Goal: Share content: Share content

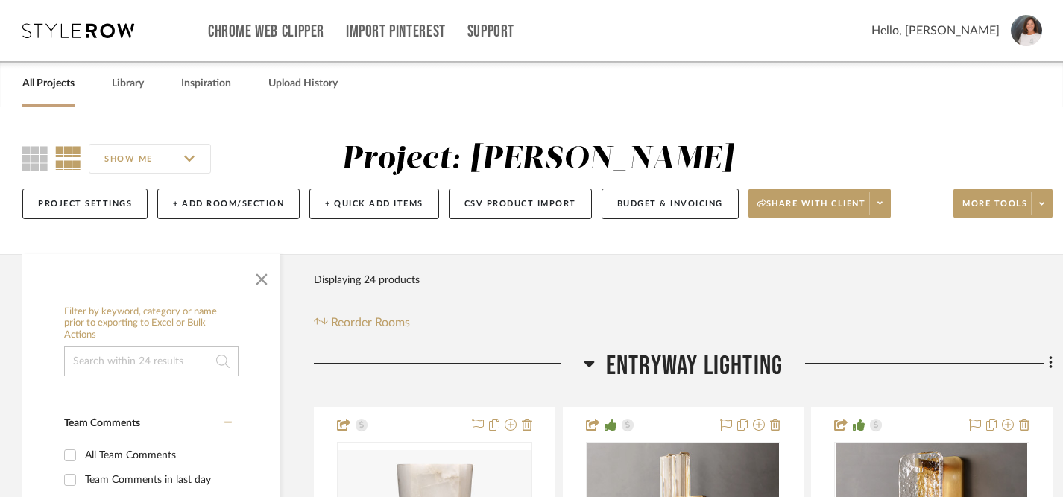
click at [54, 93] on link "All Projects" at bounding box center [48, 84] width 52 height 20
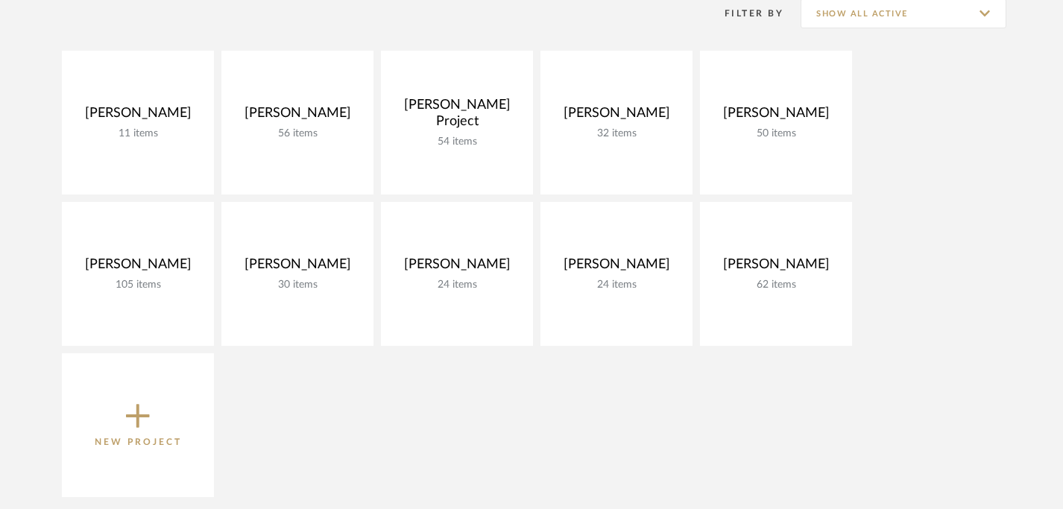
scroll to position [236, 0]
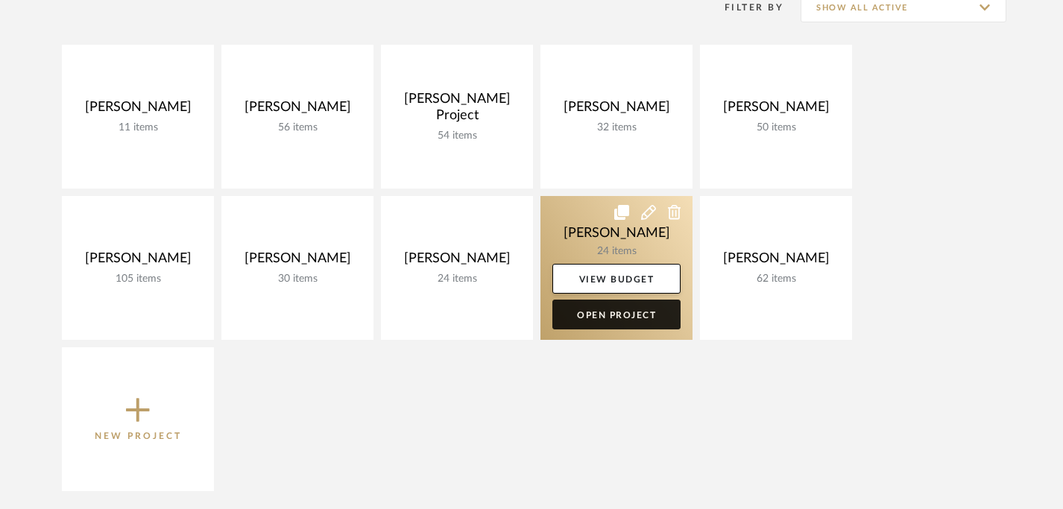
click at [624, 313] on link "Open Project" at bounding box center [617, 315] width 128 height 30
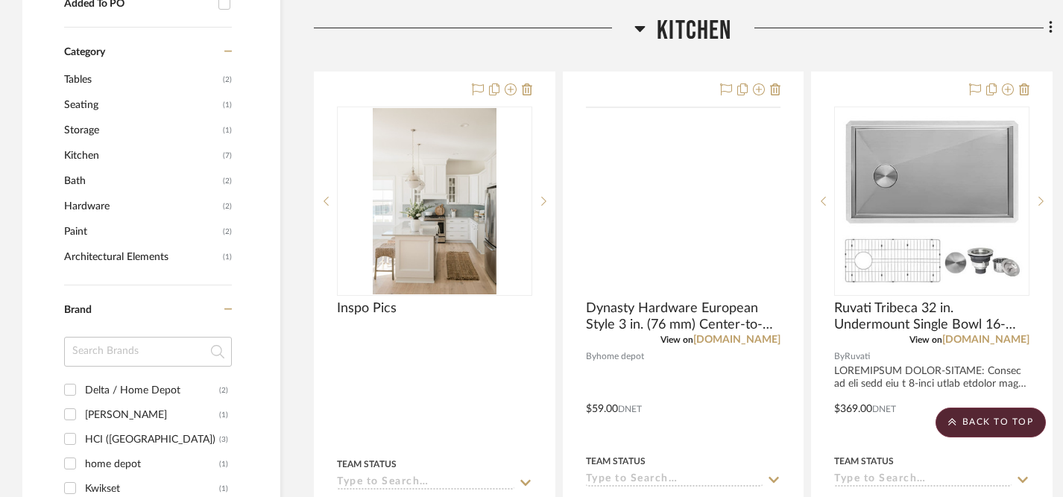
scroll to position [1062, 0]
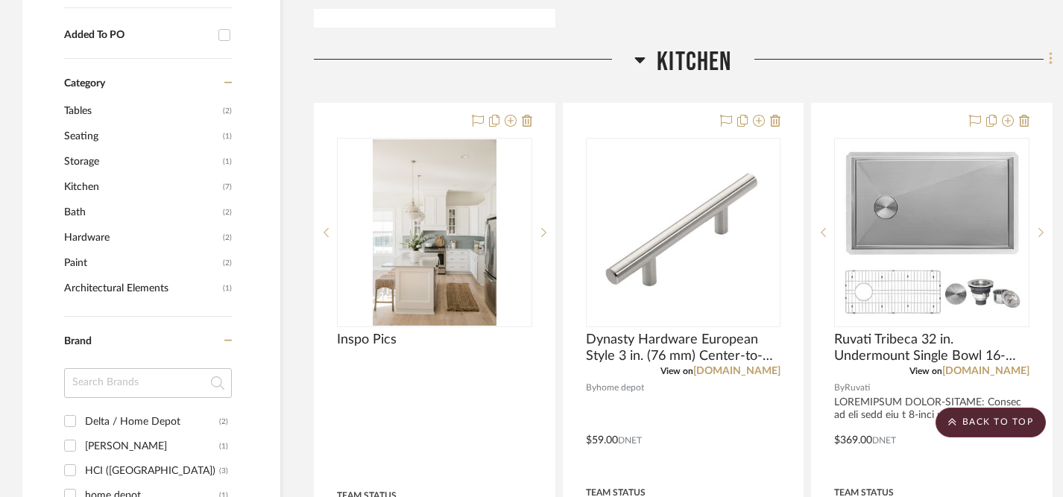
click at [1051, 60] on icon at bounding box center [1051, 59] width 4 height 16
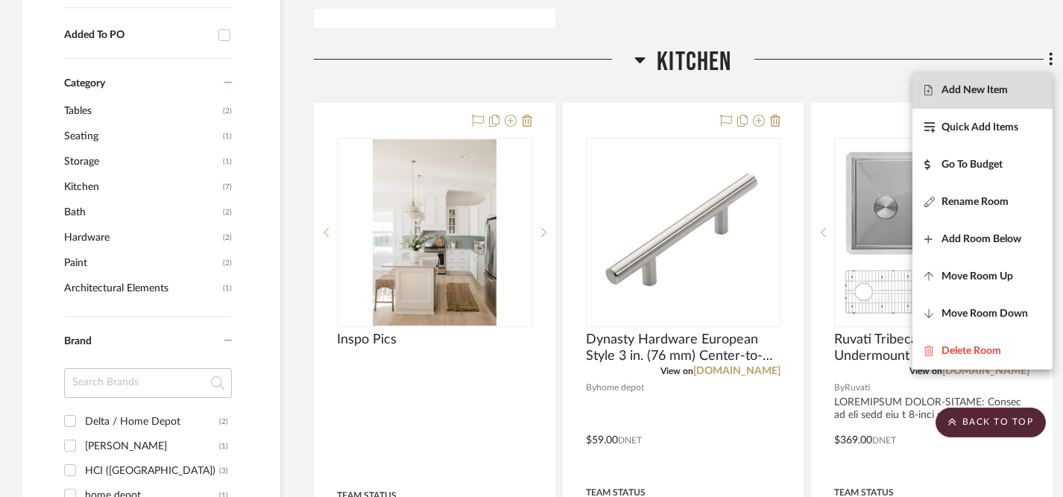
click at [970, 93] on span "Add New Item" at bounding box center [975, 90] width 66 height 13
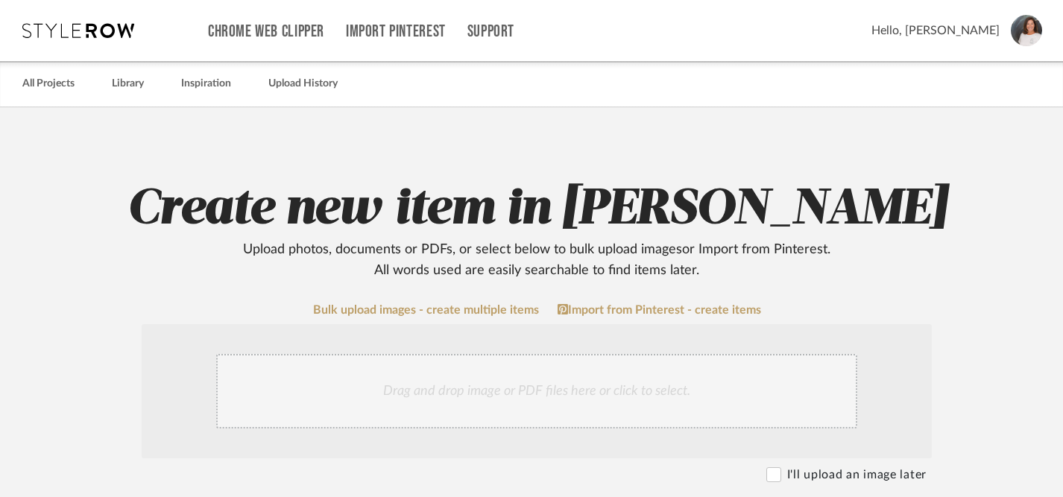
click at [470, 393] on div "Drag and drop image or PDF files here or click to select." at bounding box center [536, 391] width 641 height 75
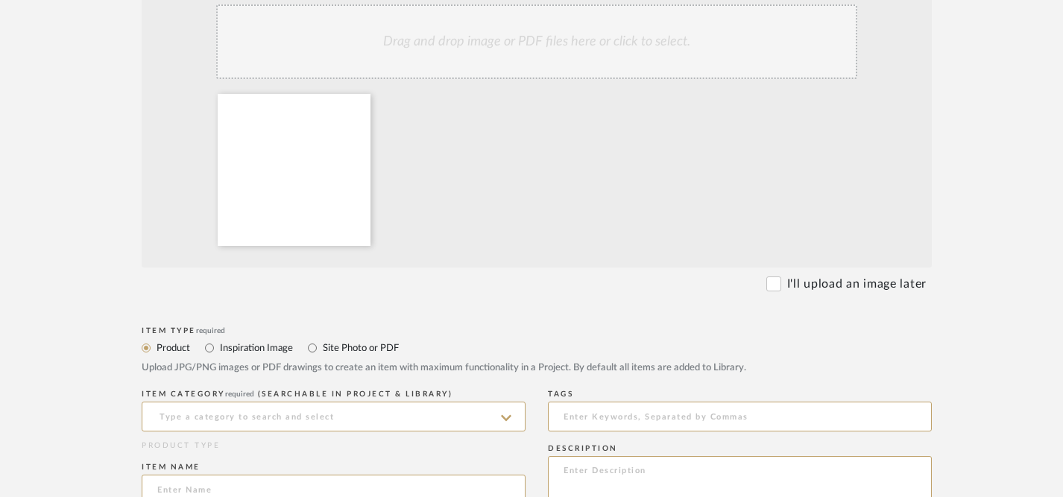
scroll to position [365, 0]
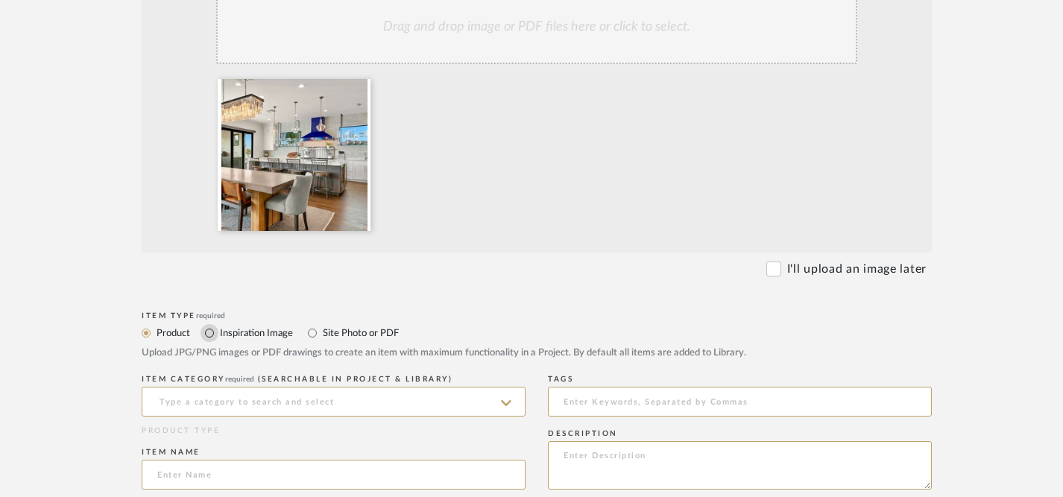
click at [207, 335] on input "Inspiration Image" at bounding box center [210, 333] width 18 height 18
radio input "true"
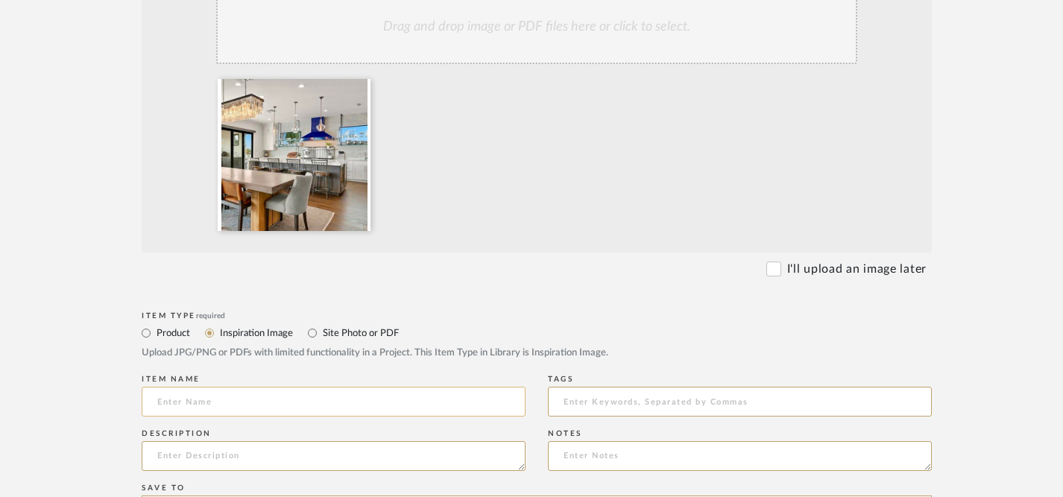
click at [233, 406] on input at bounding box center [334, 402] width 384 height 30
drag, startPoint x: 256, startPoint y: 406, endPoint x: 139, endPoint y: 397, distance: 117.4
click at [139, 397] on form "Bulk upload images - create multiple items Import from Pinterest - create items…" at bounding box center [537, 424] width 950 height 971
click at [277, 411] on input "Inspo Pic from [PERSON_NAME]" at bounding box center [334, 402] width 384 height 30
drag, startPoint x: 300, startPoint y: 402, endPoint x: 149, endPoint y: 398, distance: 150.7
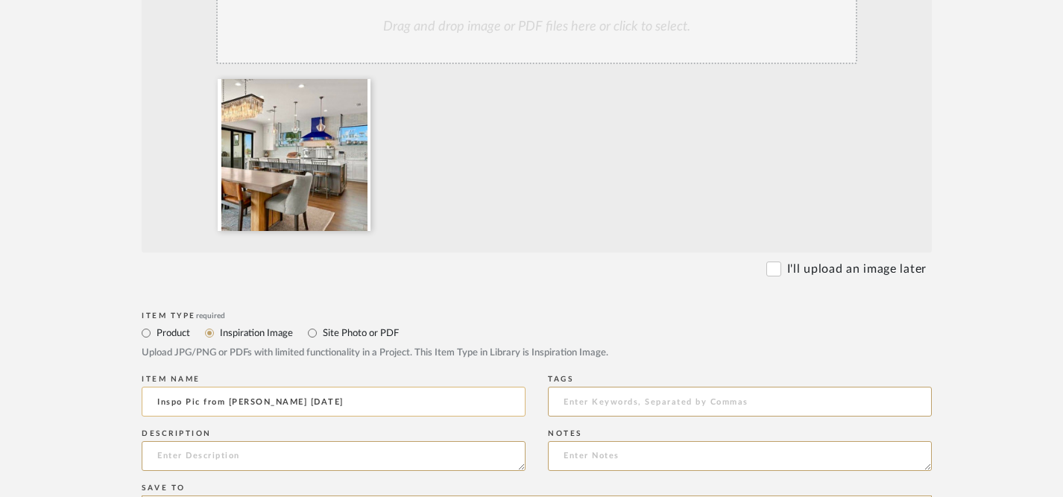
click at [149, 398] on input "Inspo Pic from [PERSON_NAME] [DATE]" at bounding box center [334, 402] width 384 height 30
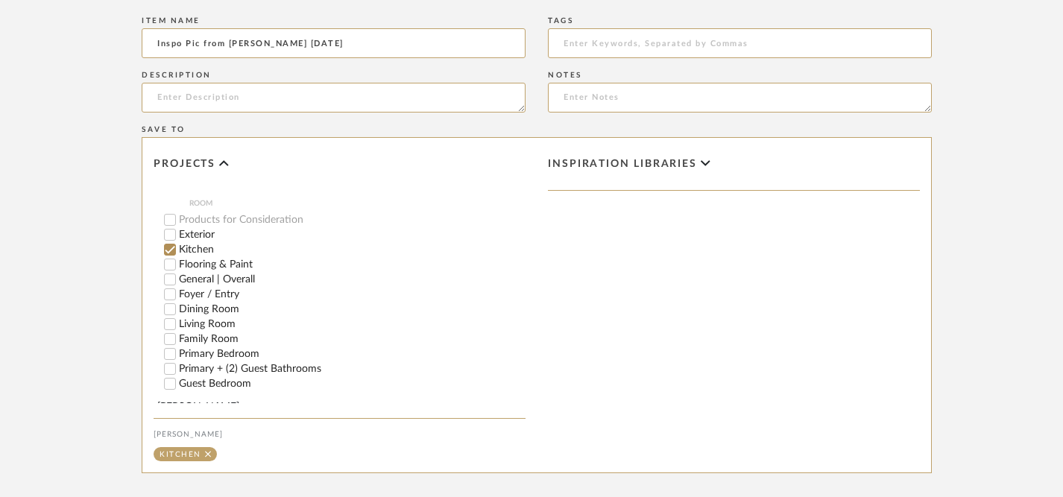
scroll to position [883, 0]
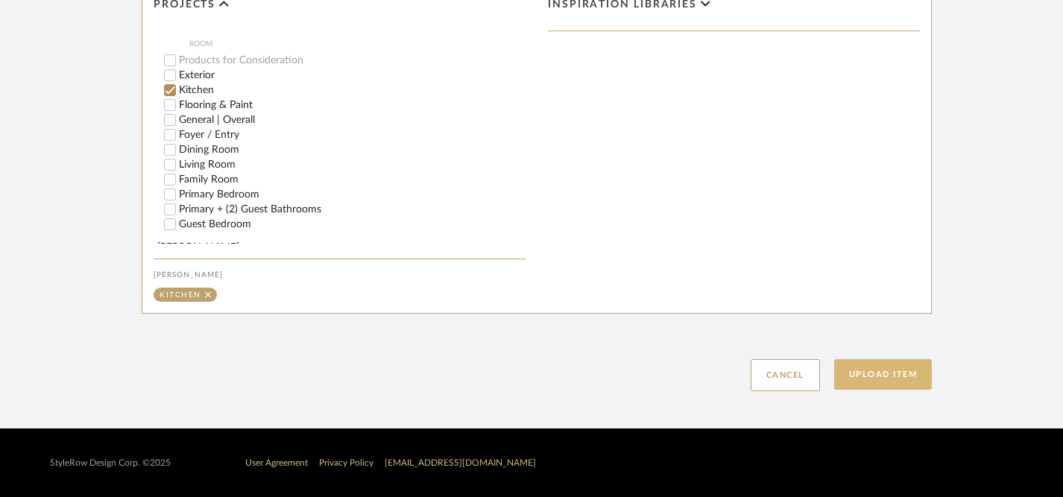
type input "Inspo Pic from [PERSON_NAME] [DATE]"
click at [876, 381] on button "Upload Item" at bounding box center [884, 374] width 98 height 31
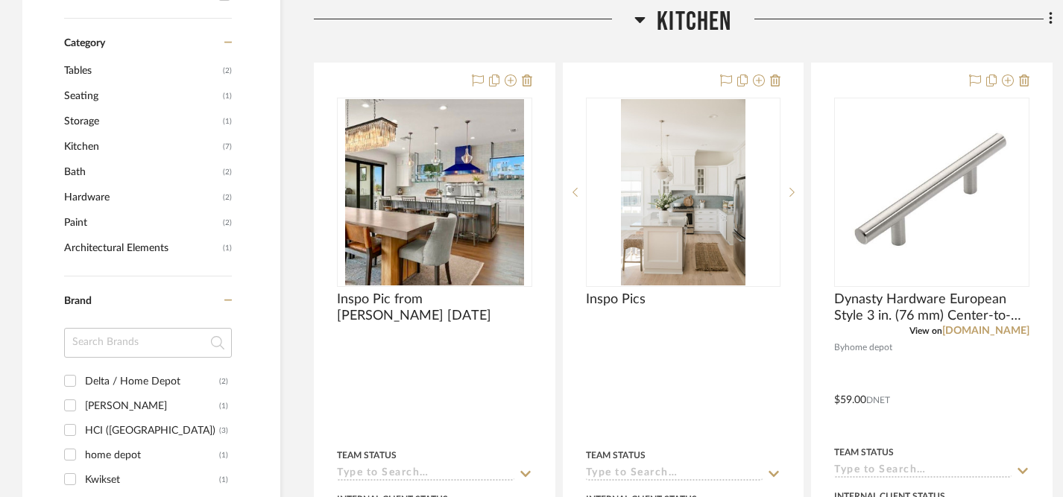
scroll to position [1106, 0]
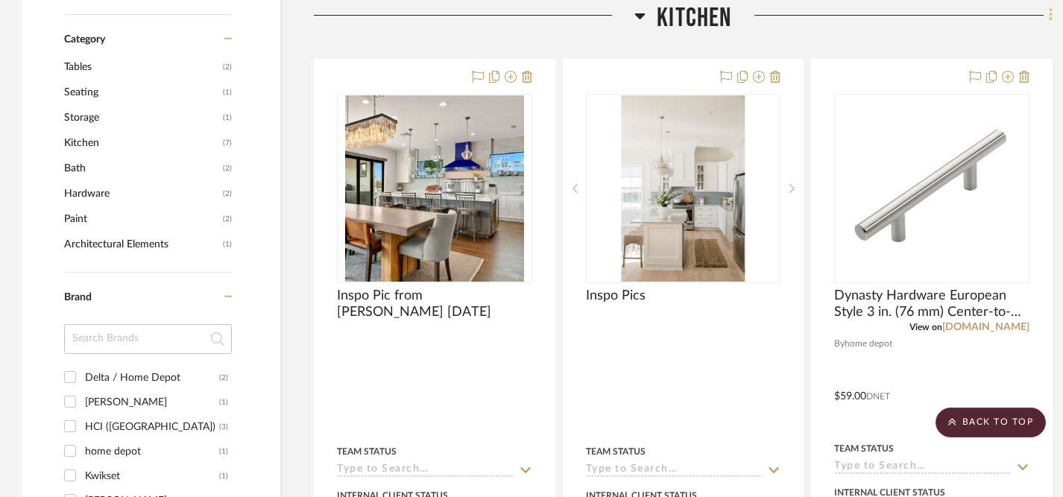
click at [1052, 18] on icon at bounding box center [1051, 15] width 4 height 16
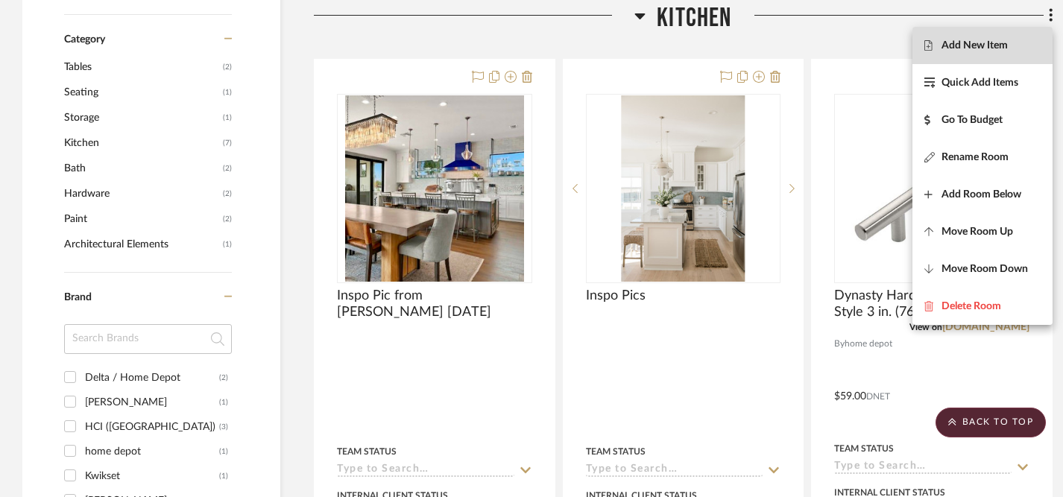
click at [971, 49] on span "Add New Item" at bounding box center [975, 46] width 66 height 13
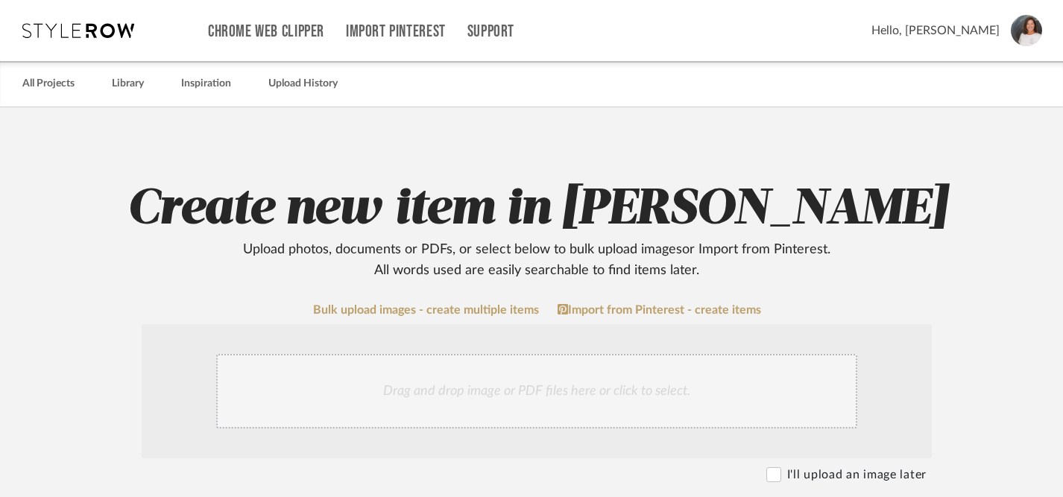
click at [467, 395] on div "Drag and drop image or PDF files here or click to select." at bounding box center [536, 391] width 641 height 75
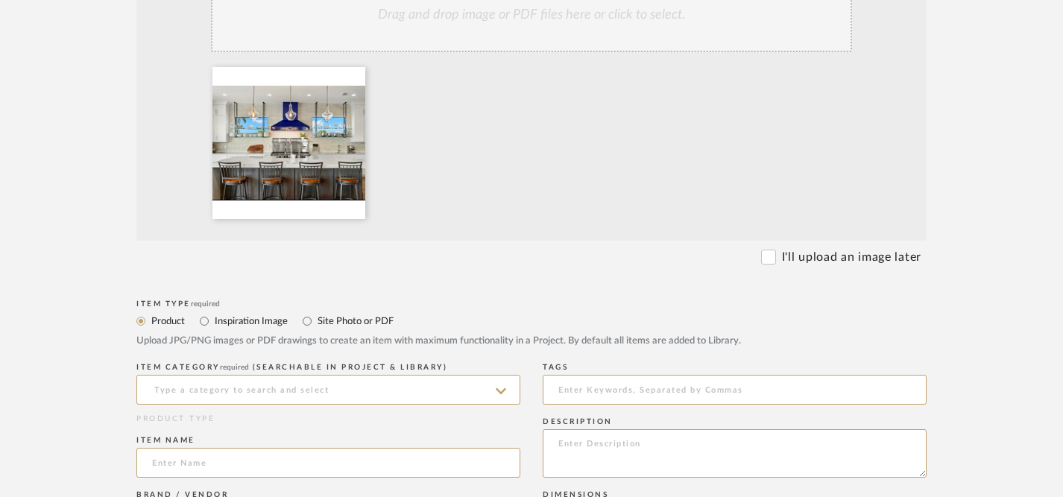
scroll to position [403, 5]
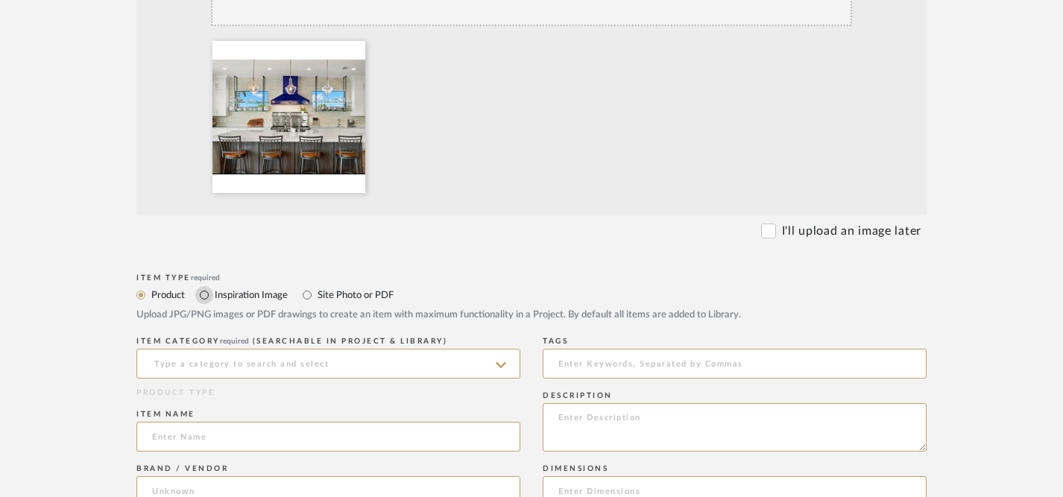
click at [201, 292] on input "Inspiration Image" at bounding box center [204, 295] width 18 height 18
radio input "true"
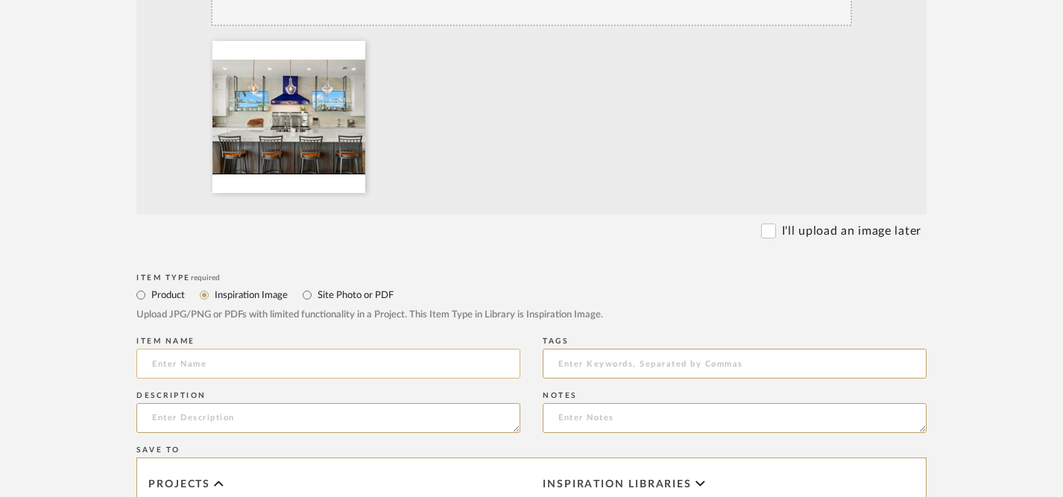
click at [222, 368] on input at bounding box center [328, 364] width 384 height 30
paste input "Inspo Pic from [PERSON_NAME] [DATE]"
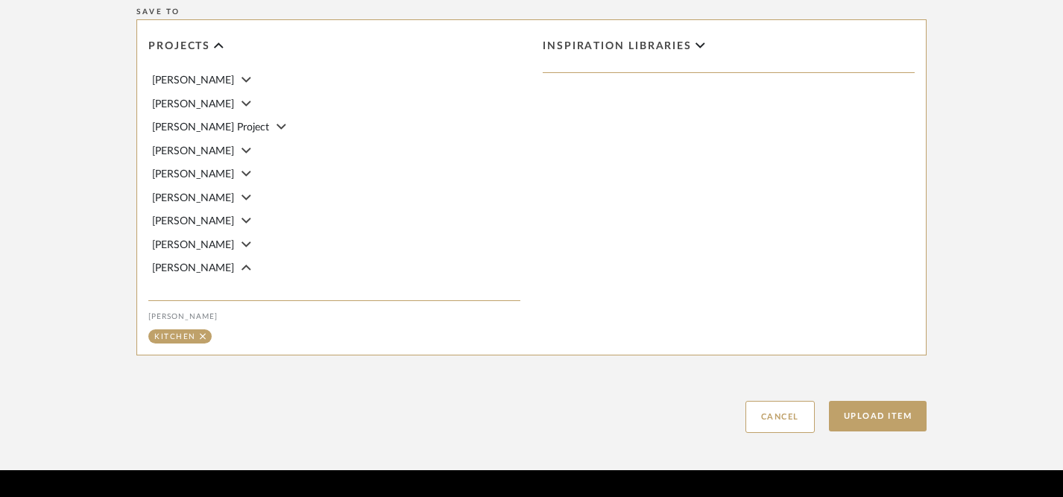
scroll to position [852, 5]
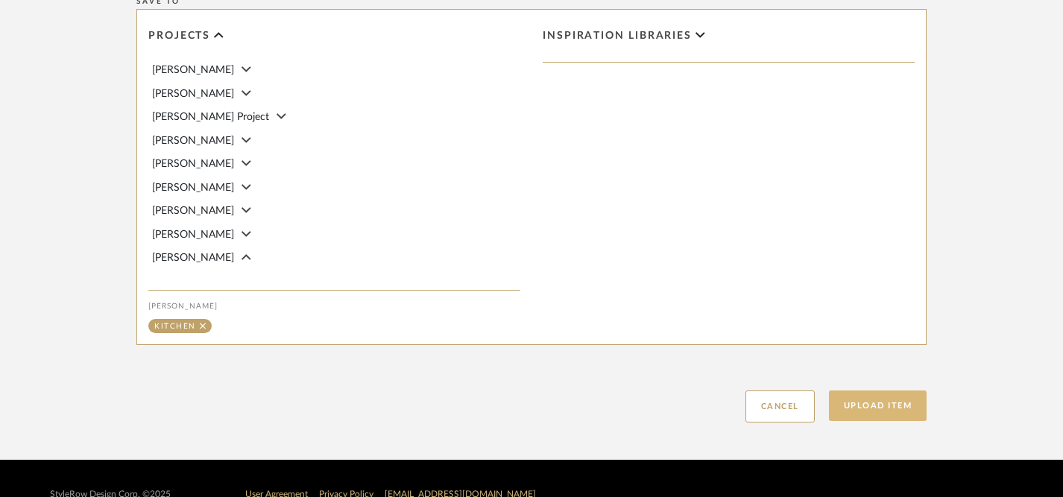
type input "Inspo Pic from [PERSON_NAME] [DATE]"
click at [872, 410] on button "Upload Item" at bounding box center [878, 406] width 98 height 31
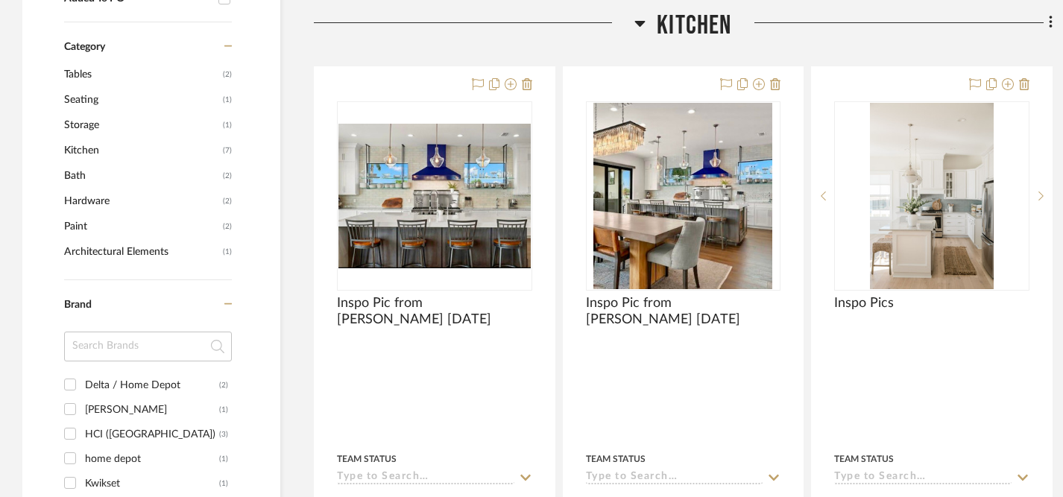
scroll to position [1106, 0]
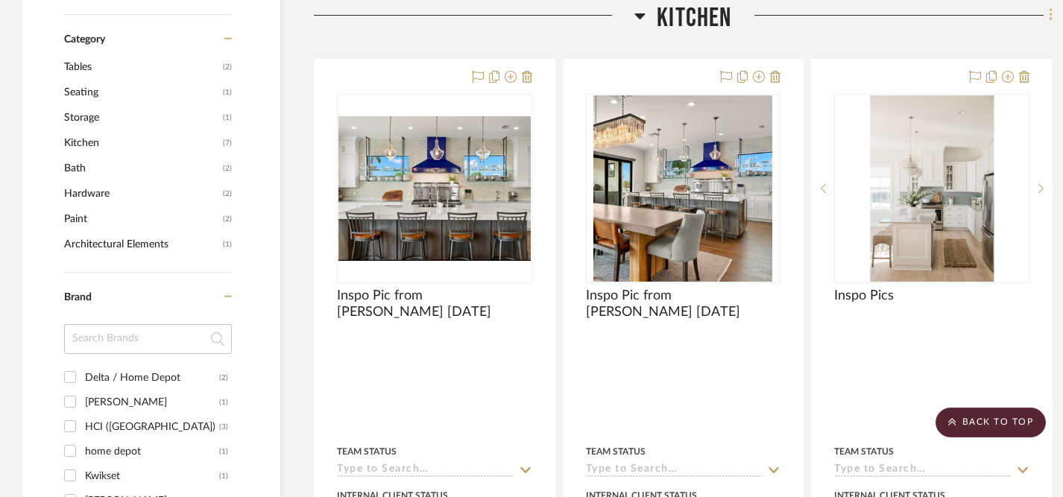
click at [1048, 13] on fa-icon at bounding box center [1049, 16] width 10 height 25
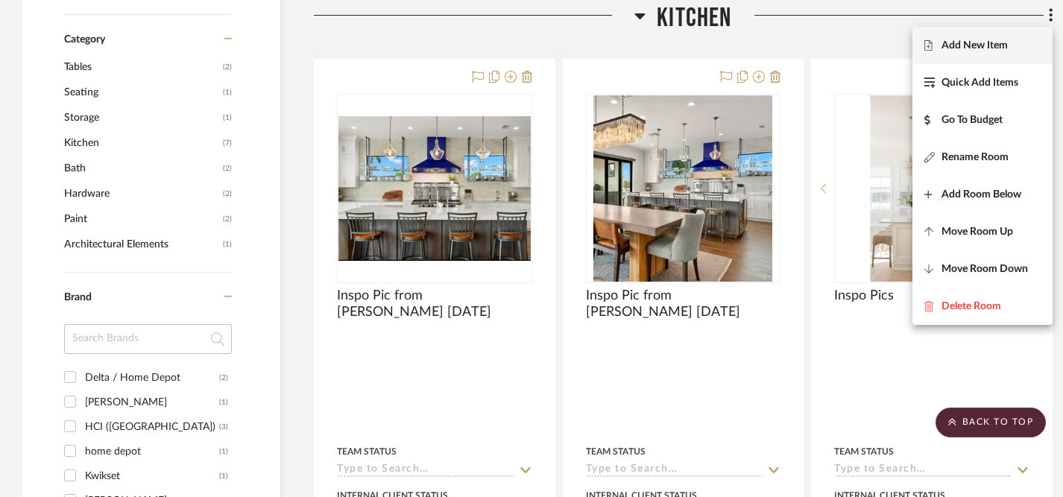
click at [978, 47] on span "Add New Item" at bounding box center [975, 46] width 66 height 13
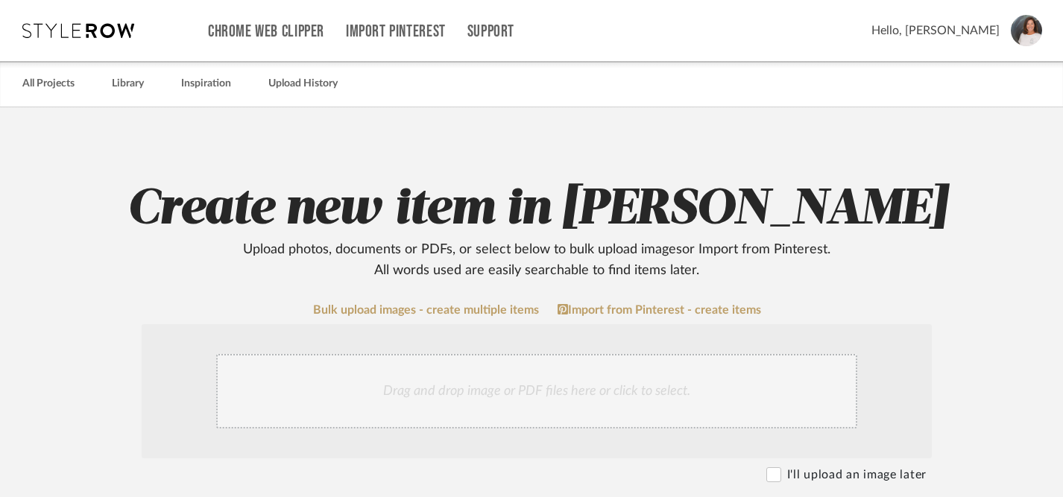
click at [590, 395] on div "Drag and drop image or PDF files here or click to select." at bounding box center [536, 391] width 641 height 75
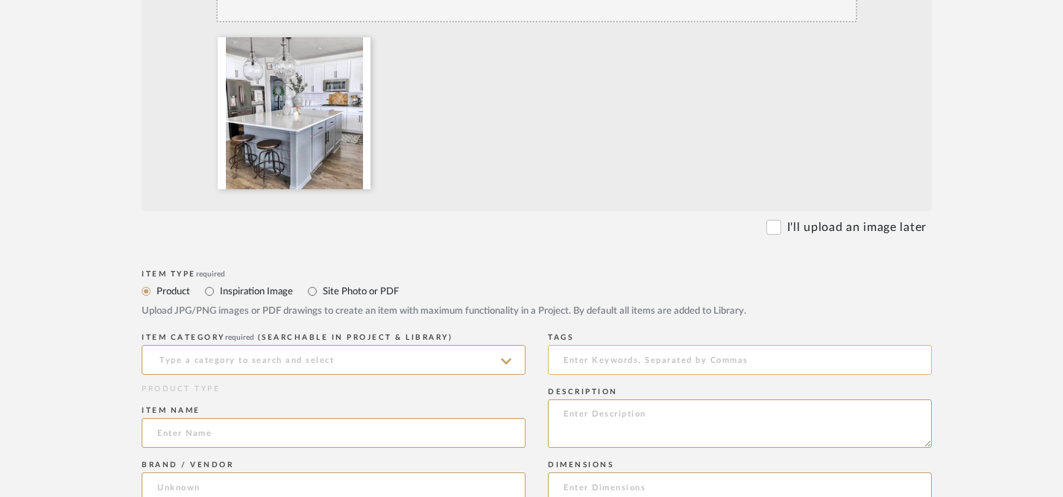
scroll to position [428, 0]
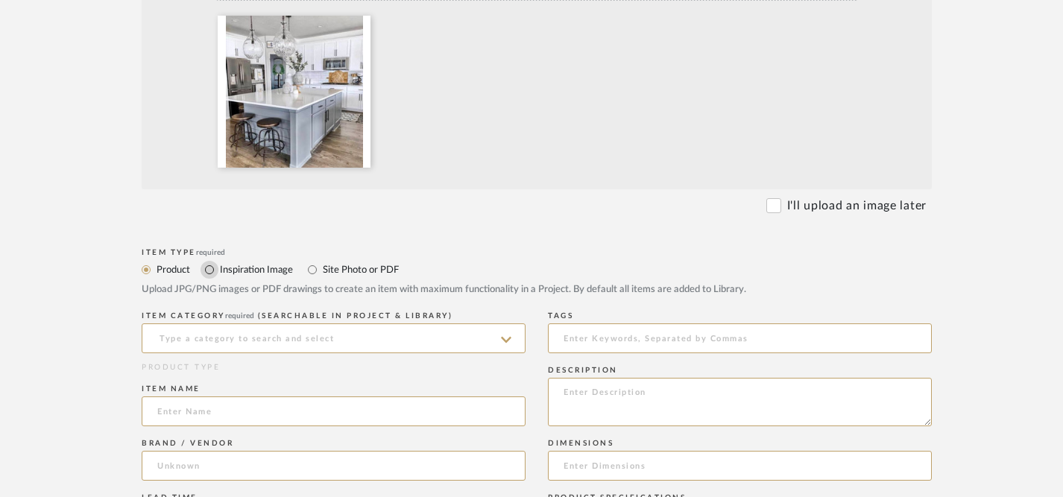
click at [212, 267] on input "Inspiration Image" at bounding box center [210, 270] width 18 height 18
radio input "true"
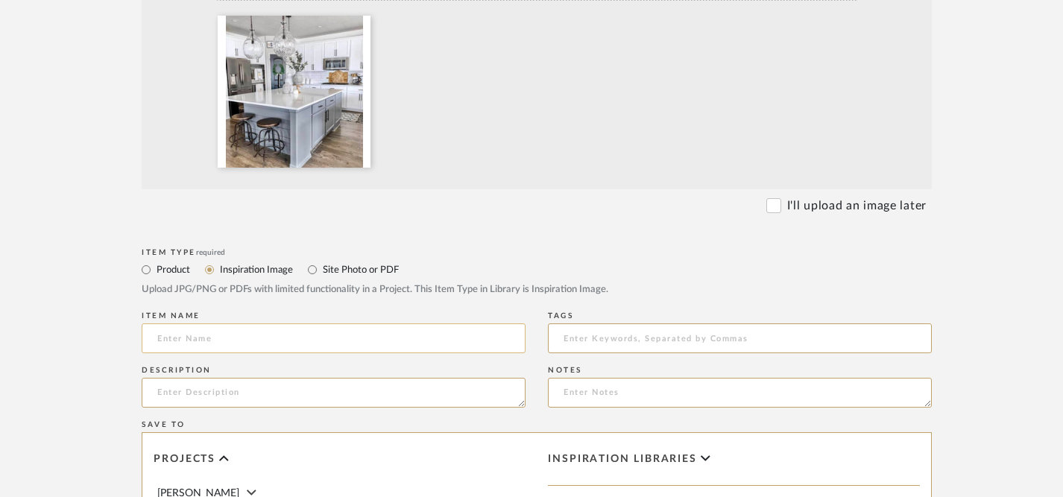
click at [229, 337] on input at bounding box center [334, 339] width 384 height 30
paste input "Inspo Pic from [PERSON_NAME] [DATE]"
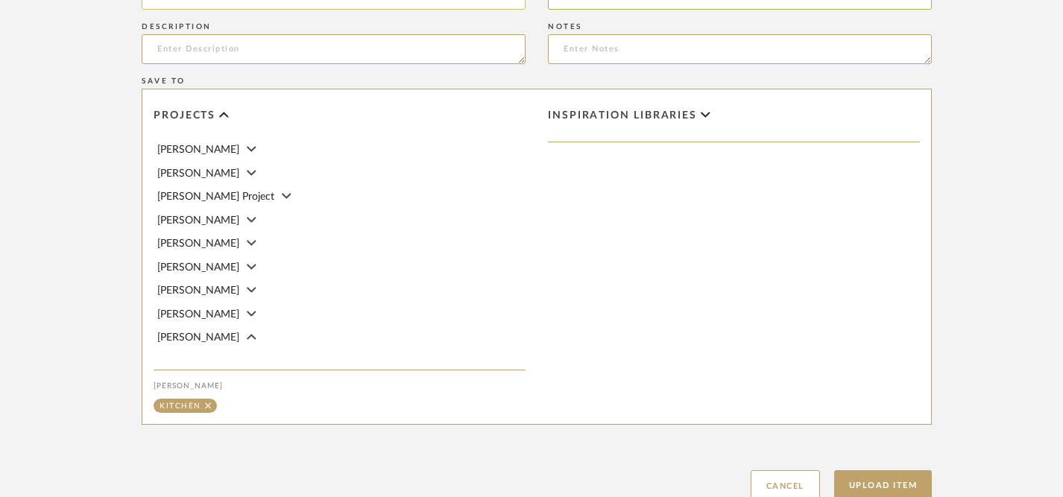
scroll to position [883, 0]
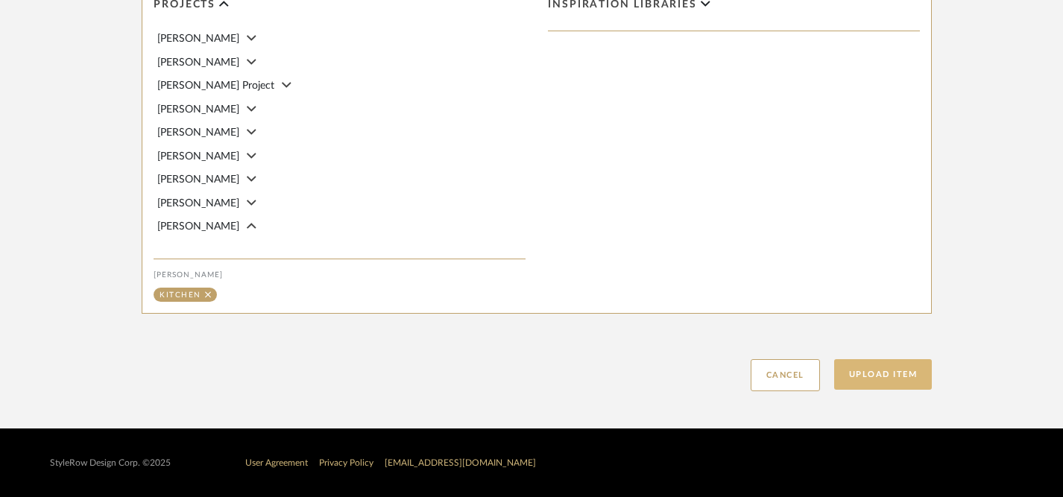
type input "Inspo Pic from [PERSON_NAME] [DATE]"
click at [887, 373] on button "Upload Item" at bounding box center [884, 374] width 98 height 31
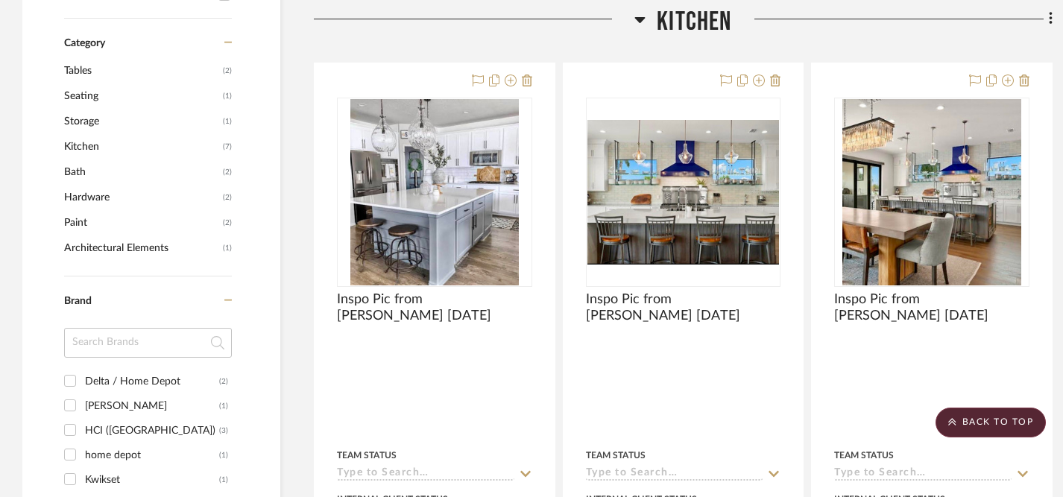
scroll to position [1106, 0]
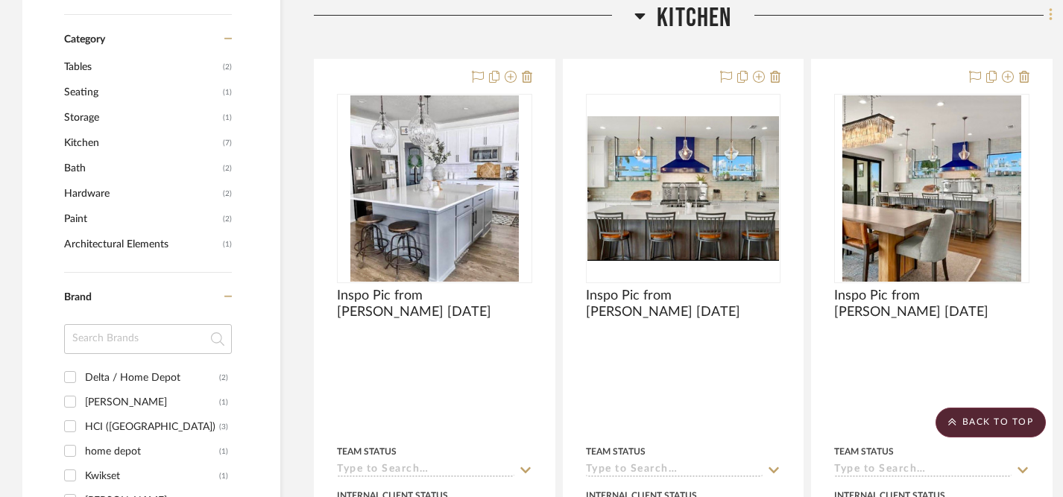
click at [1051, 13] on icon at bounding box center [1050, 15] width 3 height 13
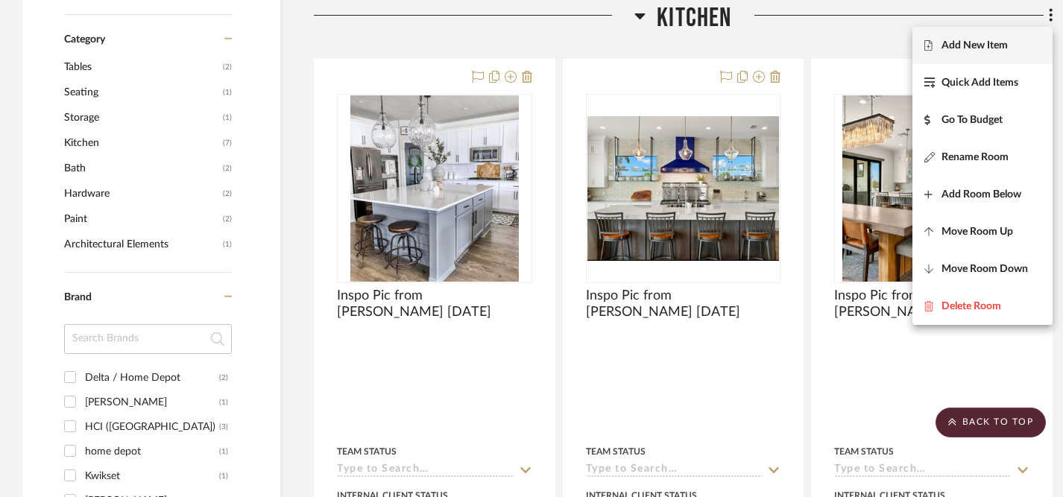
click at [989, 45] on span "Add New Item" at bounding box center [975, 46] width 66 height 13
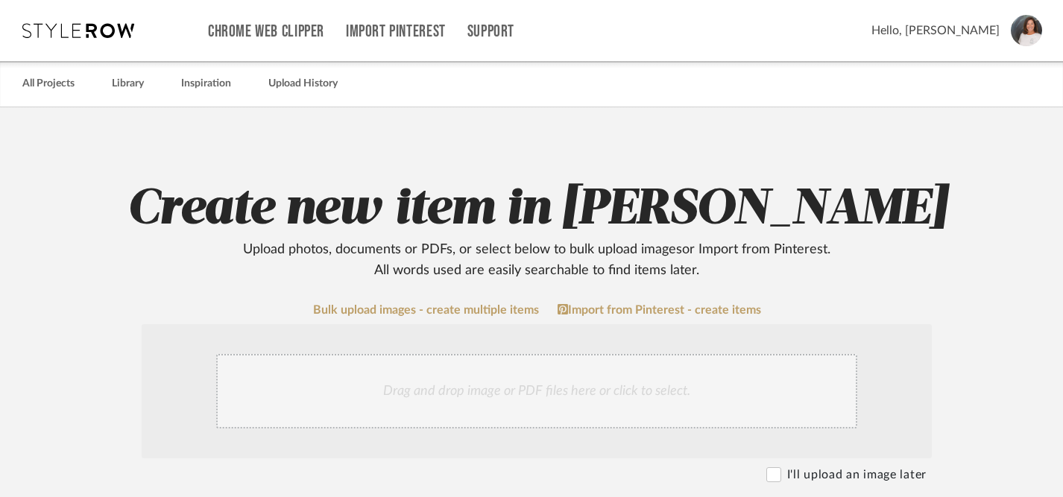
click at [523, 392] on div "Drag and drop image or PDF files here or click to select." at bounding box center [536, 391] width 641 height 75
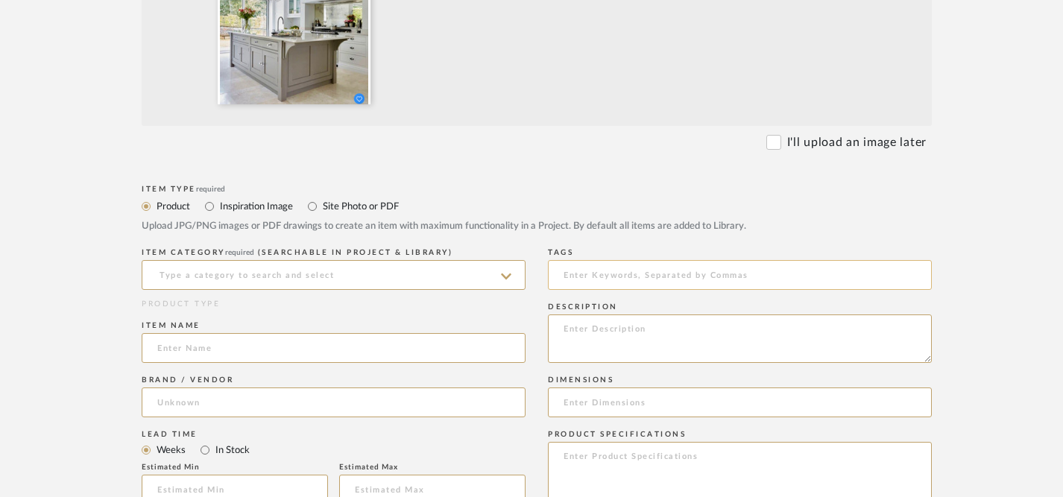
scroll to position [493, 0]
click at [433, 281] on input at bounding box center [334, 274] width 384 height 30
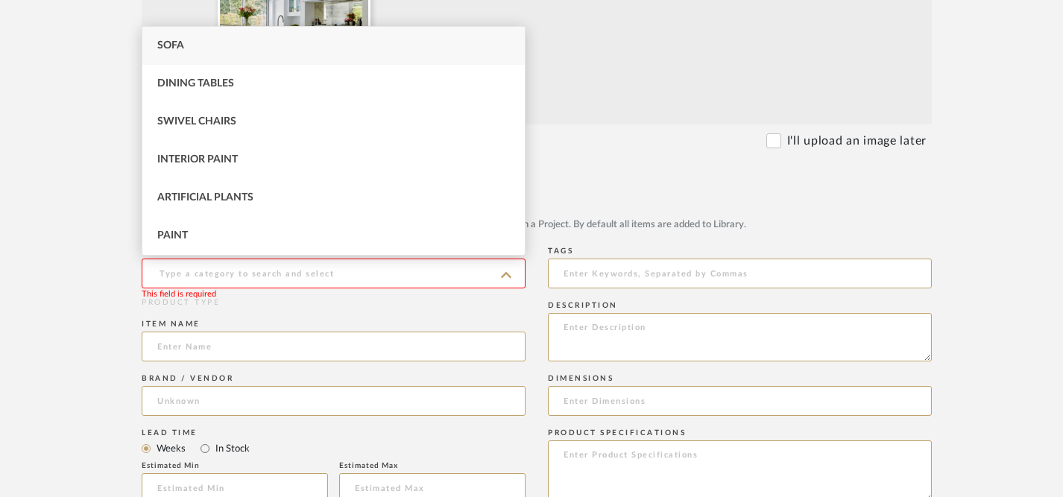
click at [602, 192] on div "Item Type required Product Inspiration Image Site Photo or PDF Upload JPG/PNG i…" at bounding box center [537, 211] width 791 height 63
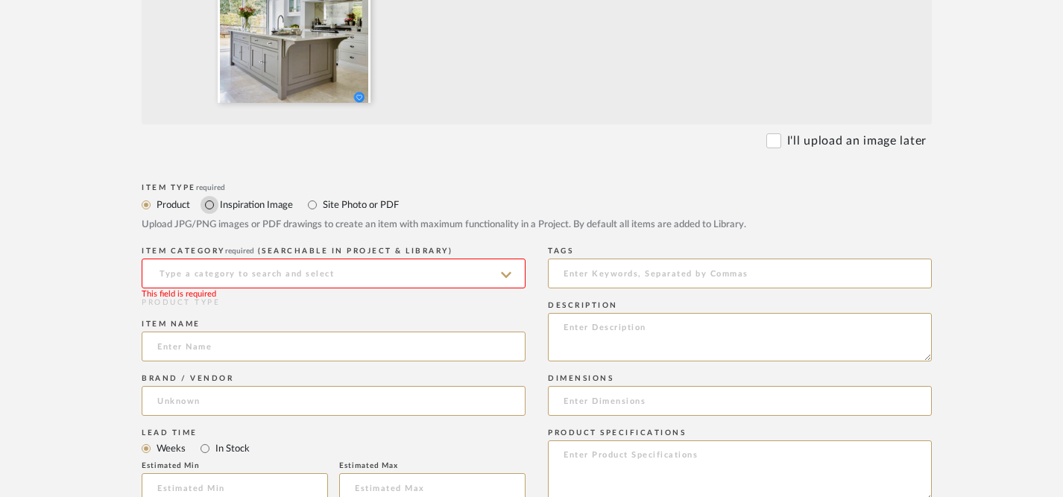
click at [208, 207] on input "Inspiration Image" at bounding box center [210, 205] width 18 height 18
radio input "true"
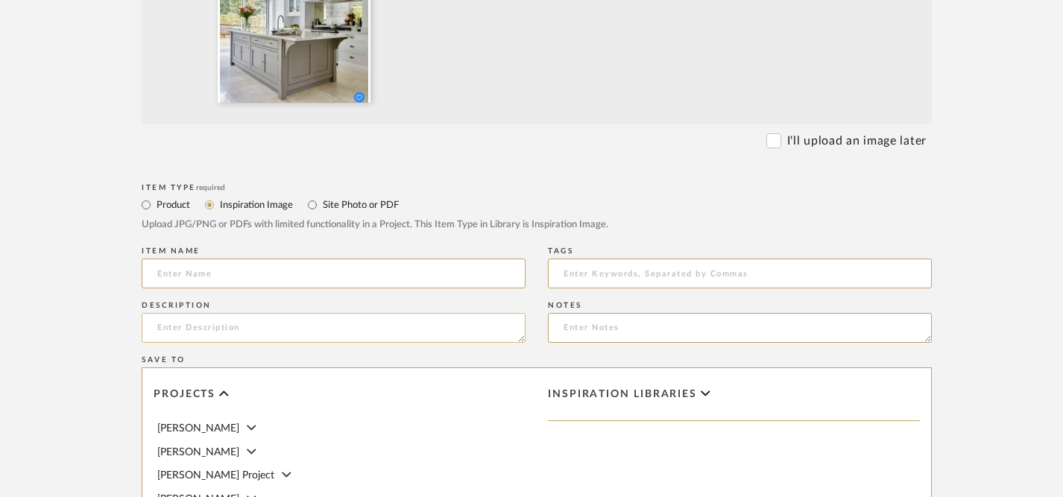
click at [276, 330] on textarea at bounding box center [334, 328] width 384 height 30
paste textarea "Inspo Pic from [PERSON_NAME] [DATE]"
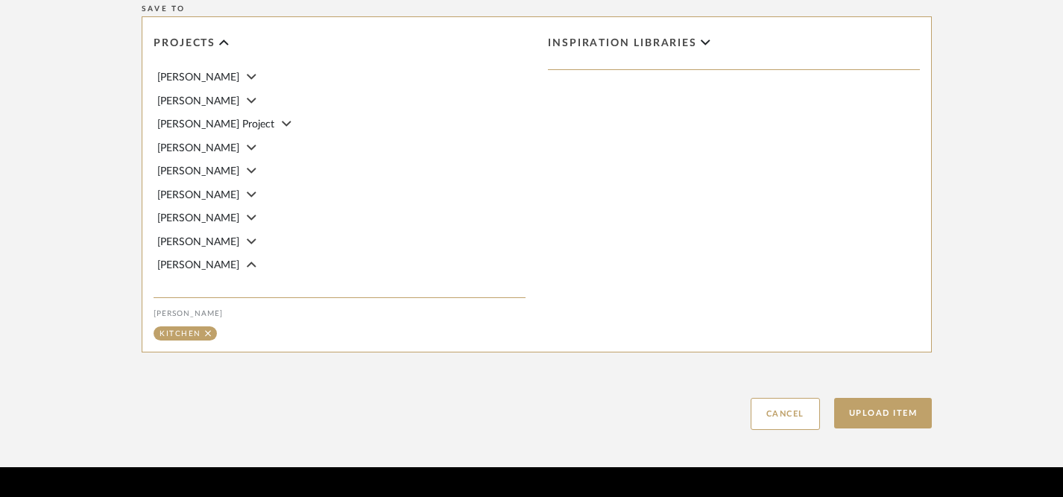
scroll to position [883, 0]
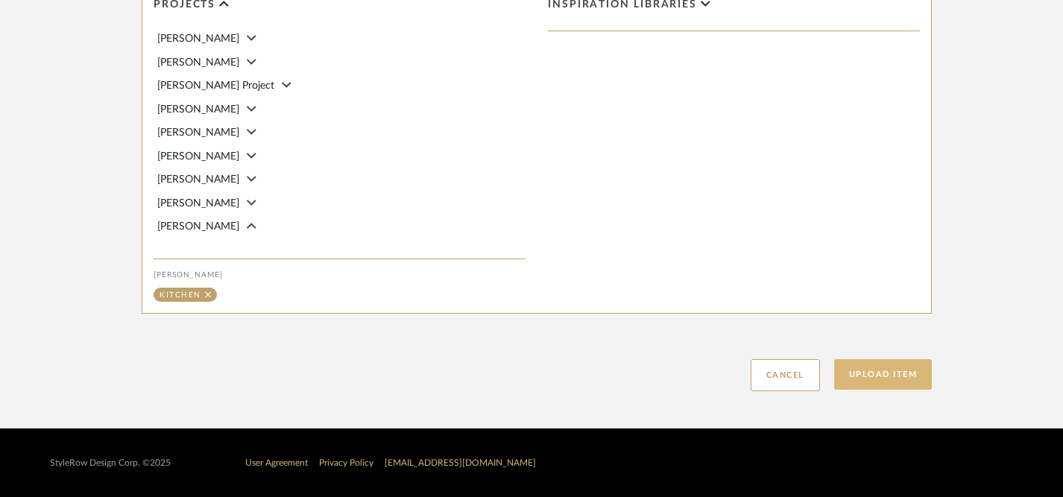
type textarea "Inspo Pic from [PERSON_NAME] [DATE]"
click at [875, 376] on button "Upload Item" at bounding box center [884, 374] width 98 height 31
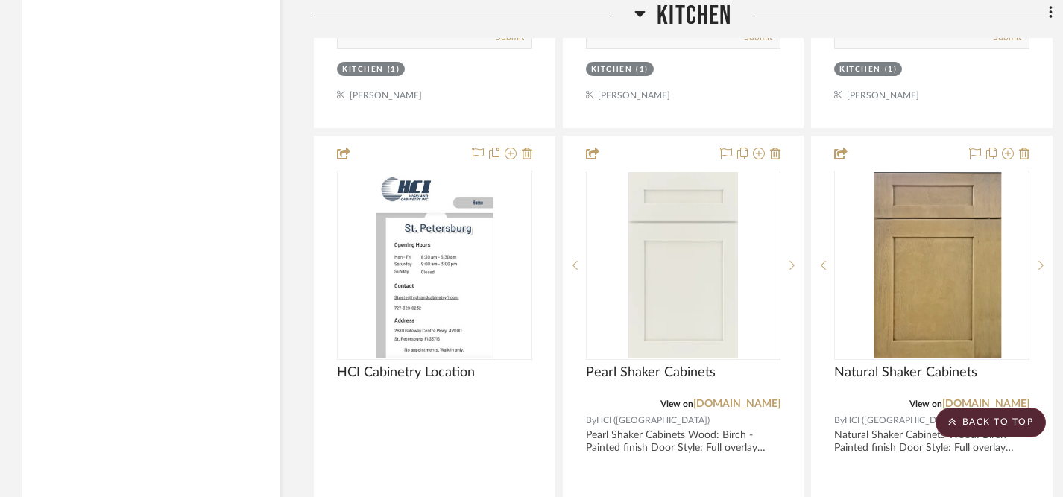
scroll to position [3021, 0]
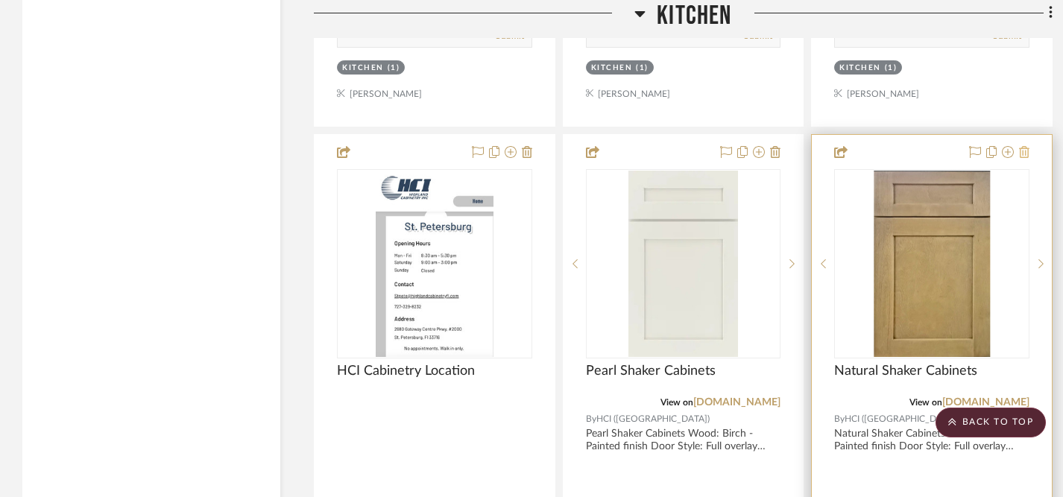
click at [1025, 147] on icon at bounding box center [1024, 152] width 10 height 12
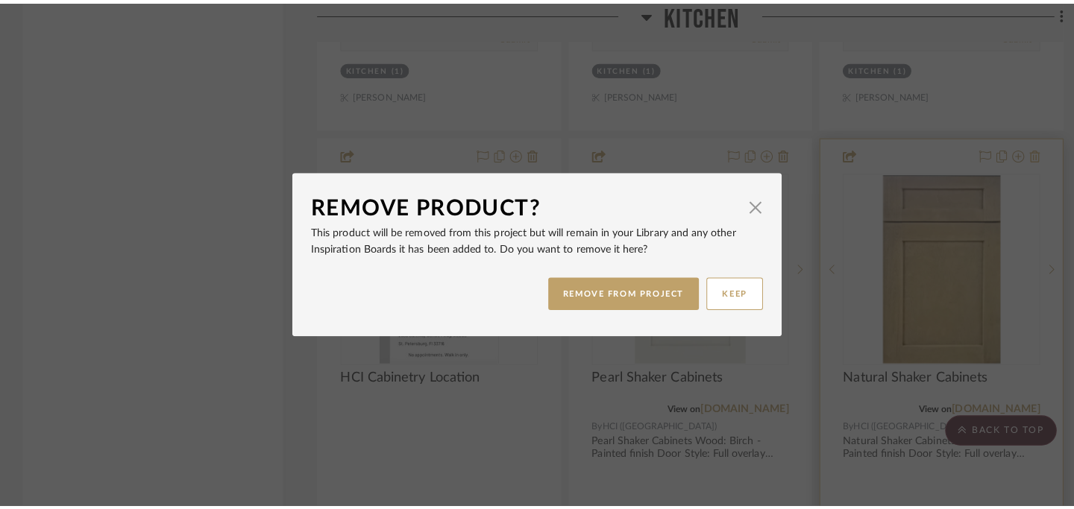
scroll to position [0, 0]
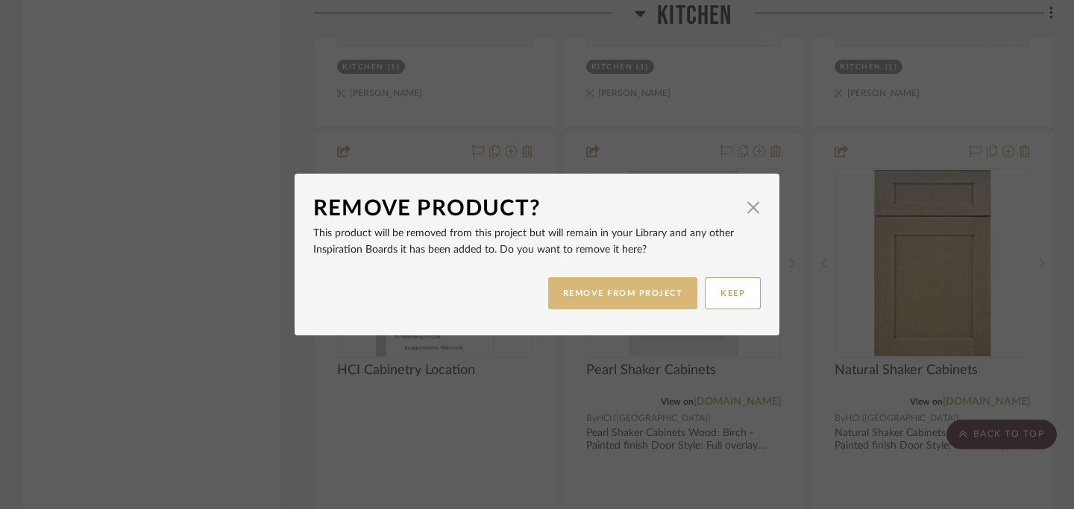
click at [632, 288] on button "REMOVE FROM PROJECT" at bounding box center [623, 293] width 150 height 32
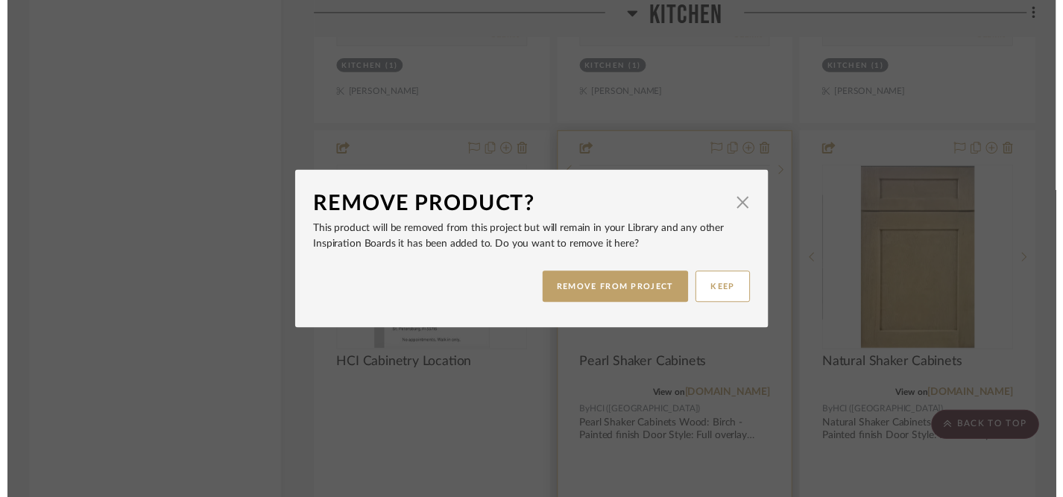
scroll to position [3021, 0]
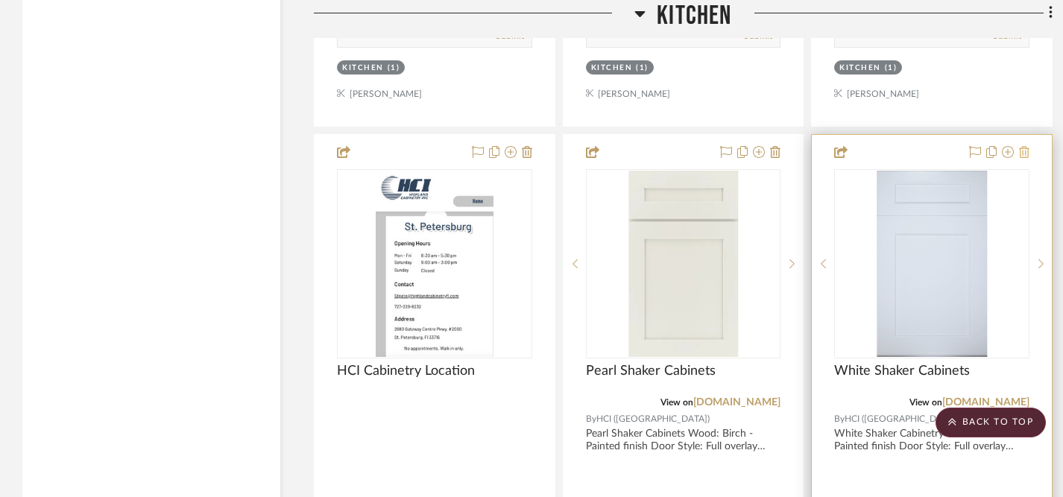
click at [1025, 146] on icon at bounding box center [1024, 152] width 10 height 12
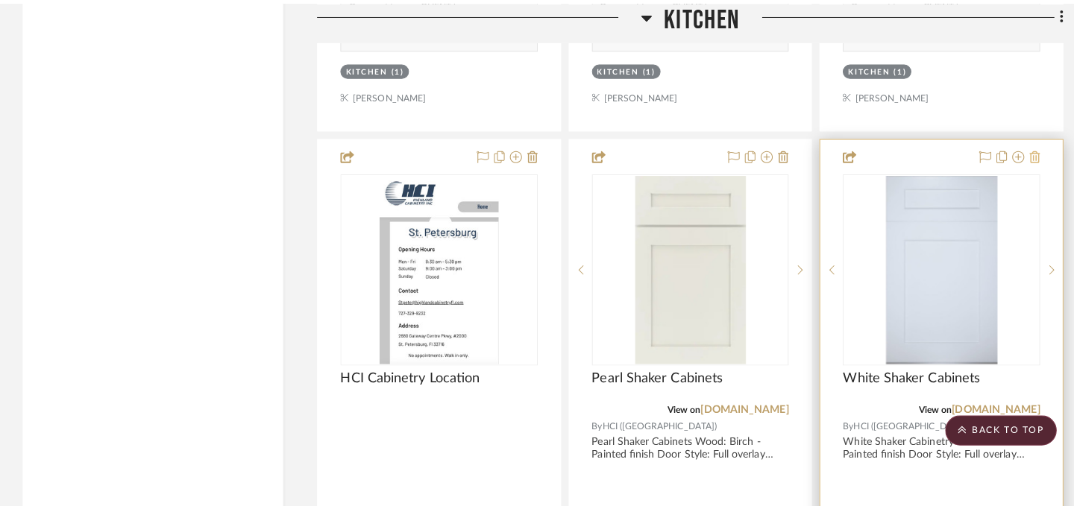
scroll to position [0, 0]
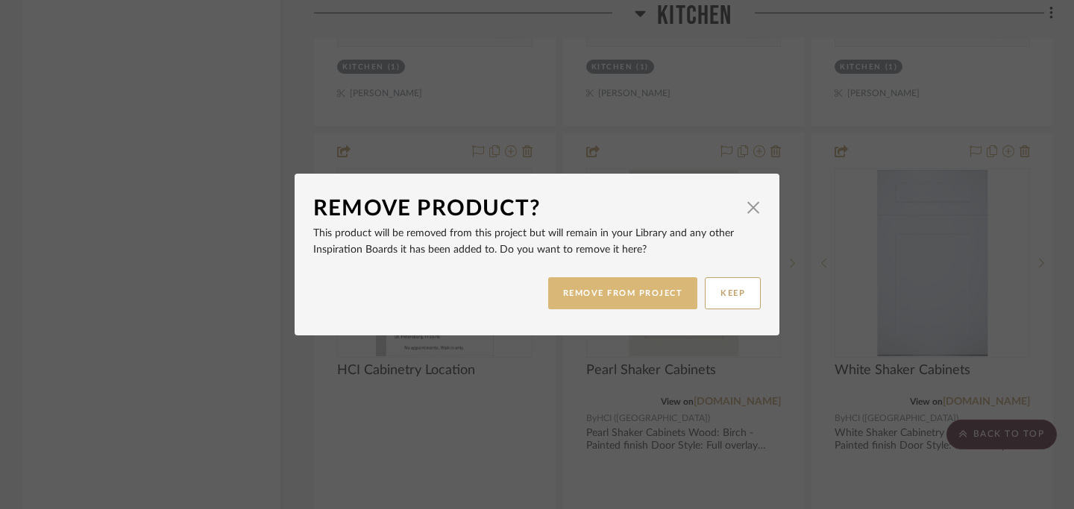
click at [627, 292] on button "REMOVE FROM PROJECT" at bounding box center [623, 293] width 150 height 32
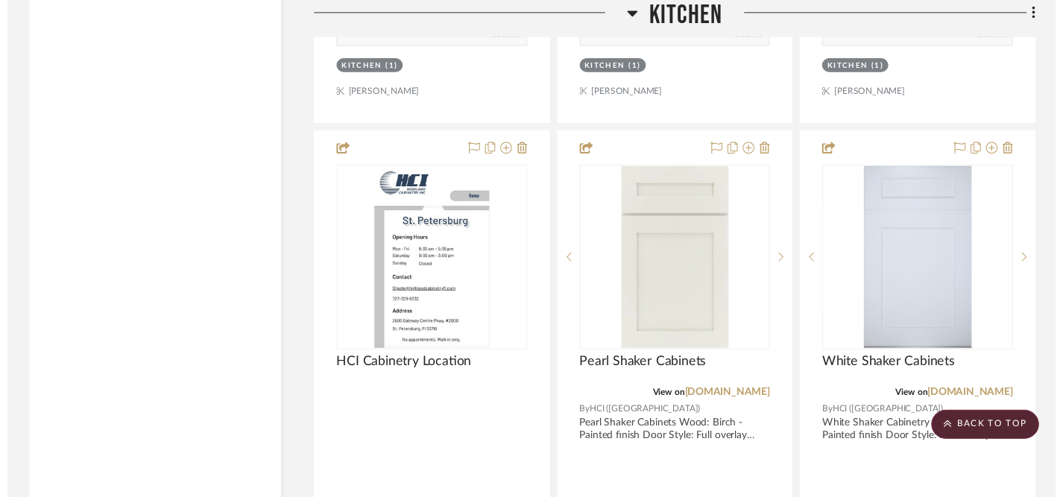
scroll to position [3021, 0]
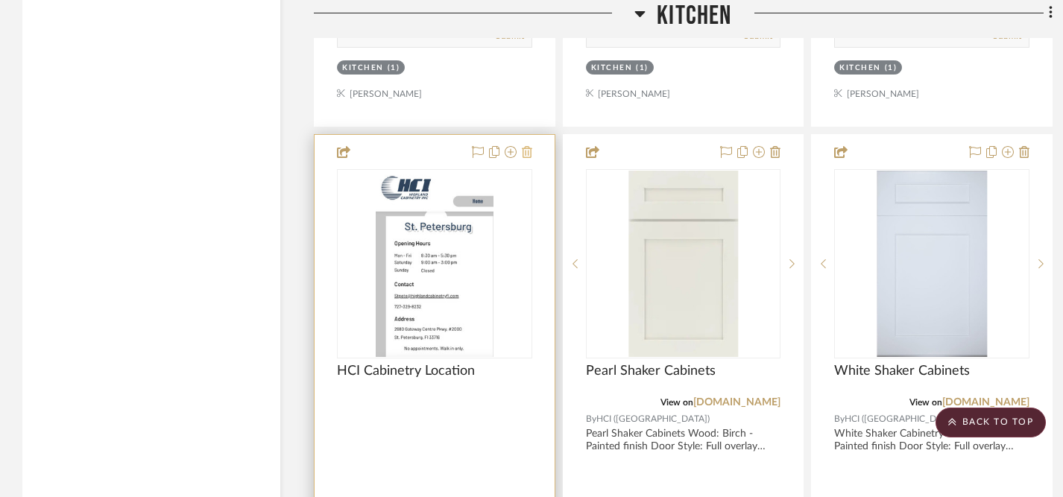
click at [527, 147] on icon at bounding box center [527, 152] width 10 height 12
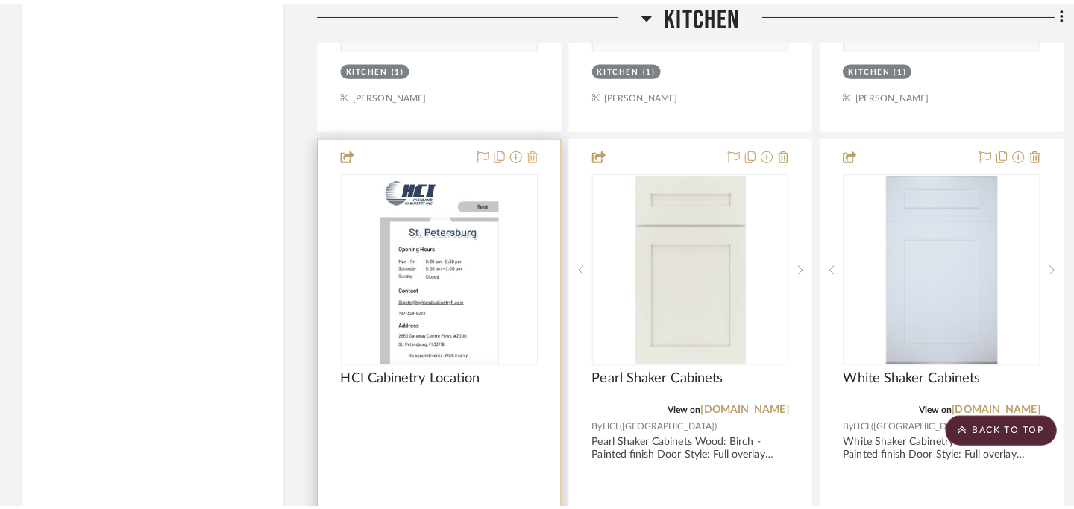
scroll to position [0, 0]
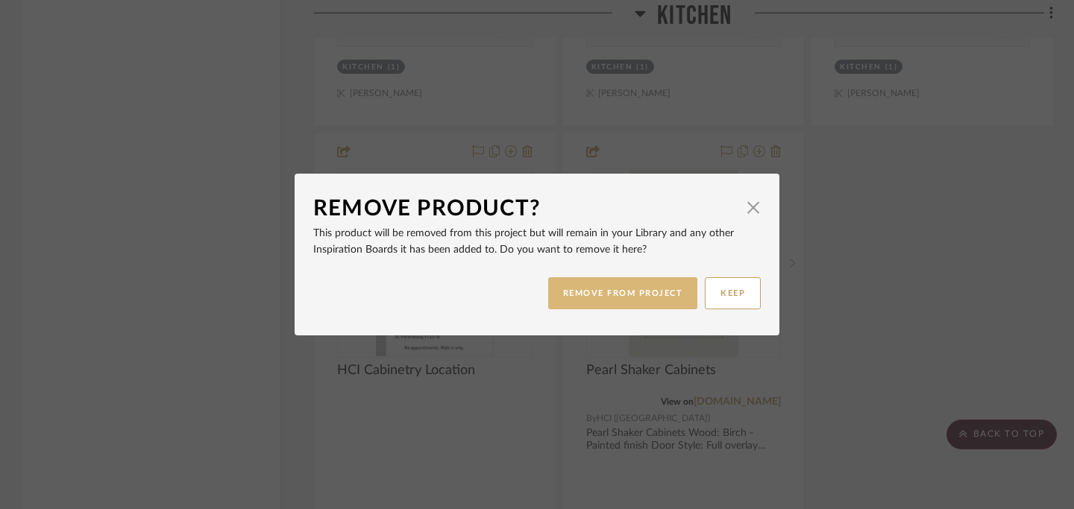
click at [615, 289] on button "REMOVE FROM PROJECT" at bounding box center [623, 293] width 150 height 32
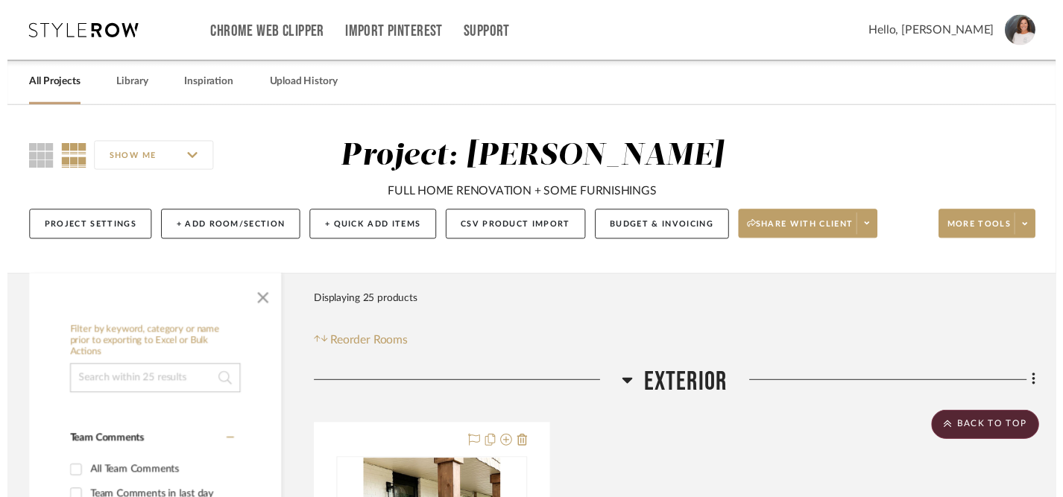
scroll to position [3021, 0]
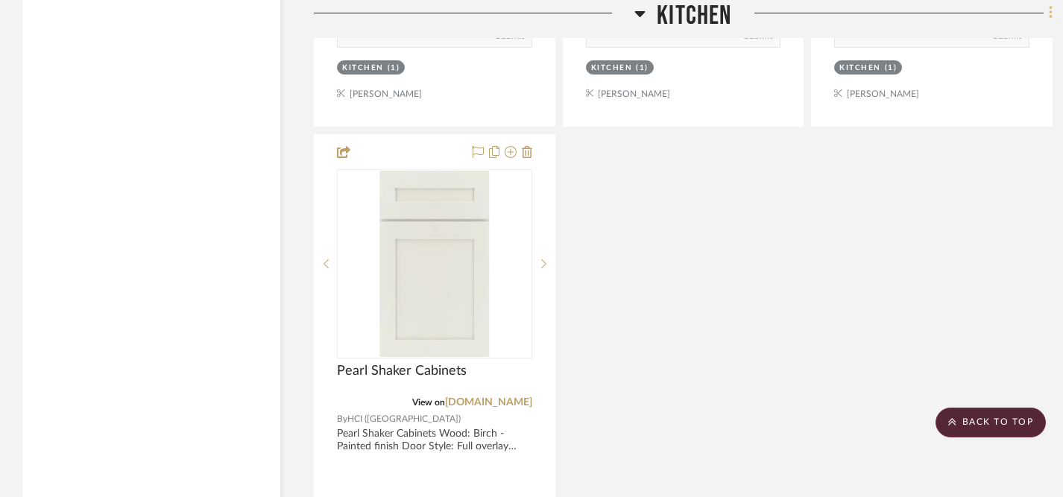
click at [1049, 16] on icon at bounding box center [1051, 13] width 4 height 16
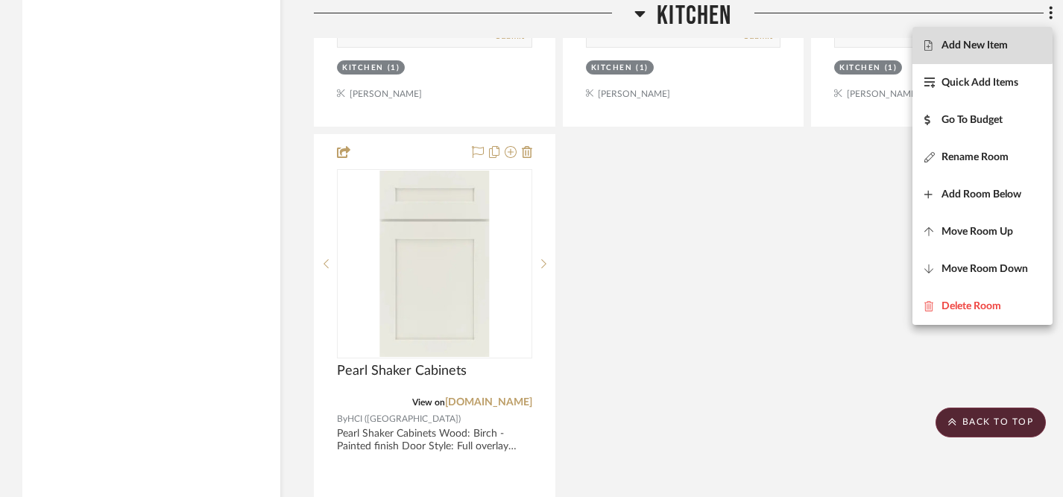
click at [952, 38] on button "Add New Item" at bounding box center [983, 45] width 140 height 37
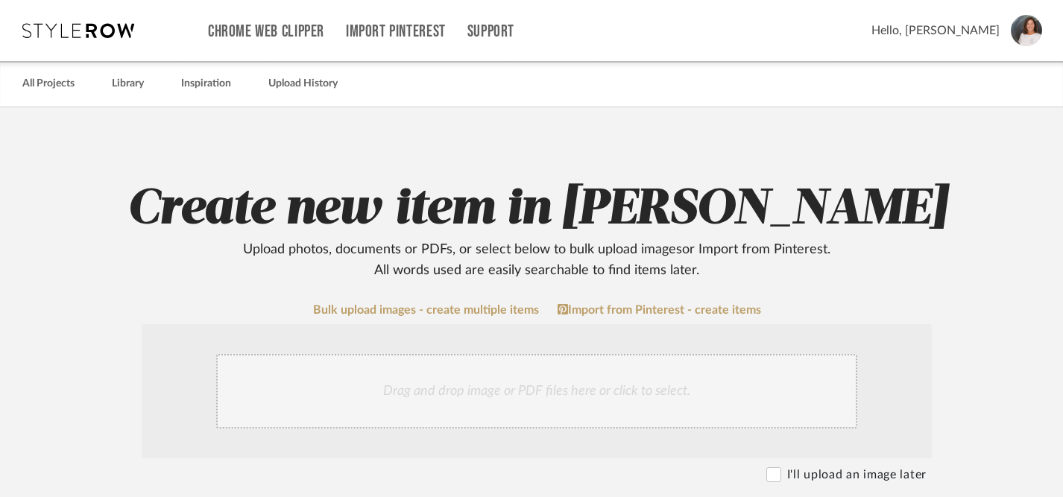
click at [484, 395] on div "Drag and drop image or PDF files here or click to select." at bounding box center [536, 391] width 641 height 75
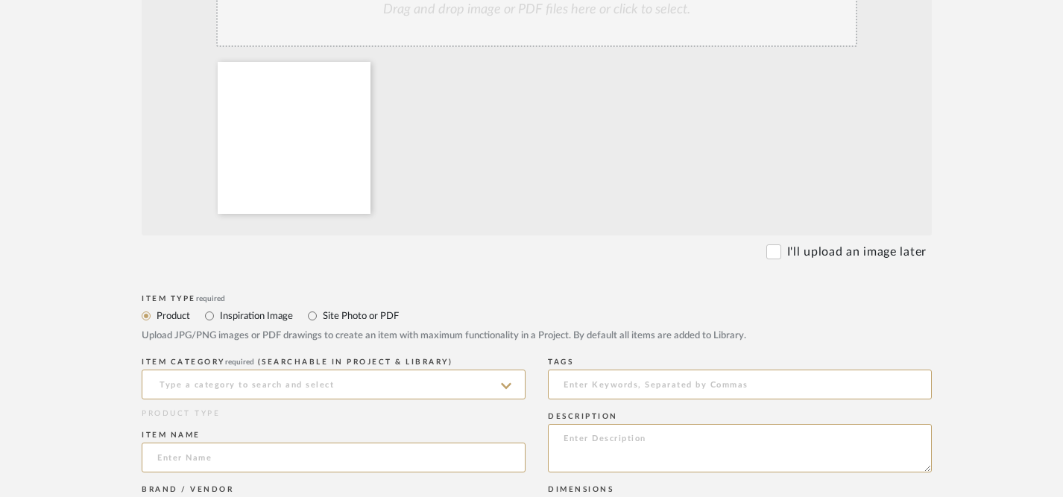
scroll to position [383, 0]
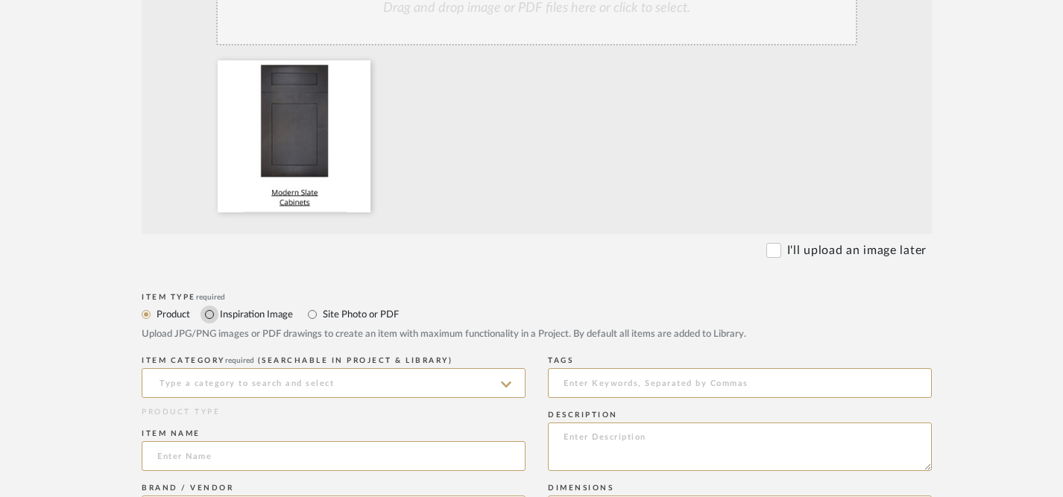
click at [210, 312] on input "Inspiration Image" at bounding box center [210, 315] width 18 height 18
radio input "true"
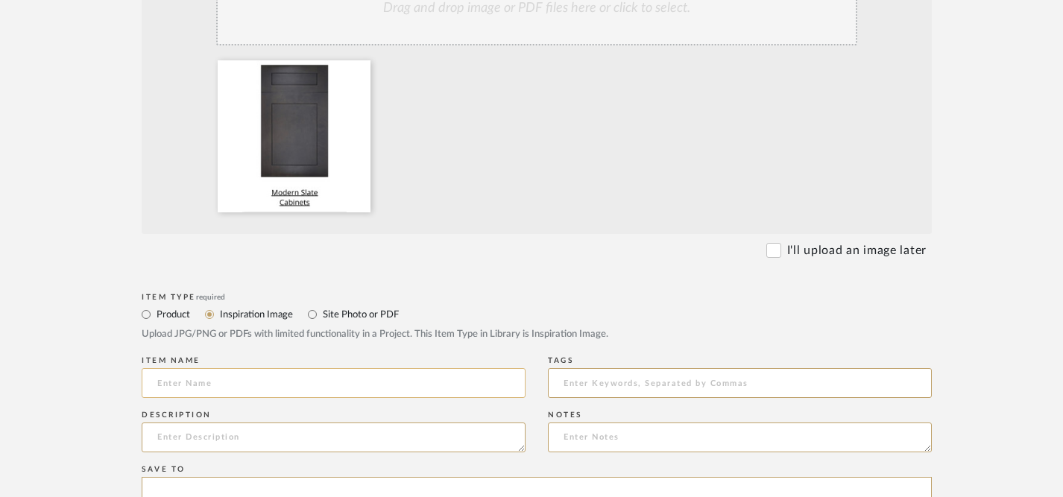
click at [251, 392] on input at bounding box center [334, 383] width 384 height 30
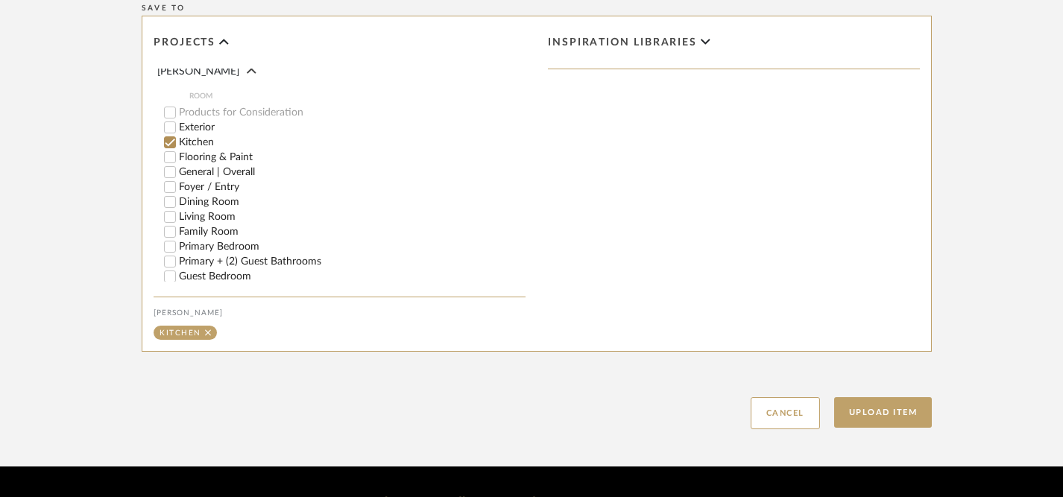
scroll to position [196, 0]
type input "Modern Slate Cabinets"
click at [888, 416] on button "Upload Item" at bounding box center [884, 412] width 98 height 31
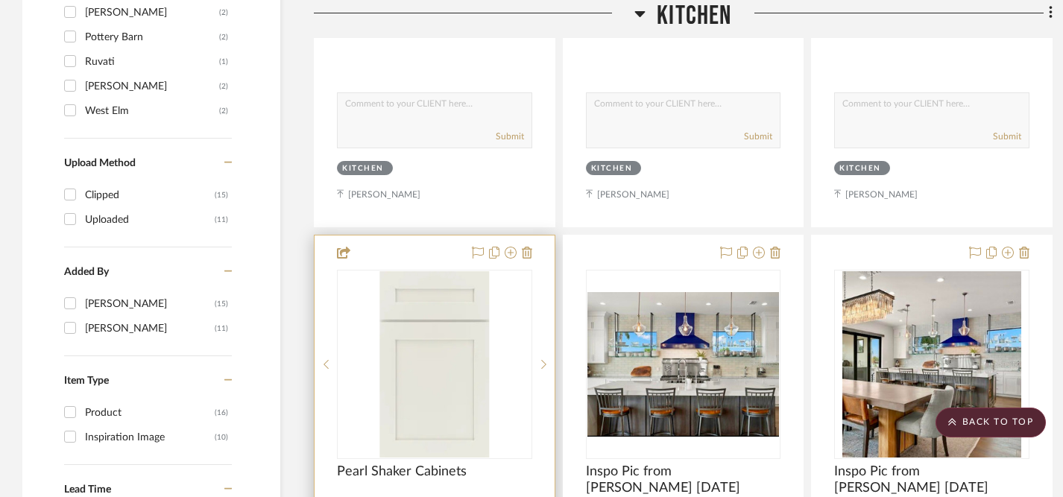
scroll to position [1585, 0]
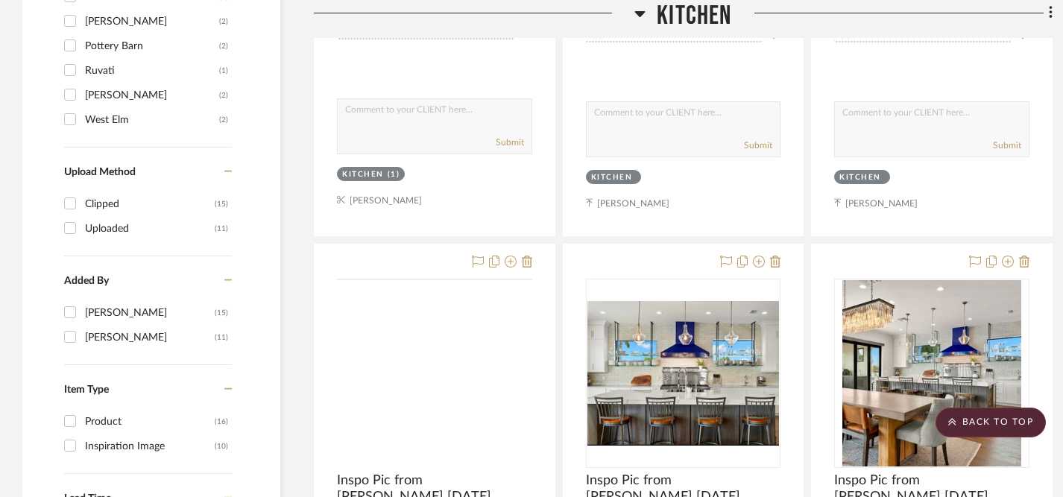
drag, startPoint x: 350, startPoint y: 361, endPoint x: 386, endPoint y: 205, distance: 160.1
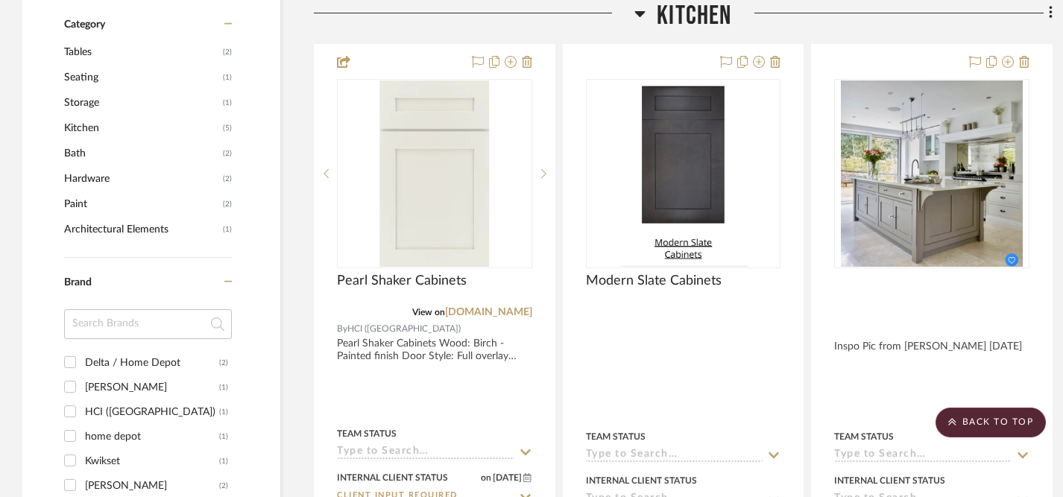
scroll to position [1122, 0]
click at [1049, 17] on icon at bounding box center [1051, 13] width 4 height 16
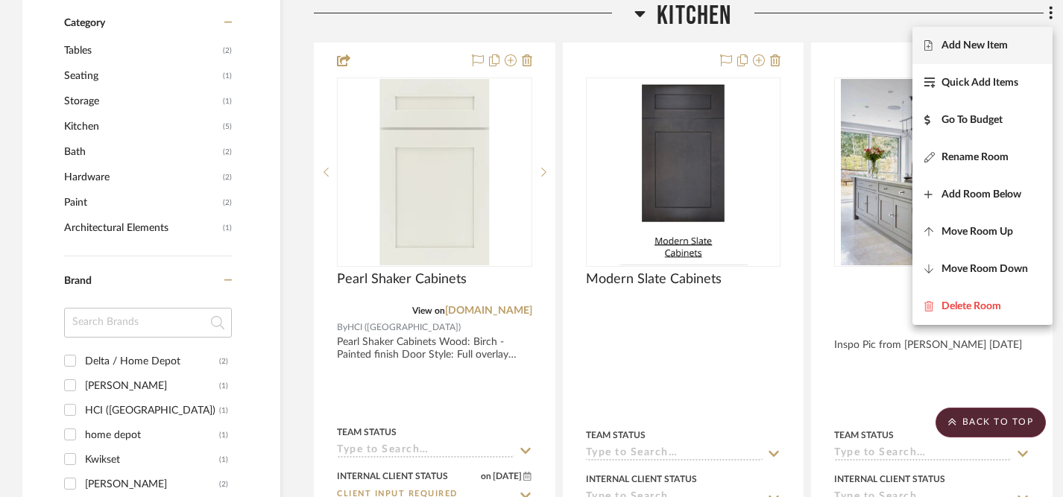
click at [975, 45] on span "Add New Item" at bounding box center [975, 46] width 66 height 13
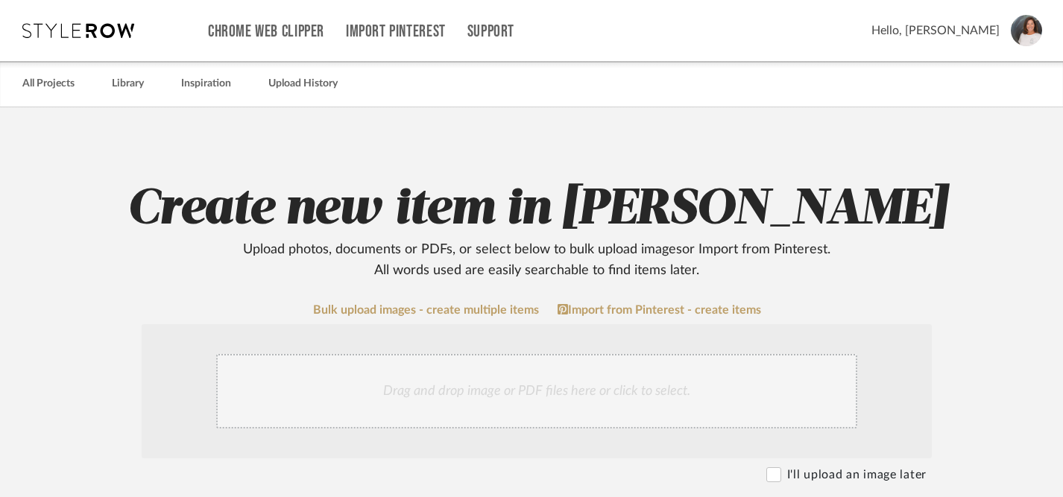
click at [463, 388] on div "Drag and drop image or PDF files here or click to select." at bounding box center [536, 391] width 641 height 75
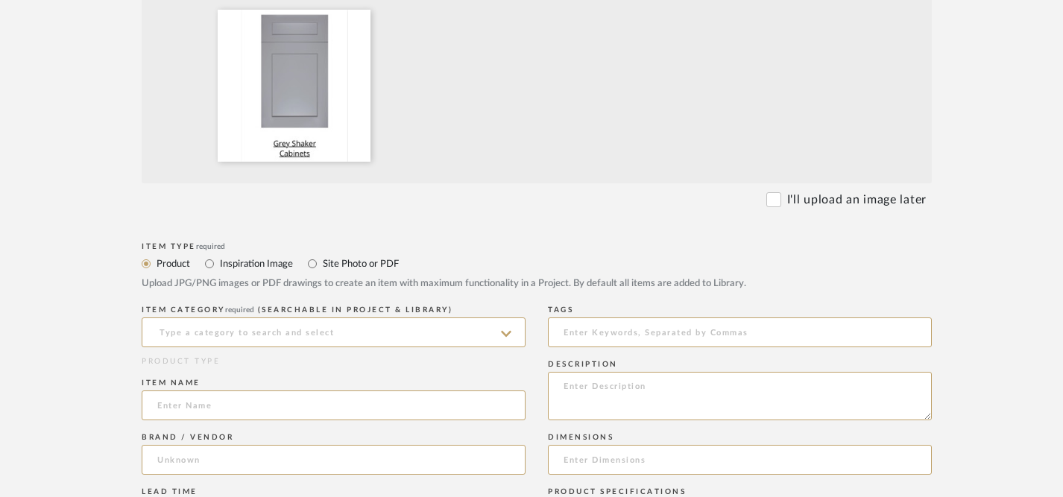
scroll to position [436, 0]
click at [461, 342] on input at bounding box center [334, 331] width 384 height 30
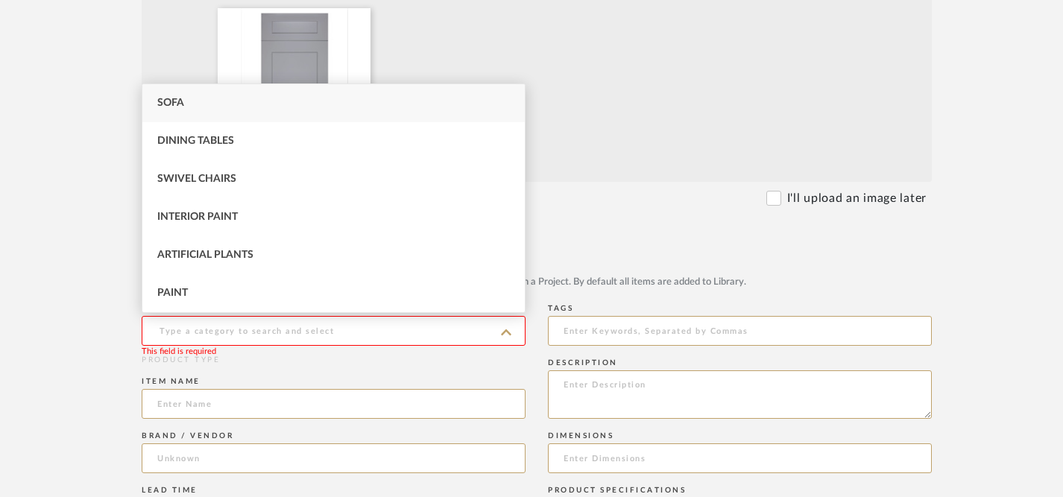
click at [615, 205] on div "I'll upload an image later" at bounding box center [531, 198] width 791 height 18
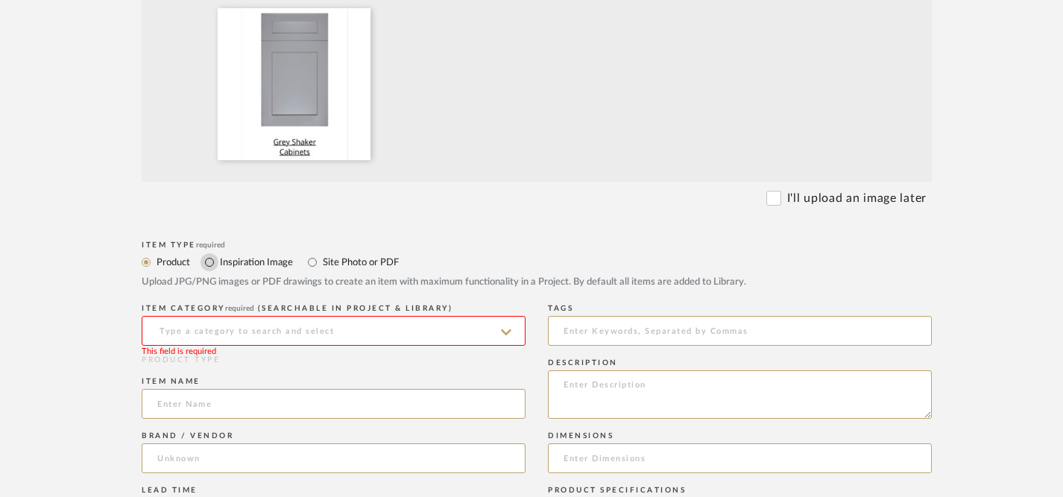
click at [210, 263] on input "Inspiration Image" at bounding box center [210, 263] width 18 height 18
radio input "true"
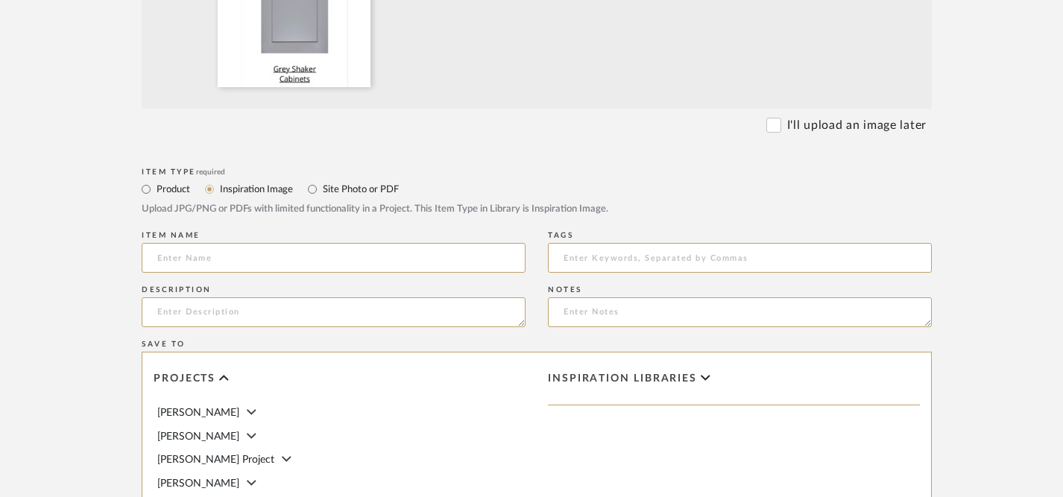
scroll to position [518, 0]
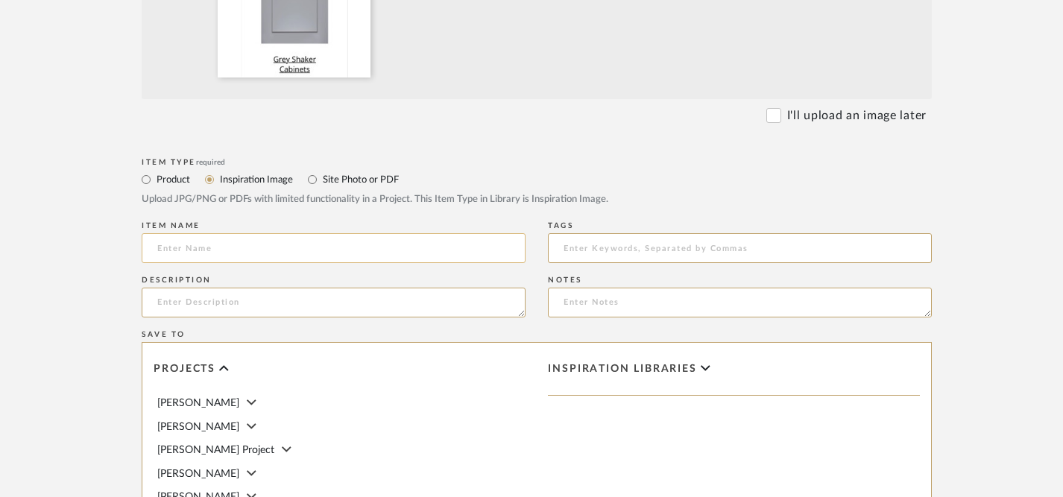
click at [409, 254] on input at bounding box center [334, 248] width 384 height 30
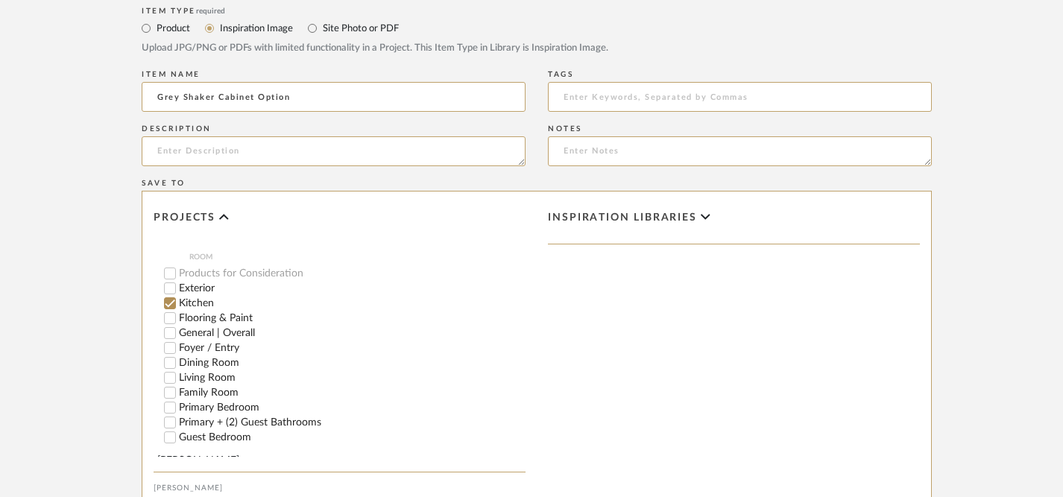
scroll to position [883, 0]
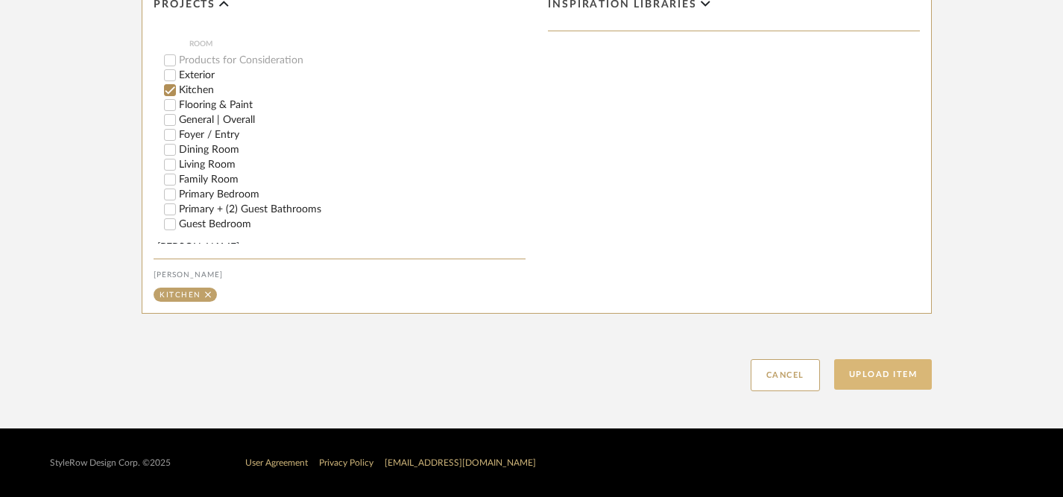
type input "Grey Shaker Cabinet Option"
click at [879, 379] on button "Upload Item" at bounding box center [884, 374] width 98 height 31
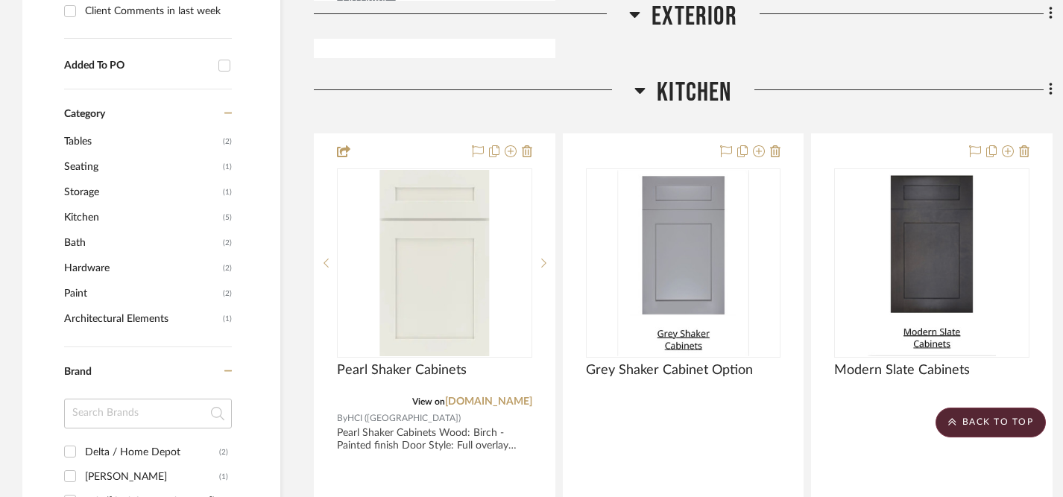
scroll to position [1033, 0]
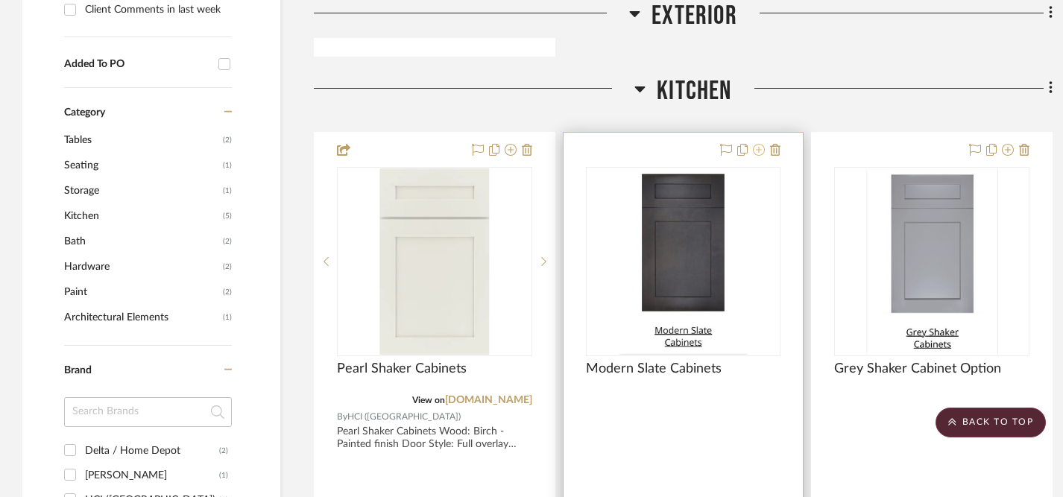
drag, startPoint x: 933, startPoint y: 145, endPoint x: 755, endPoint y: 152, distance: 178.4
click at [738, 373] on div "Modern Slate Cabinets" at bounding box center [683, 377] width 195 height 33
click at [700, 291] on img "0" at bounding box center [683, 262] width 128 height 186
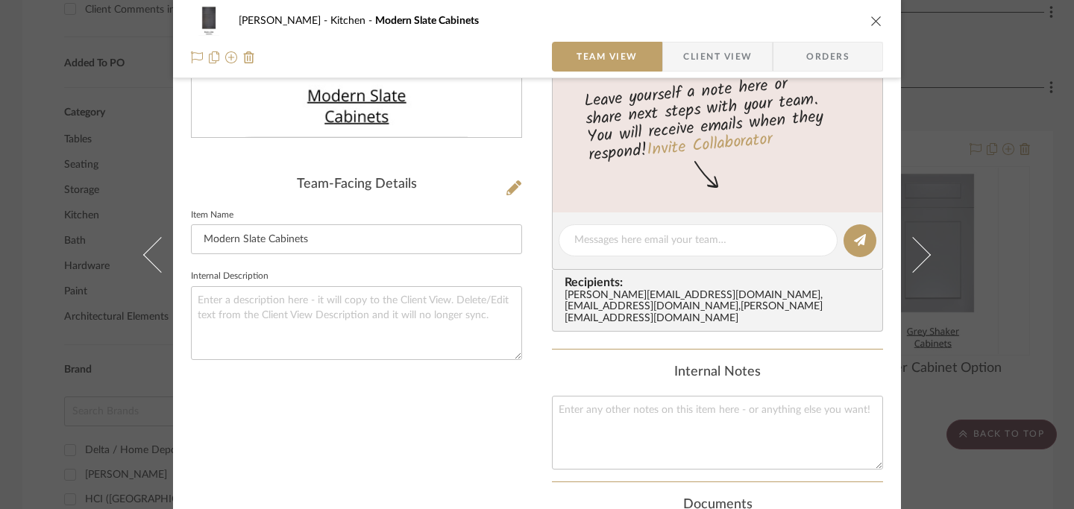
scroll to position [307, 0]
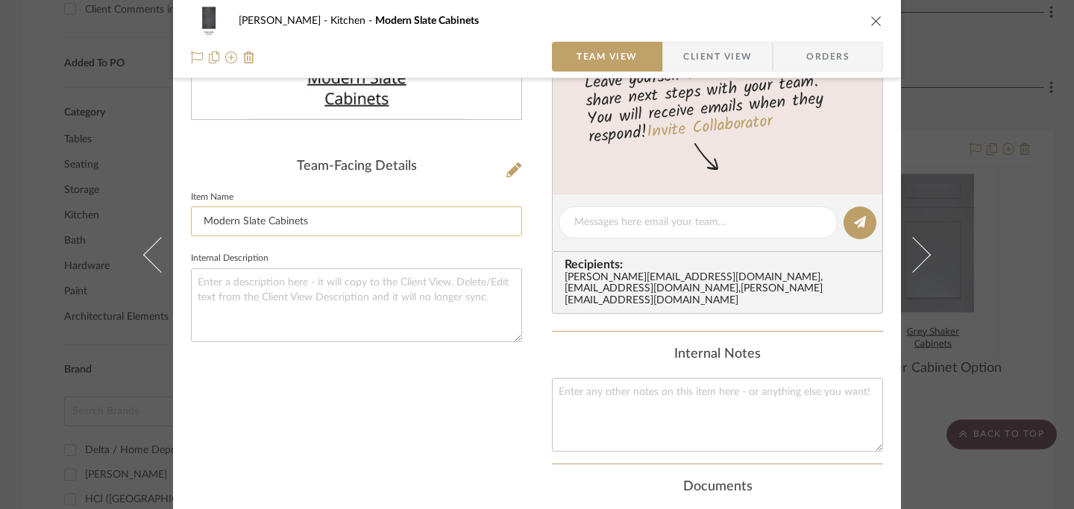
click at [354, 228] on input "Modern Slate Cabinets" at bounding box center [356, 222] width 331 height 30
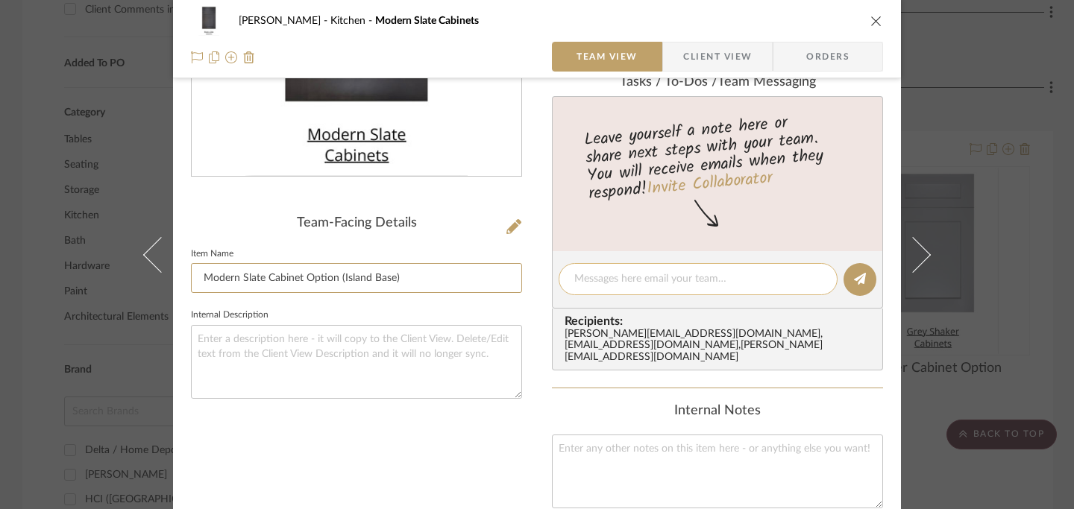
scroll to position [186, 0]
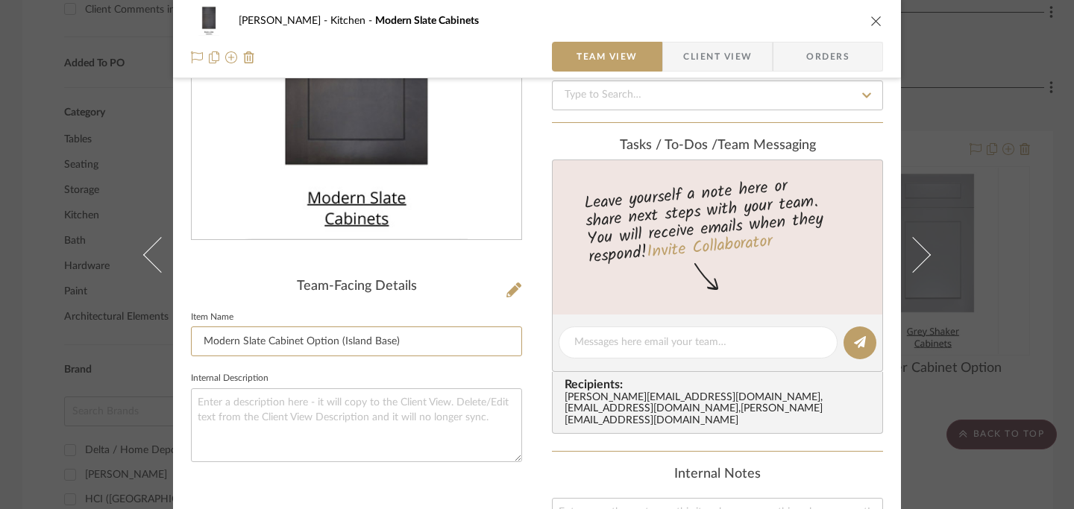
type input "Modern Slate Cabinet Option (Island Base)"
click at [870, 22] on icon "close" at bounding box center [876, 21] width 12 height 12
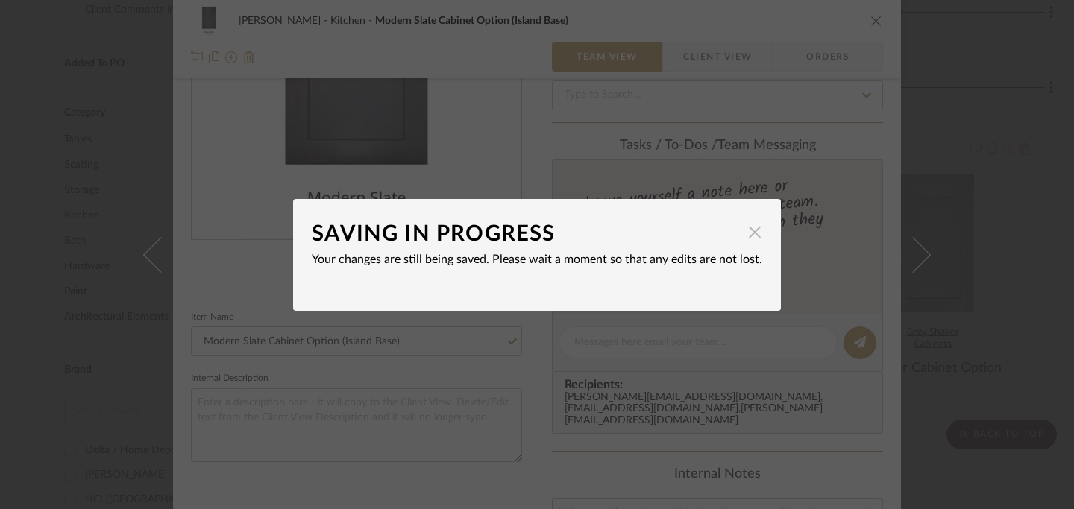
click at [748, 234] on span "button" at bounding box center [755, 233] width 30 height 30
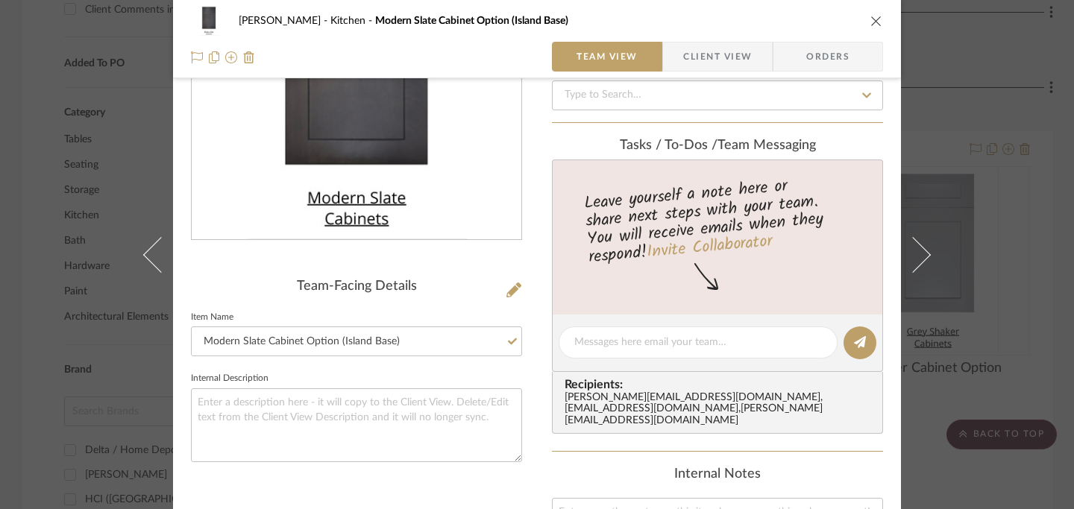
click at [870, 22] on icon "close" at bounding box center [876, 21] width 12 height 12
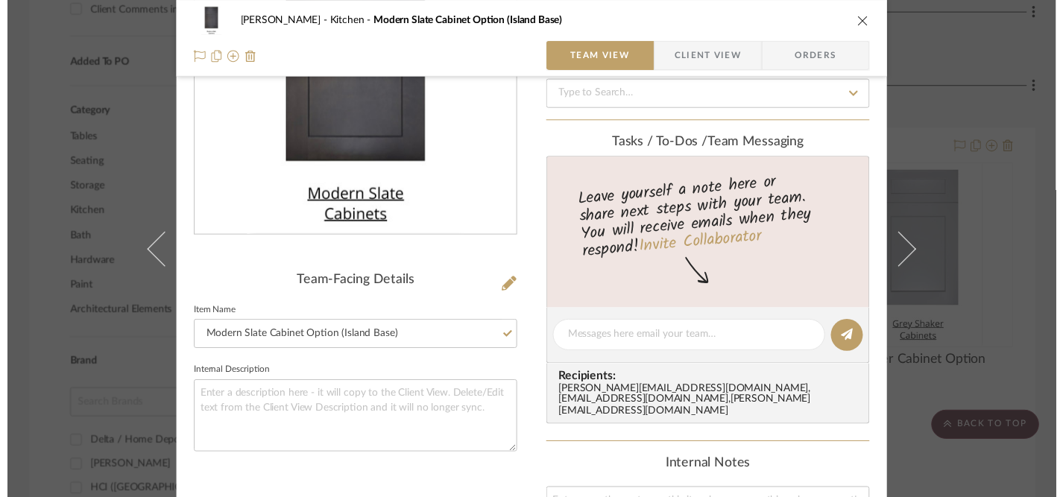
scroll to position [1033, 0]
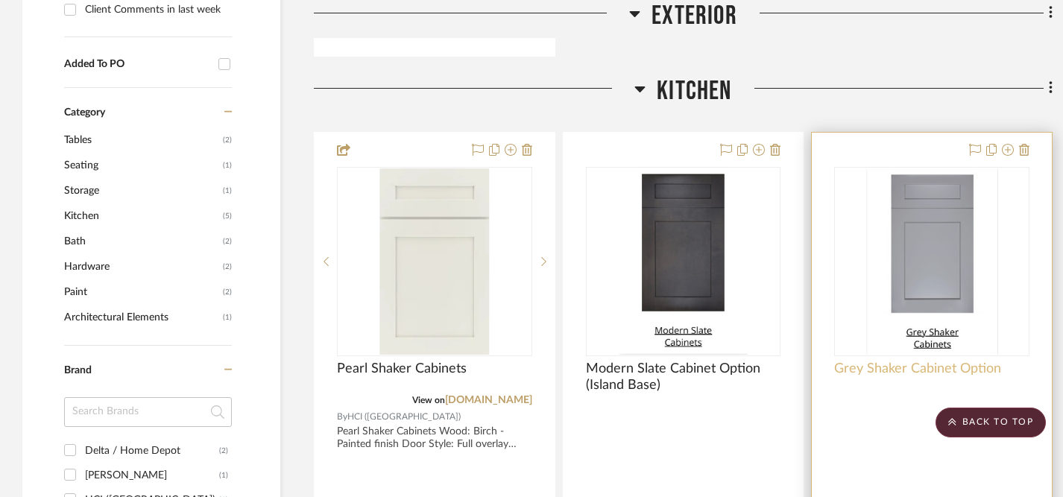
click at [967, 371] on span "Grey Shaker Cabinet Option" at bounding box center [918, 369] width 167 height 16
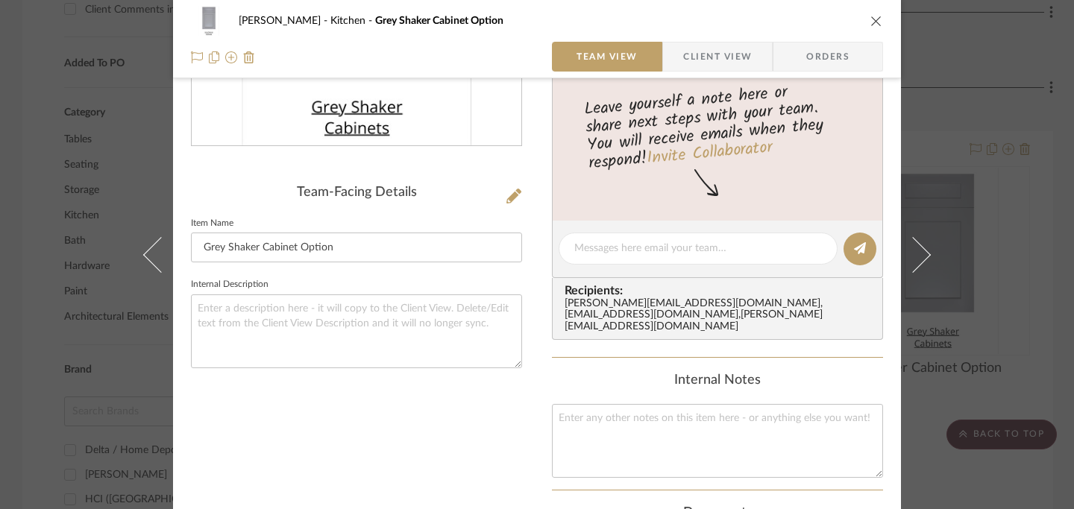
scroll to position [291, 0]
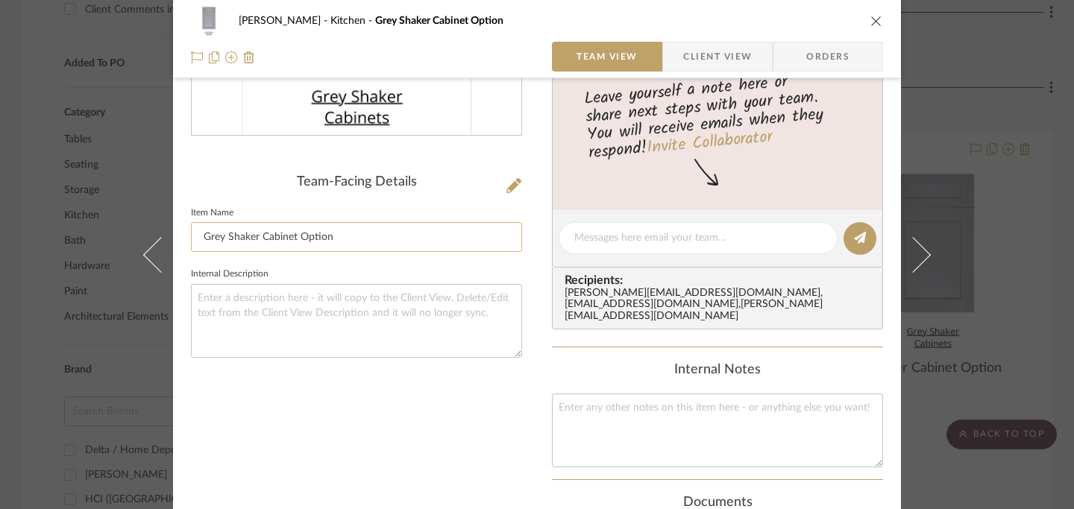
click at [387, 238] on input "Grey Shaker Cabinet Option" at bounding box center [356, 237] width 331 height 30
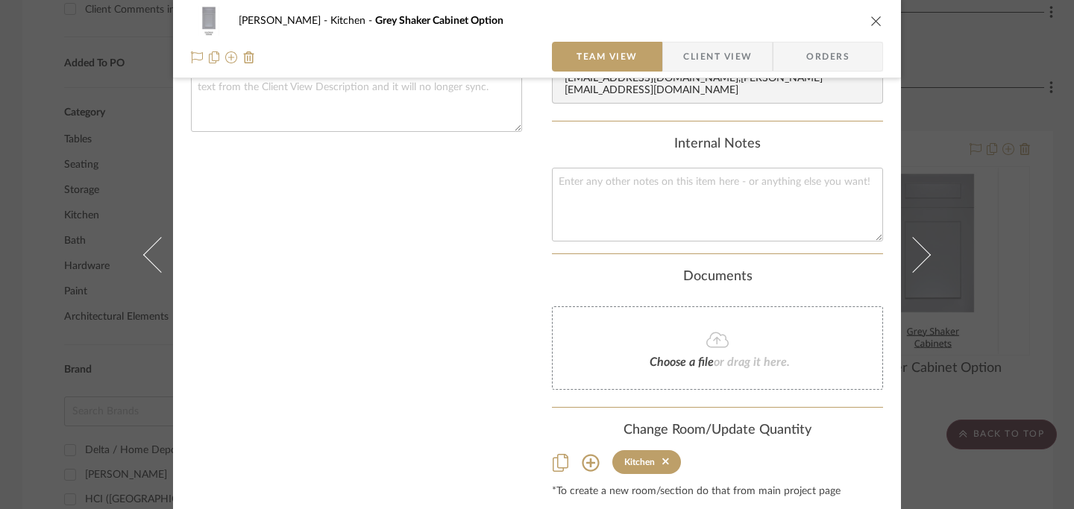
scroll to position [553, 0]
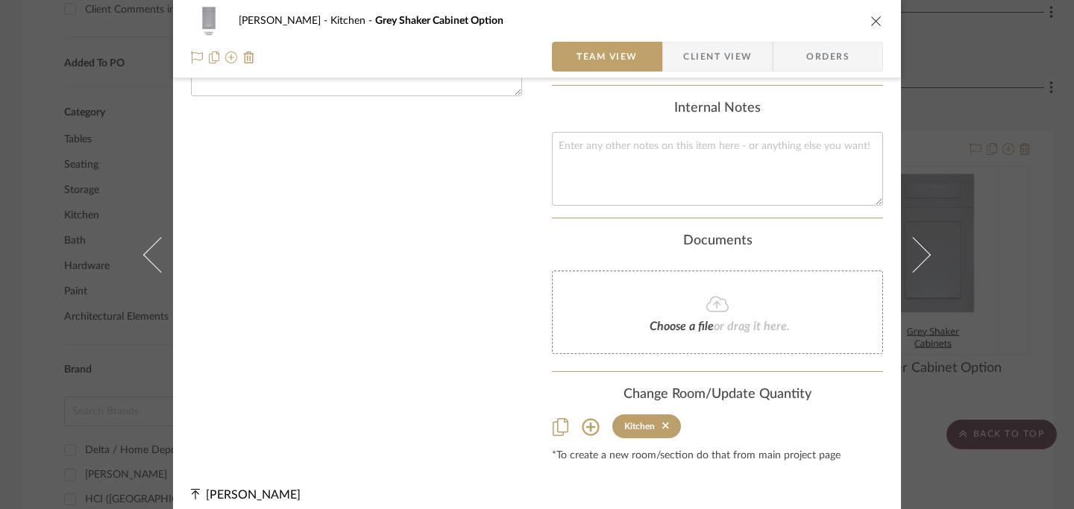
type input "Grey Shaker Cabinet Option (Island Base)"
click at [872, 20] on icon "close" at bounding box center [876, 21] width 12 height 12
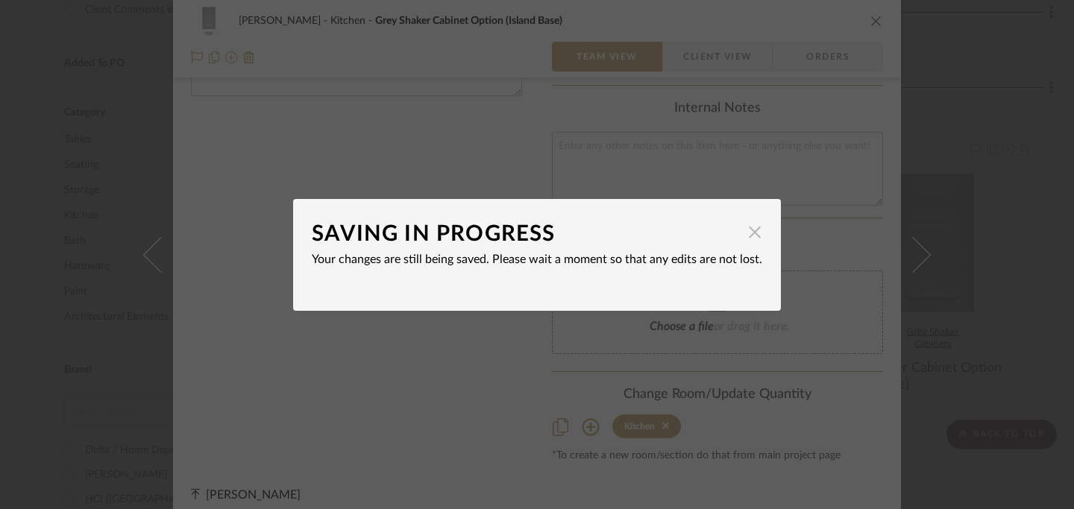
click at [749, 237] on span "button" at bounding box center [755, 233] width 30 height 30
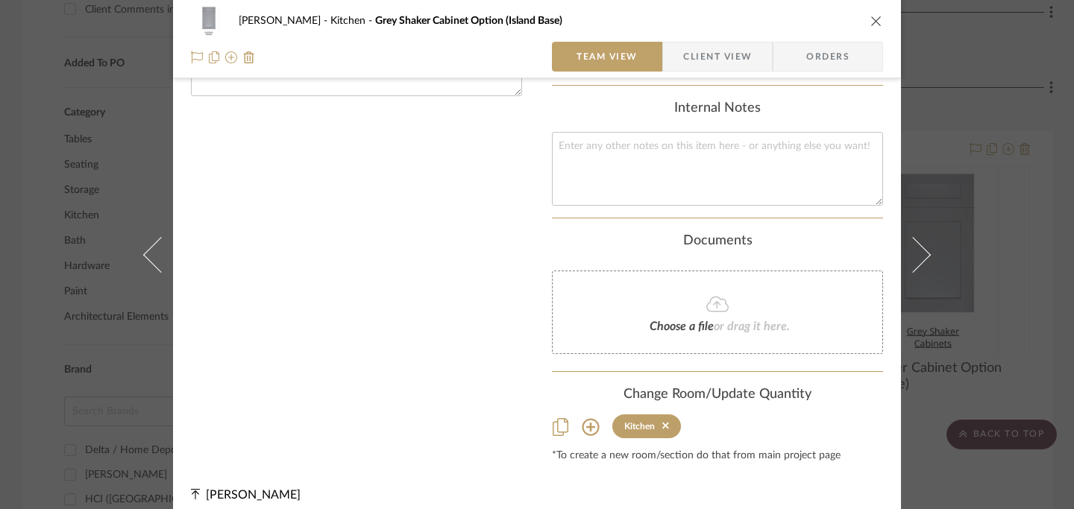
click at [874, 19] on icon "close" at bounding box center [876, 21] width 12 height 12
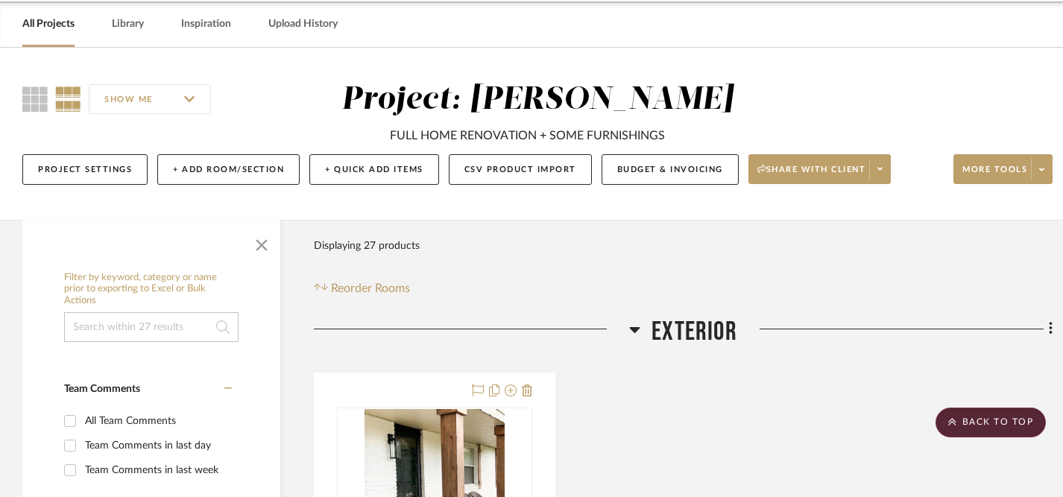
scroll to position [0, 0]
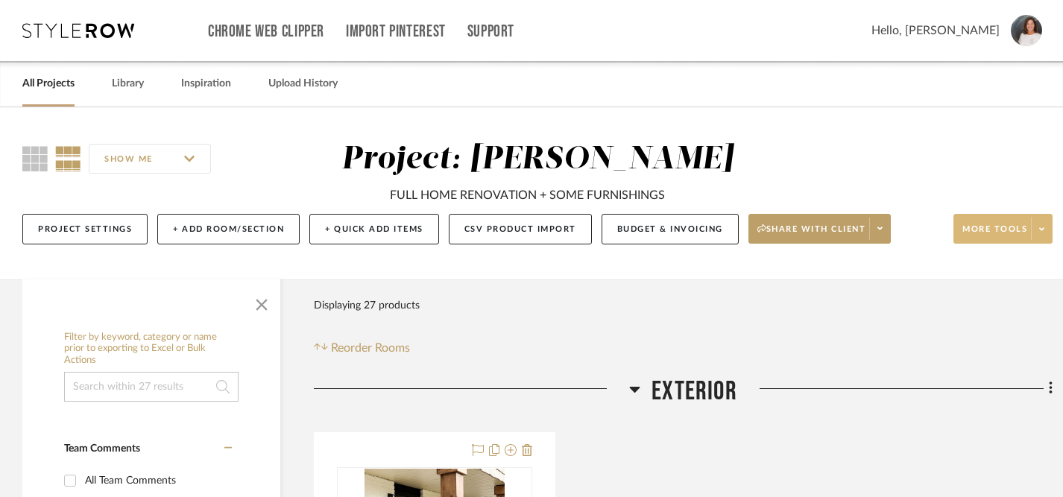
click at [1034, 230] on span at bounding box center [1041, 229] width 21 height 22
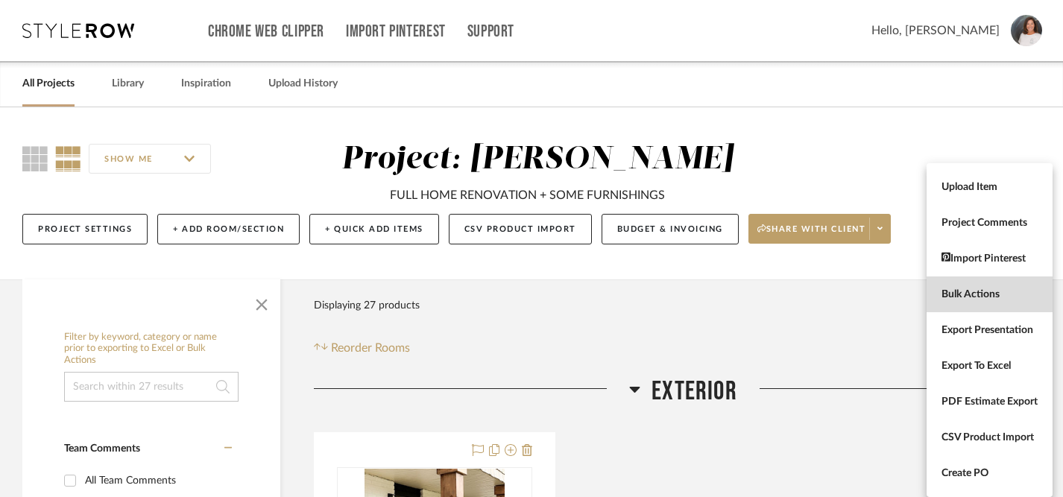
click at [976, 292] on span "Bulk Actions" at bounding box center [990, 295] width 96 height 13
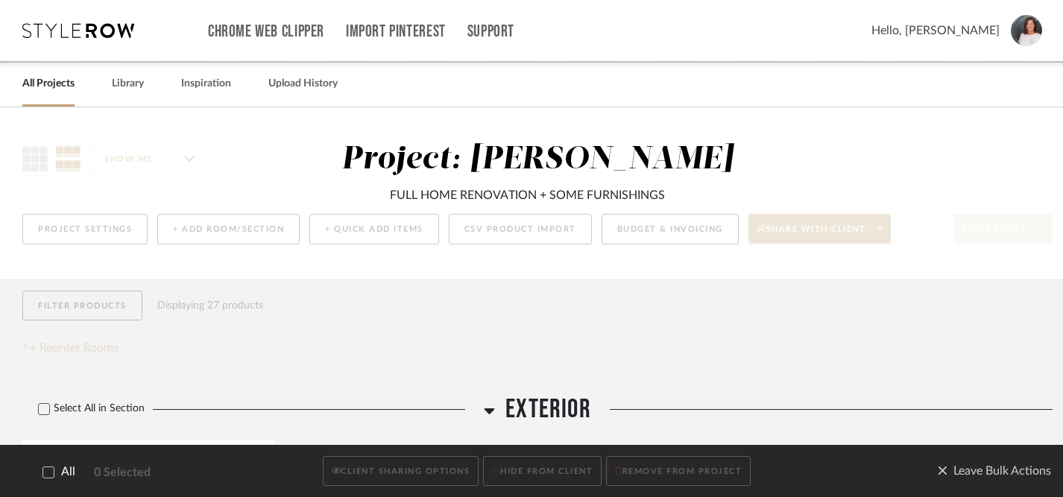
click at [49, 475] on icon at bounding box center [48, 472] width 10 height 10
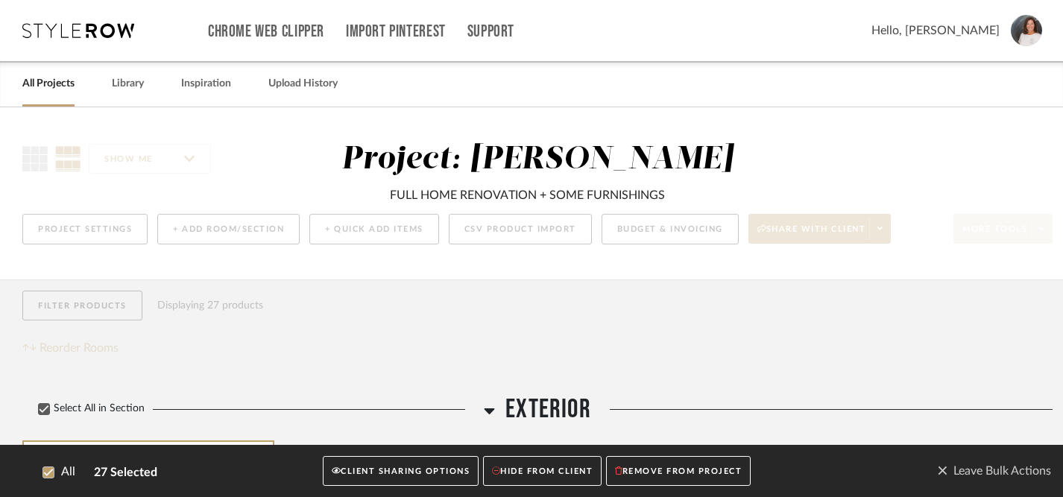
click at [370, 475] on button "CLIENT SHARING OPTIONS" at bounding box center [401, 471] width 156 height 31
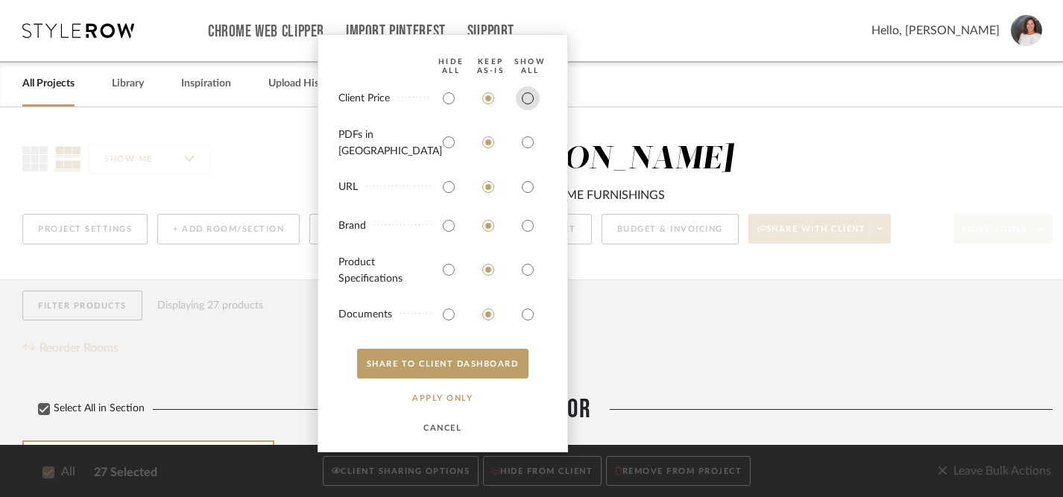
click at [531, 110] on input "radio" at bounding box center [528, 99] width 24 height 24
radio input "true"
click at [527, 147] on input "radio" at bounding box center [528, 143] width 24 height 24
radio input "true"
click at [527, 195] on input "radio" at bounding box center [528, 187] width 24 height 24
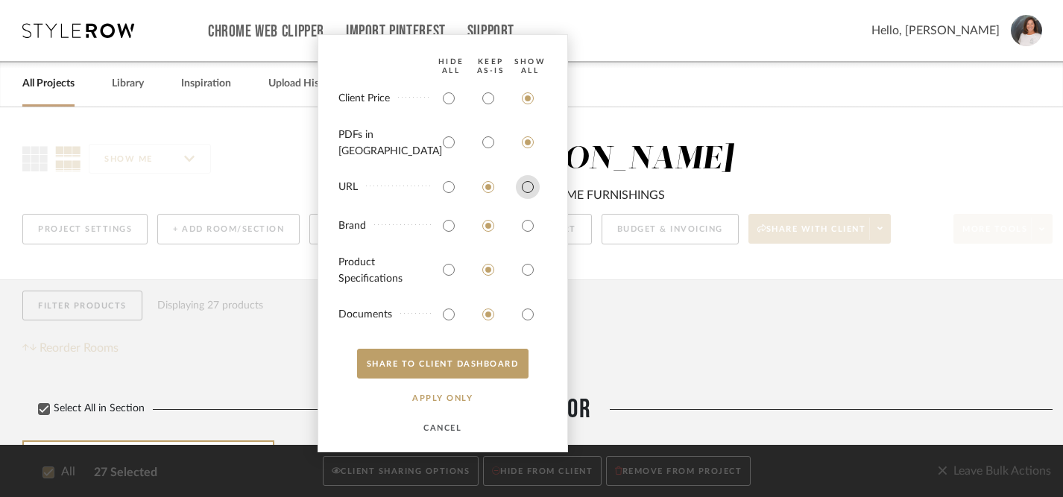
radio input "true"
click at [527, 225] on input "radio" at bounding box center [528, 226] width 24 height 24
radio input "true"
click at [527, 268] on input "radio" at bounding box center [528, 270] width 24 height 24
radio input "true"
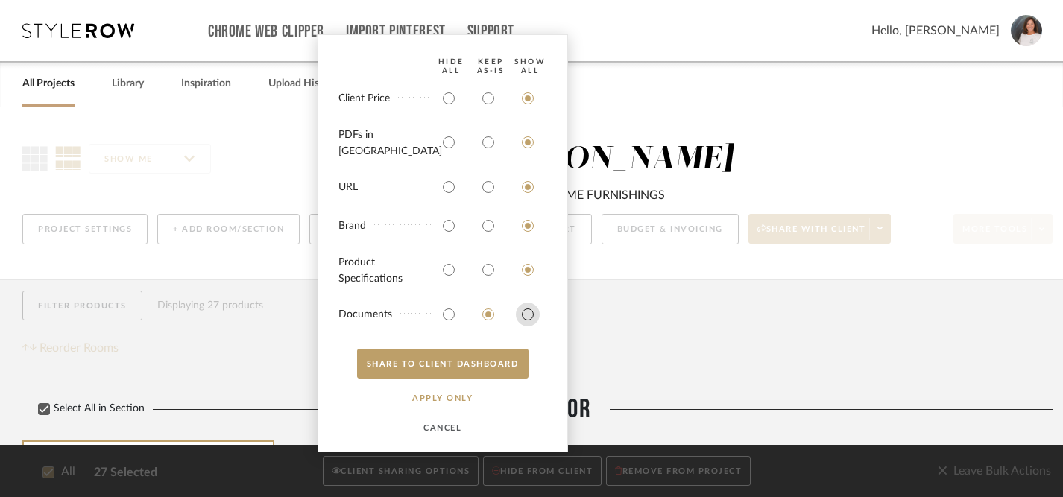
click at [528, 314] on input "radio" at bounding box center [528, 315] width 24 height 24
radio input "true"
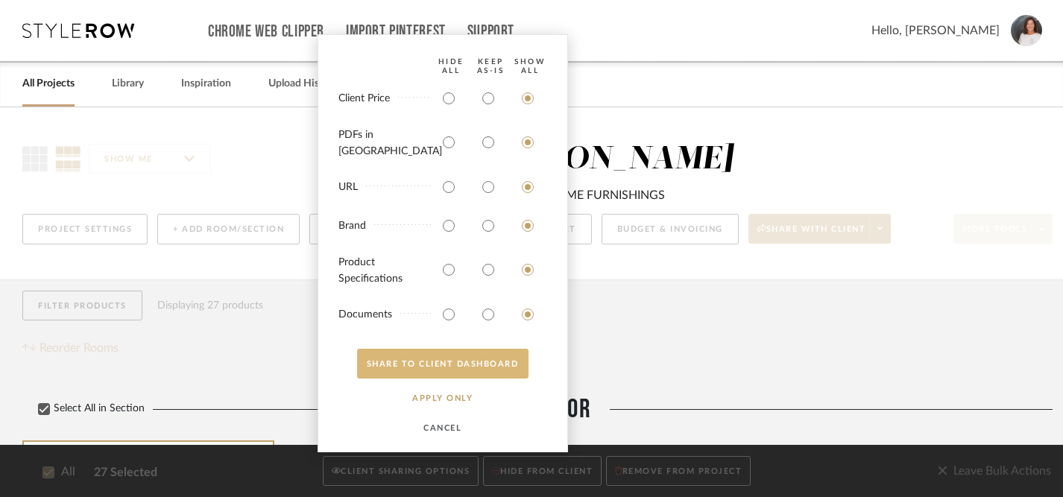
click at [467, 364] on button "SHARE TO CLIENT Dashboard" at bounding box center [443, 364] width 172 height 30
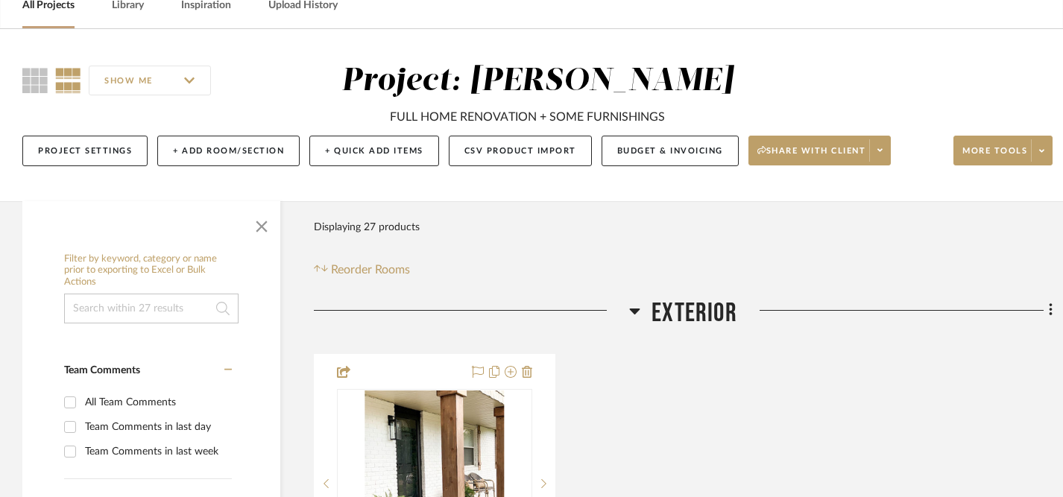
scroll to position [69, 0]
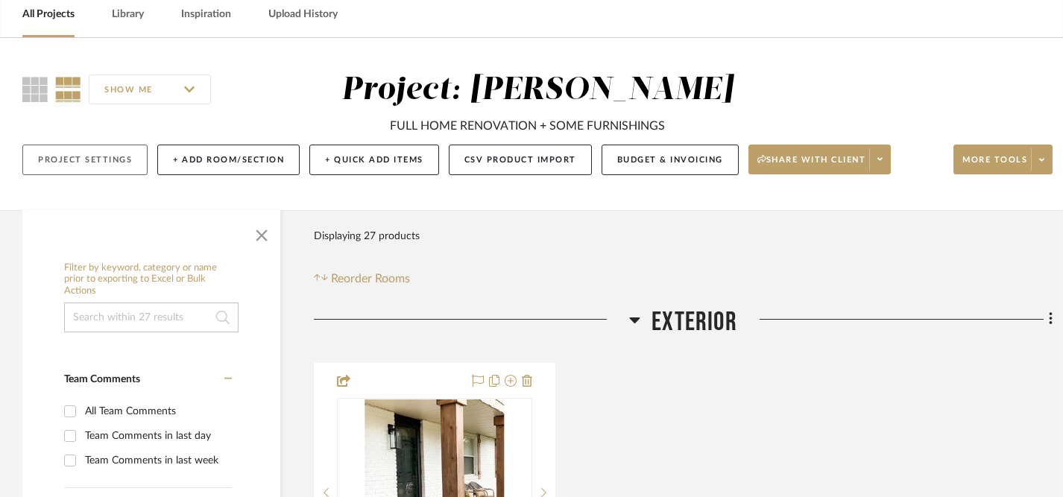
click at [106, 160] on button "Project Settings" at bounding box center [84, 160] width 125 height 31
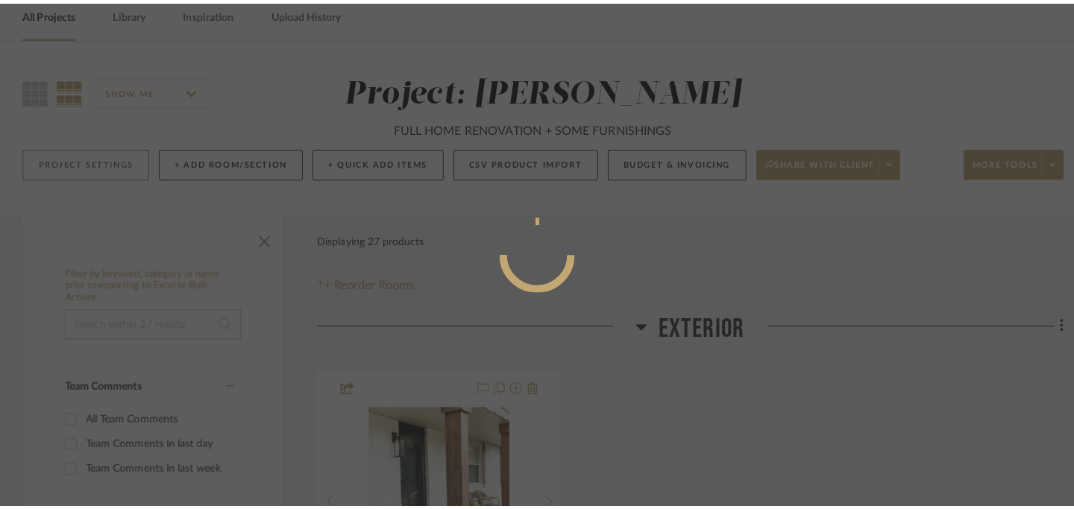
scroll to position [0, 0]
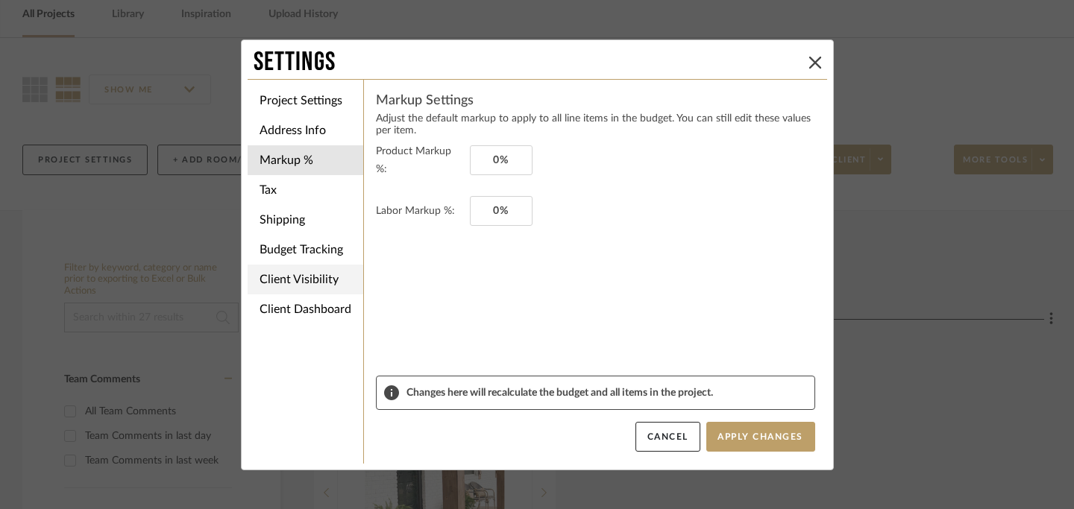
click at [301, 272] on li "Client Visibility" at bounding box center [306, 280] width 116 height 30
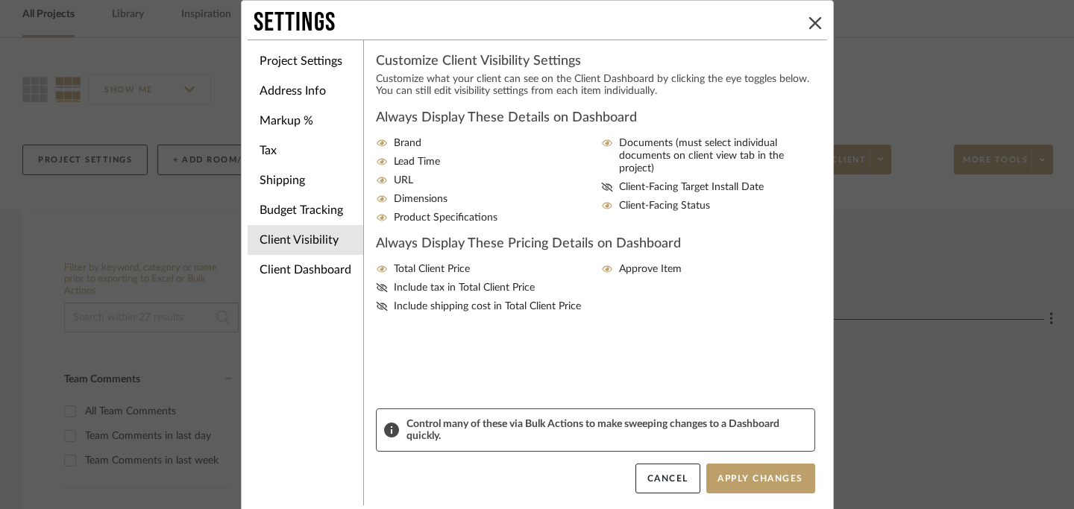
click at [938, 403] on div "Settings Project Settings Address Info Markup % Tax Shipping Budget Tracking Cl…" at bounding box center [537, 254] width 1074 height 509
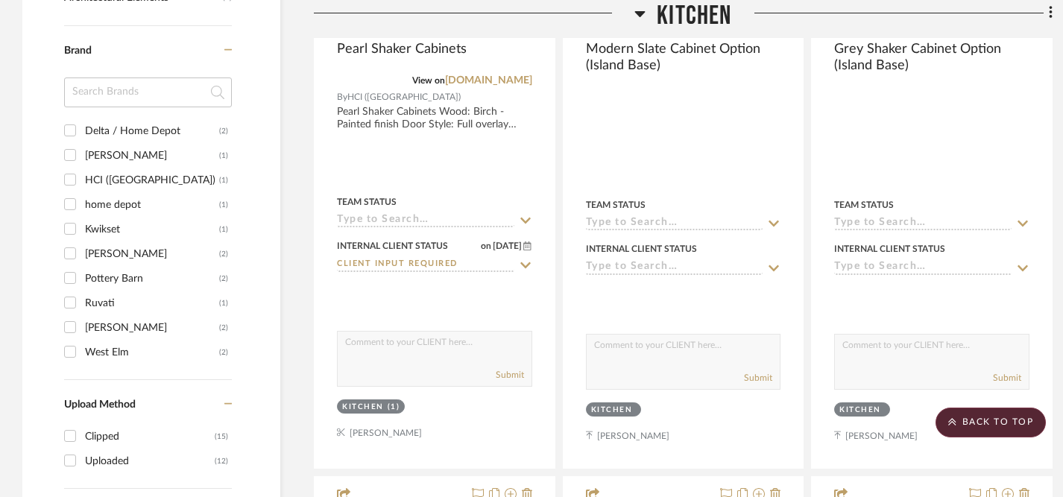
scroll to position [1337, 0]
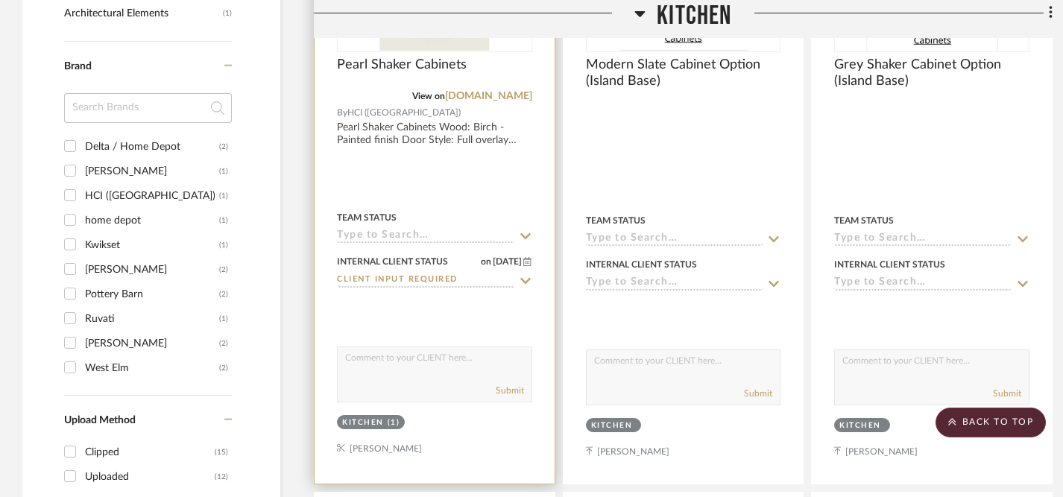
click at [521, 280] on icon at bounding box center [525, 281] width 13 height 12
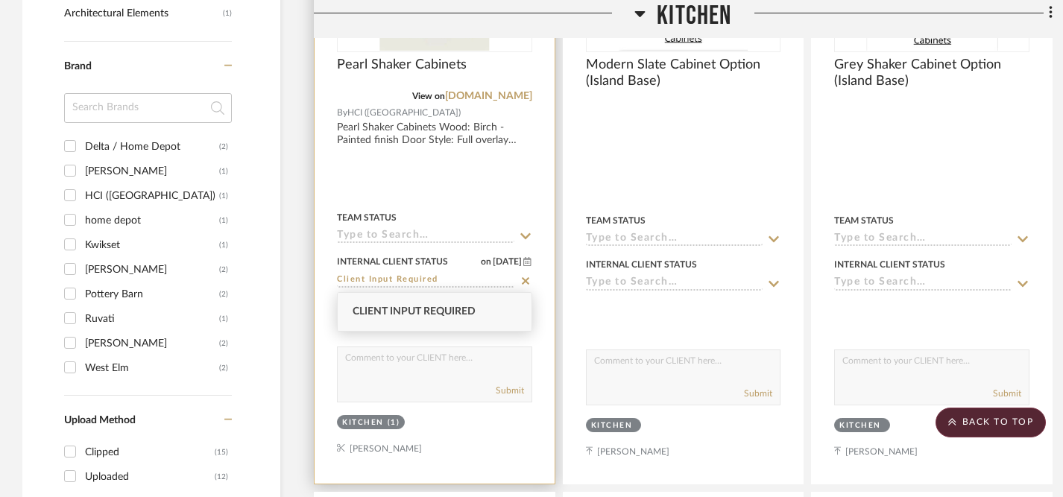
click at [523, 277] on icon at bounding box center [525, 280] width 7 height 7
type input "[DATE]"
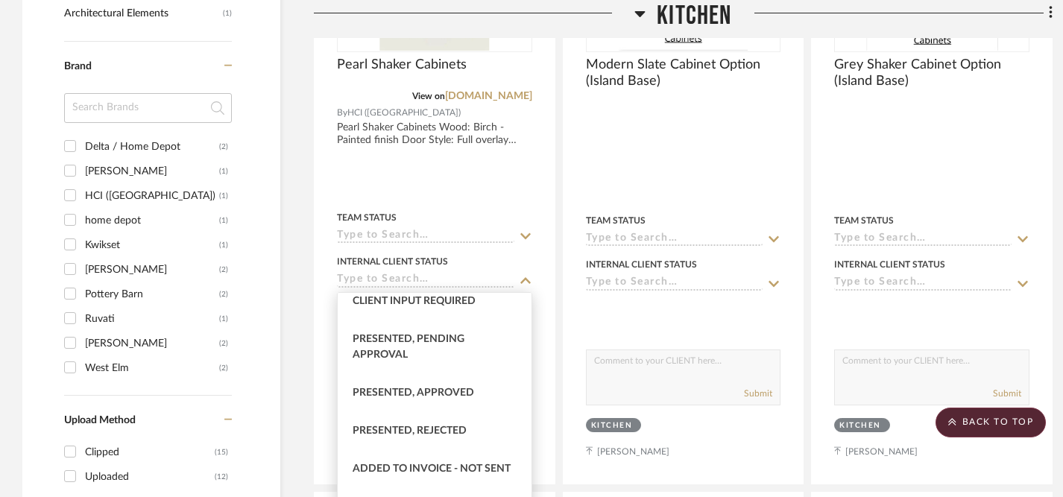
scroll to position [126, 0]
click at [460, 386] on span "Presented, Approved" at bounding box center [414, 391] width 122 height 10
type input "Presented, Approved"
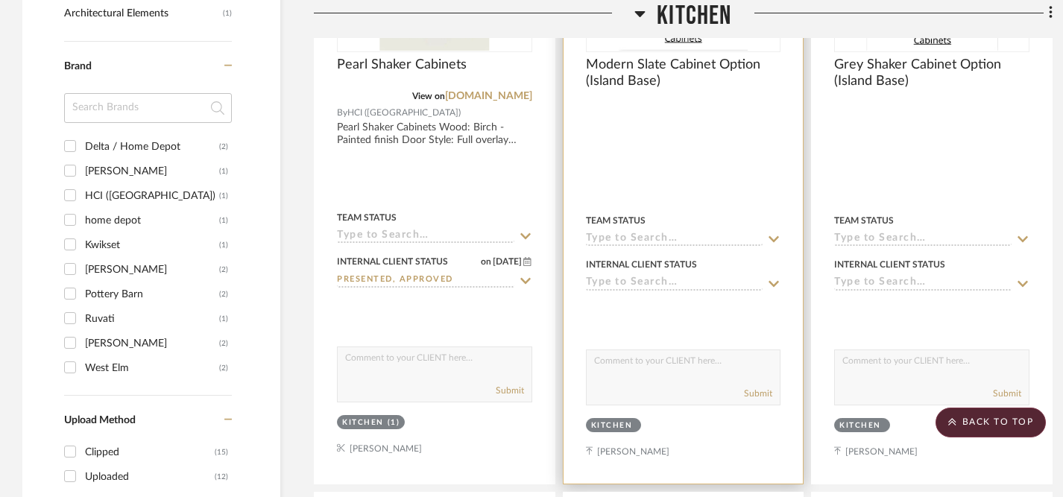
scroll to position [1362, 0]
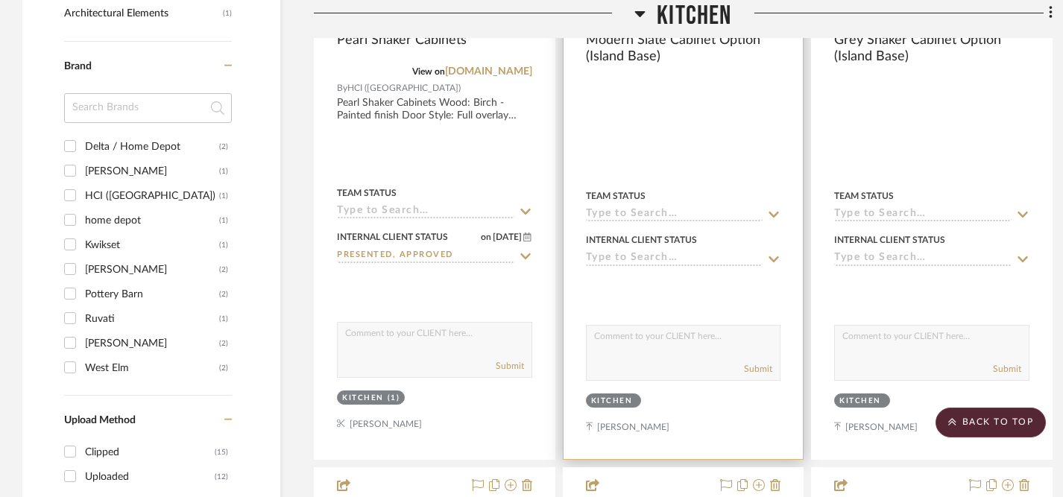
click at [773, 256] on icon at bounding box center [773, 260] width 13 height 12
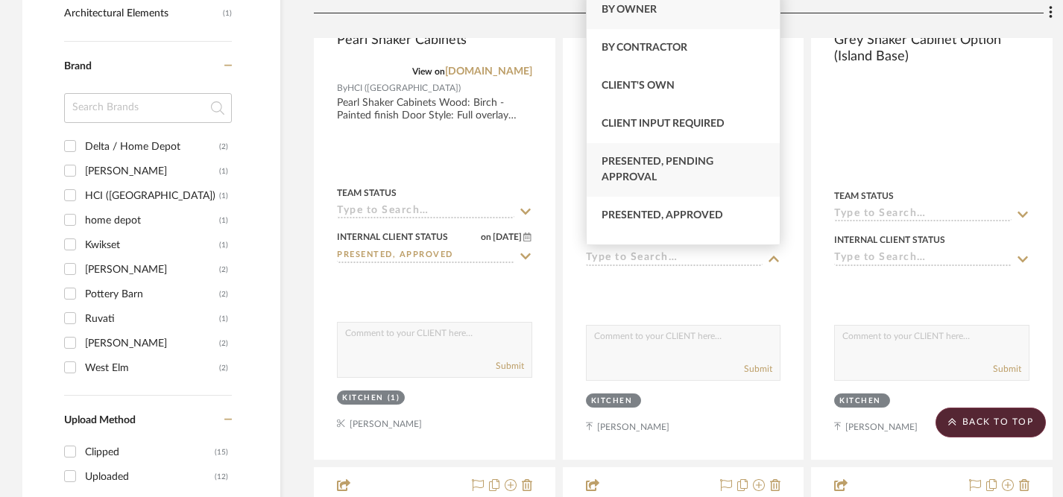
click at [723, 164] on div "Presented, Pending Approval" at bounding box center [684, 170] width 194 height 54
type input "[DATE]"
type input "Presented, Pending Approval"
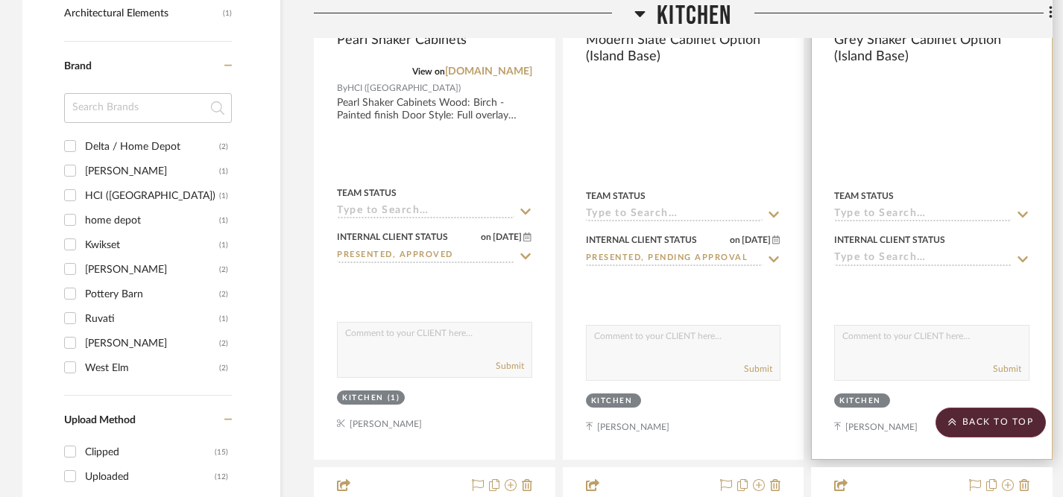
scroll to position [1386, 0]
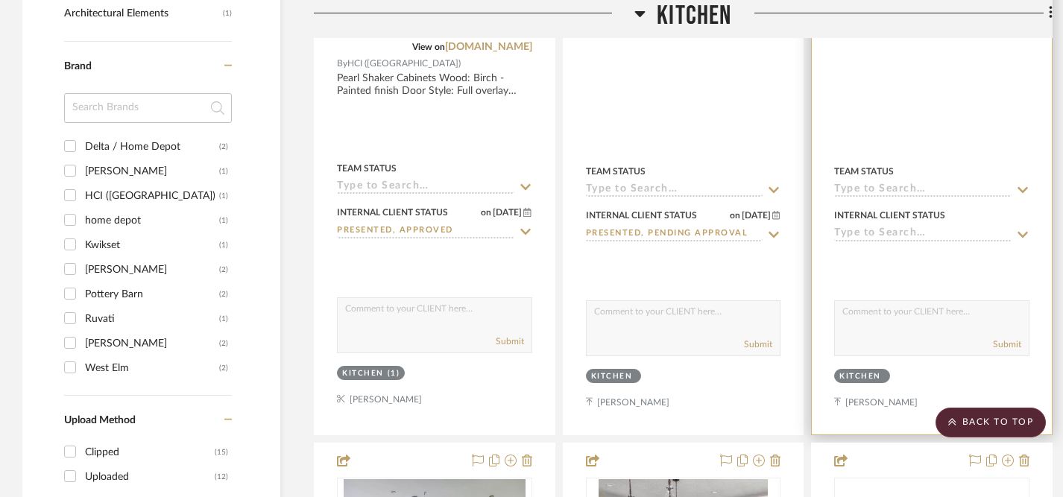
click at [1023, 233] on icon at bounding box center [1023, 234] width 10 height 6
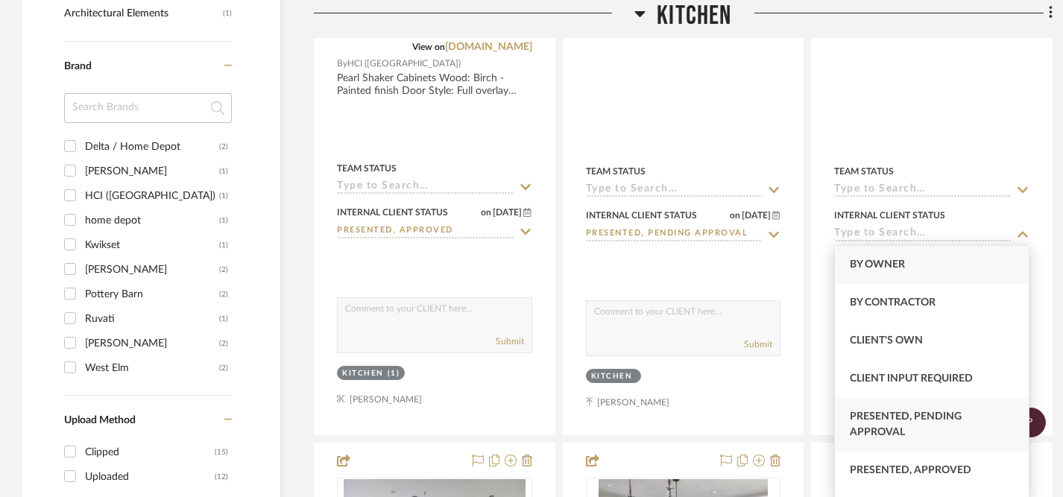
click at [917, 421] on span "Presented, Pending Approval" at bounding box center [906, 425] width 112 height 26
type input "[DATE]"
type input "Presented, Pending Approval"
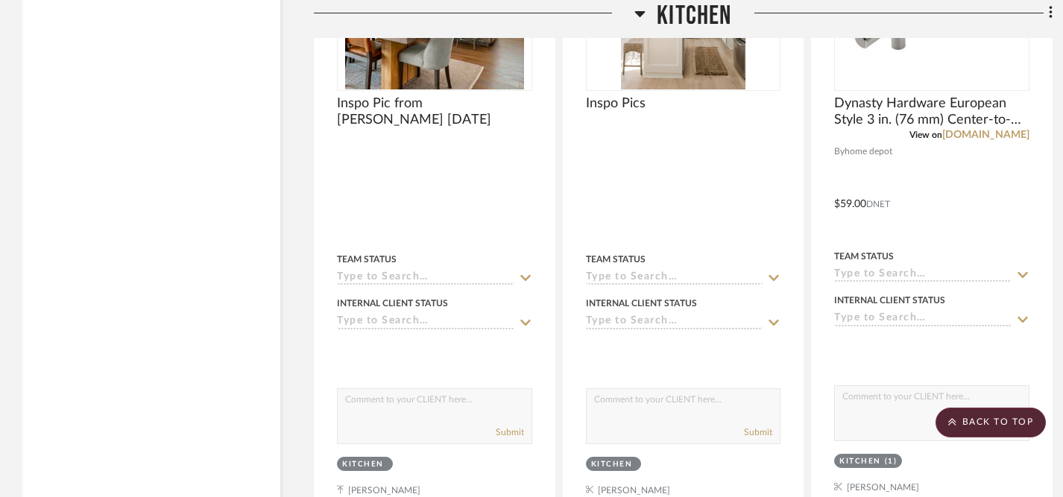
scroll to position [2628, 0]
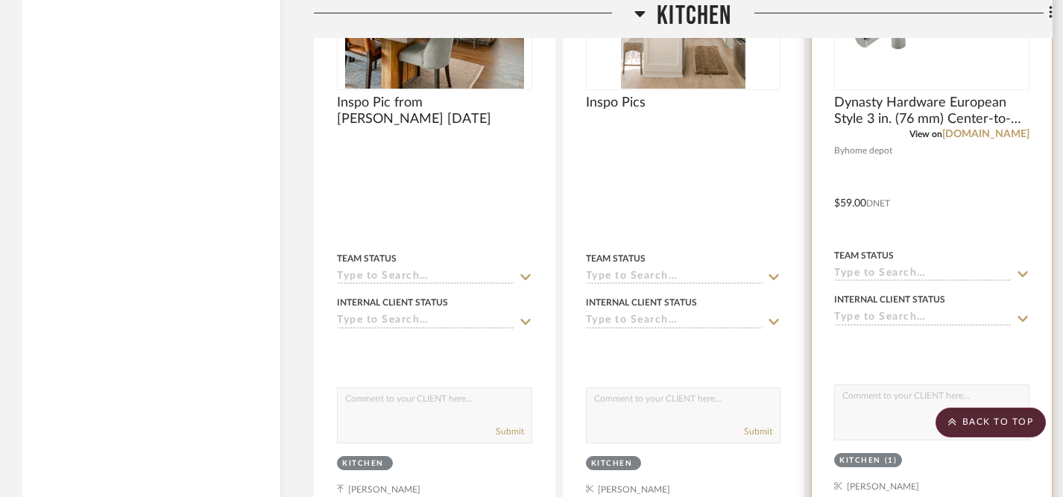
click at [1025, 313] on icon at bounding box center [1022, 319] width 13 height 12
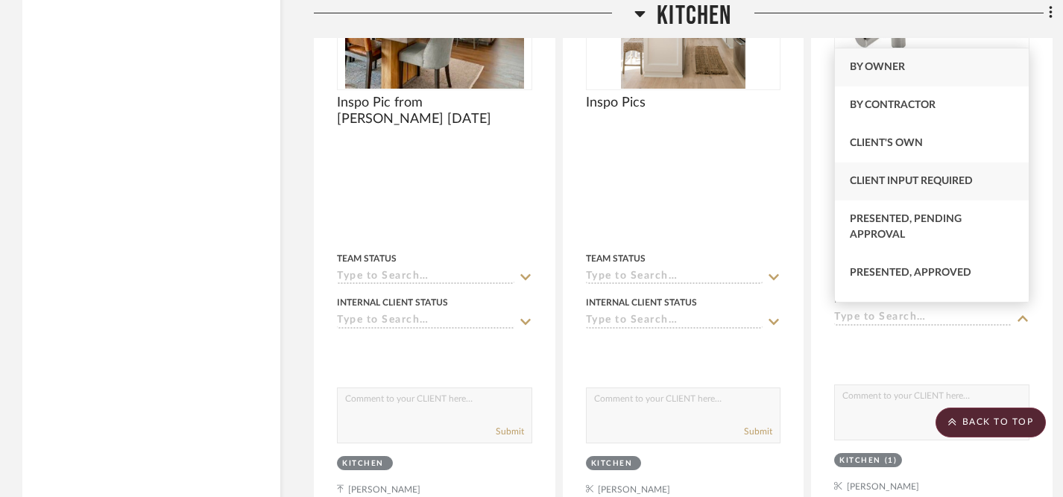
click at [949, 182] on span "Client Input Required" at bounding box center [911, 181] width 123 height 10
type input "[DATE]"
type input "Client Input Required"
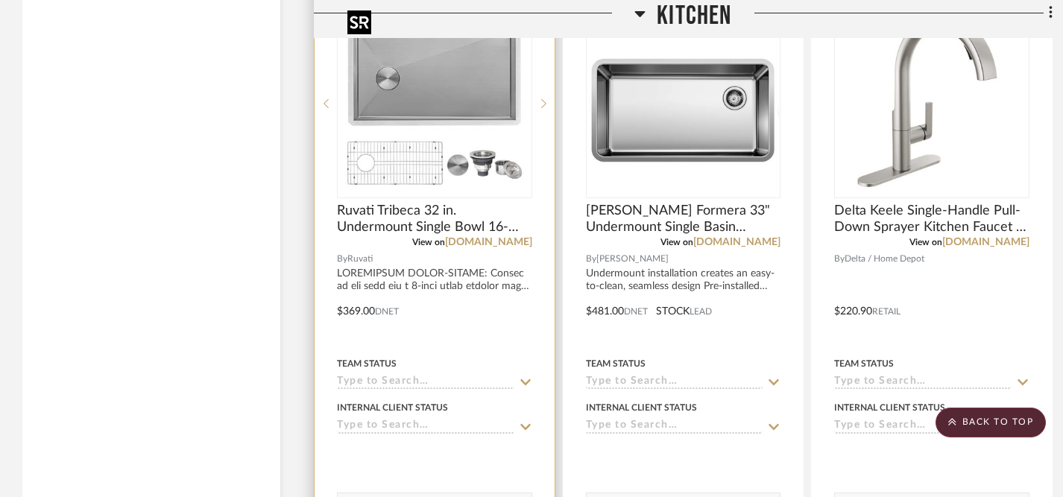
scroll to position [3198, 0]
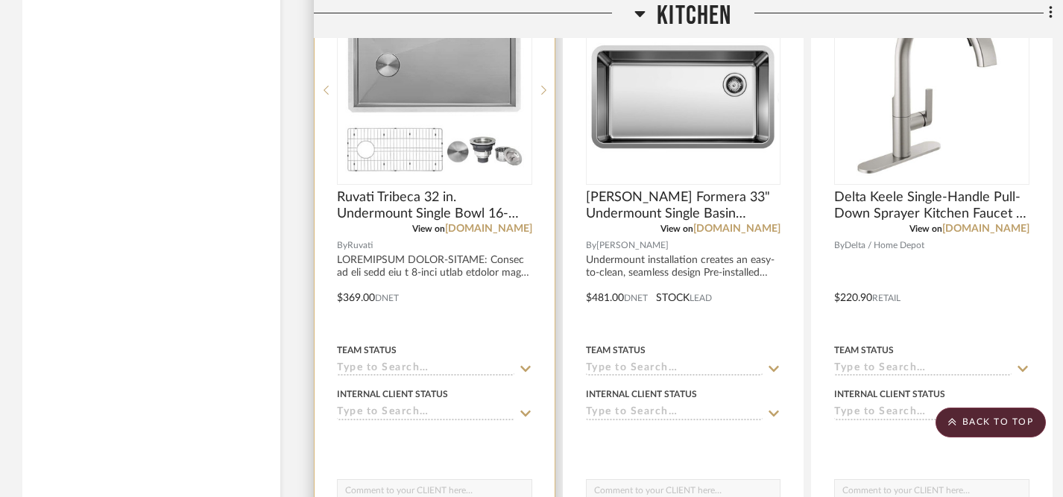
click at [527, 408] on icon at bounding box center [525, 414] width 13 height 12
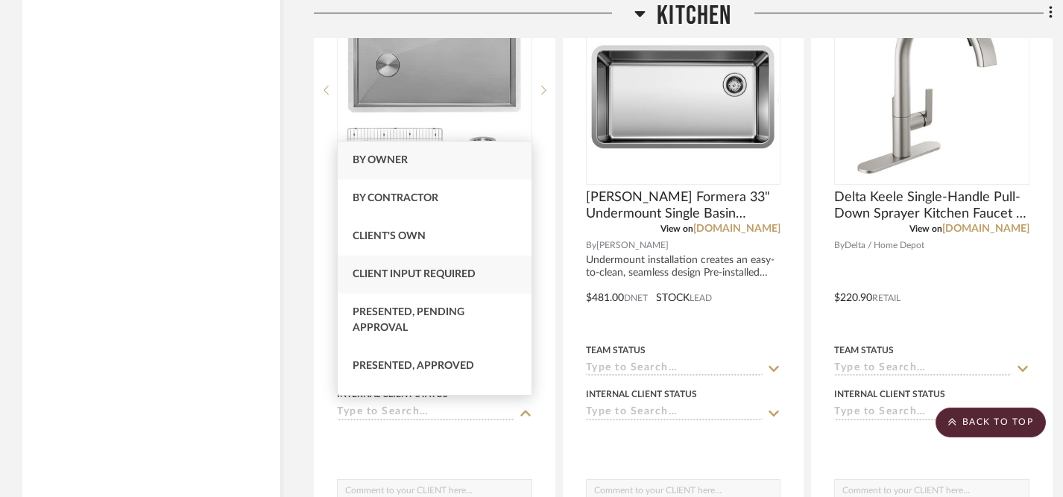
click at [468, 281] on div "Client Input Required" at bounding box center [435, 275] width 194 height 38
type input "[DATE]"
type input "Client Input Required"
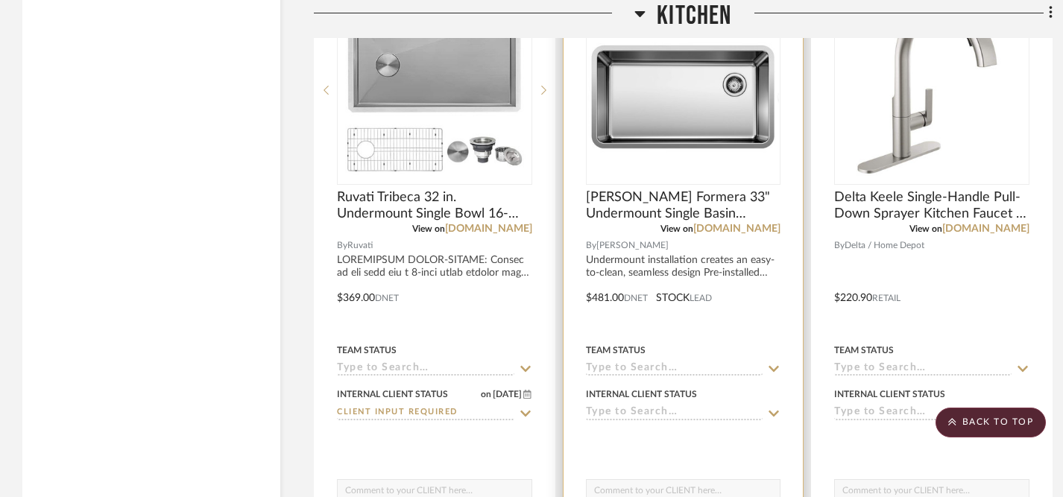
click at [776, 411] on icon at bounding box center [773, 414] width 13 height 12
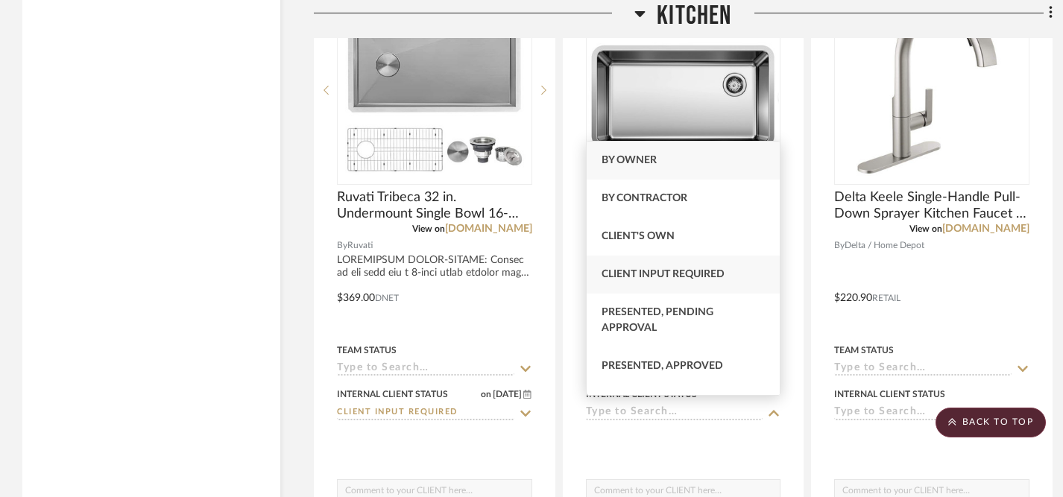
click at [703, 270] on span "Client Input Required" at bounding box center [663, 274] width 123 height 10
type input "[DATE]"
type input "Client Input Required"
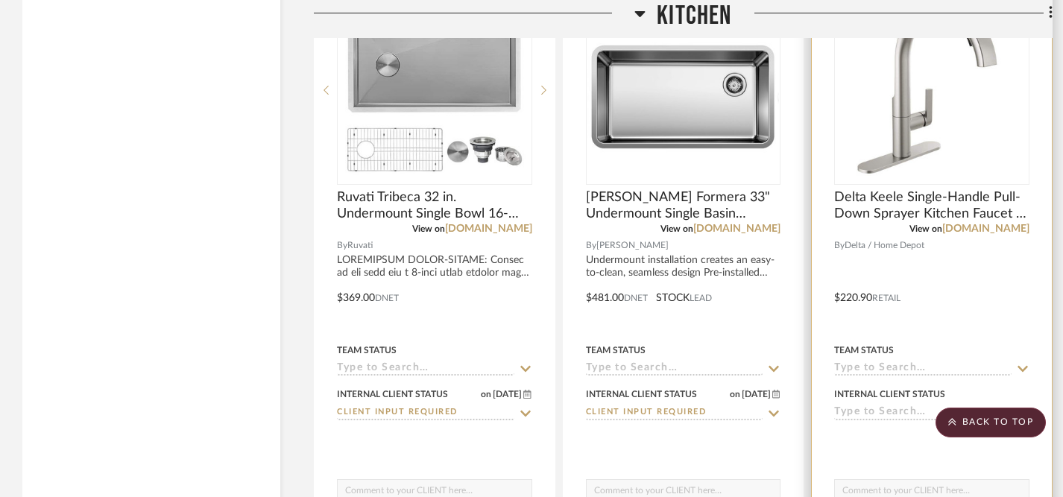
scroll to position [3270, 0]
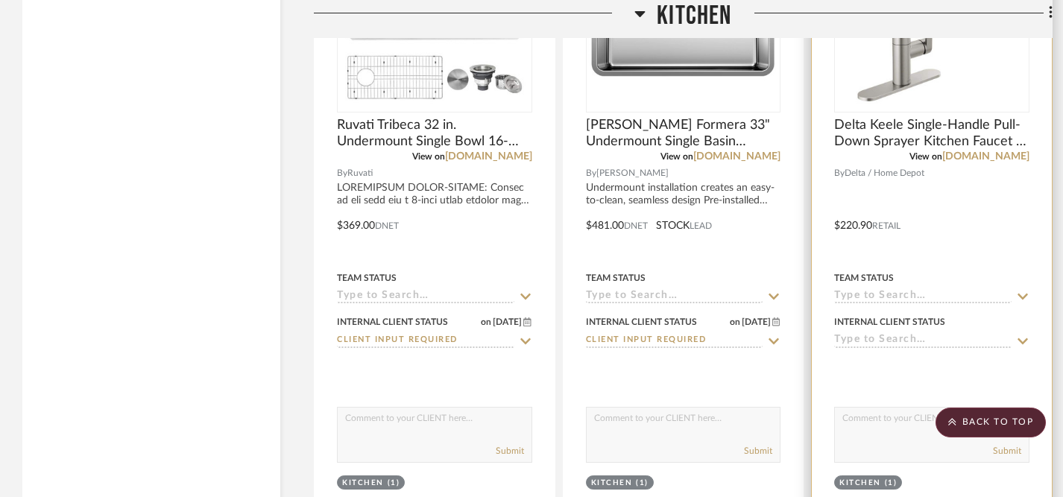
click at [1016, 336] on icon at bounding box center [1022, 342] width 13 height 12
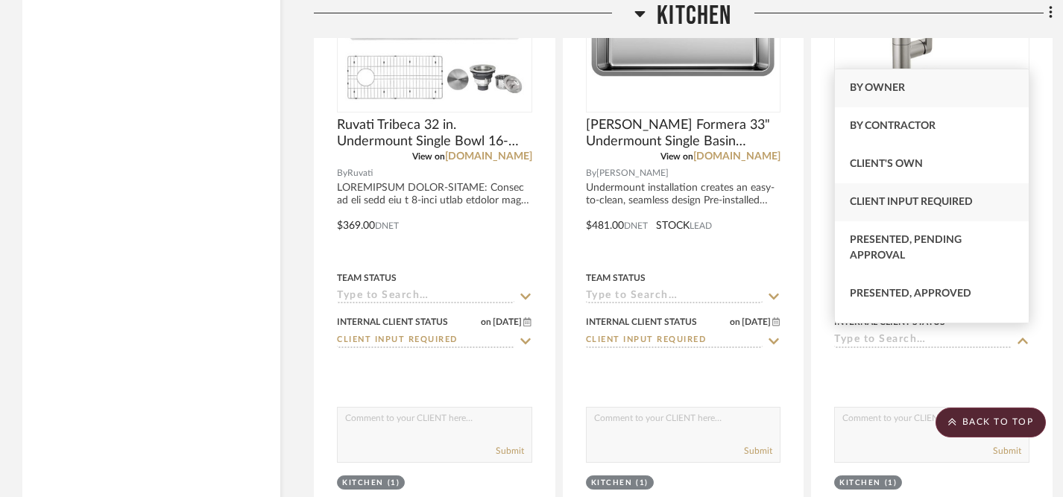
click at [890, 205] on span "Client Input Required" at bounding box center [911, 202] width 123 height 10
type input "[DATE]"
type input "Client Input Required"
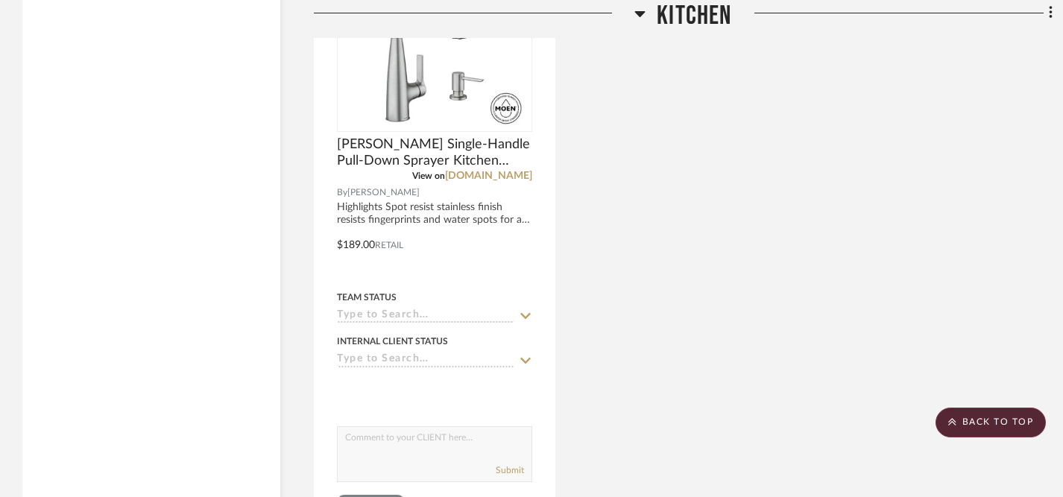
scroll to position [3943, 0]
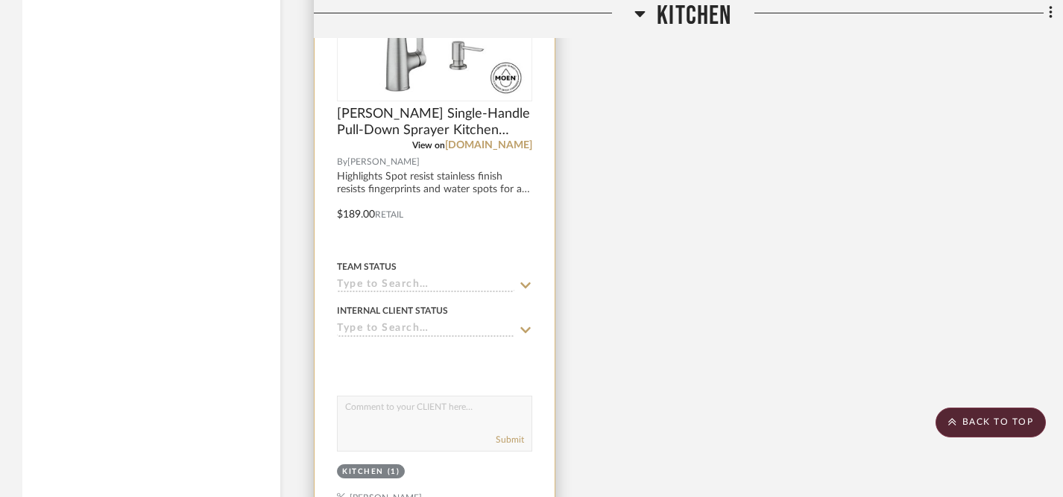
click at [526, 328] on icon at bounding box center [525, 330] width 13 height 12
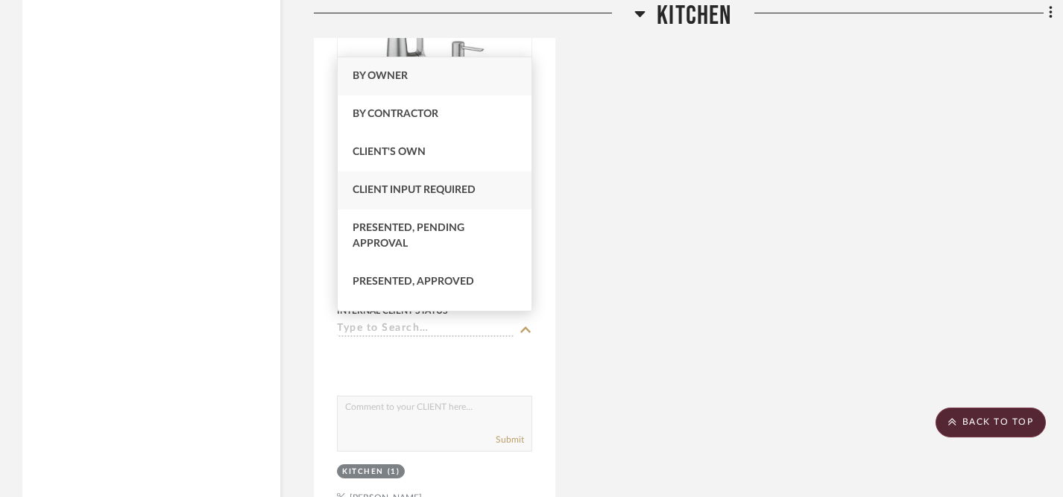
click at [459, 188] on span "Client Input Required" at bounding box center [414, 190] width 123 height 10
type input "[DATE]"
type input "Client Input Required"
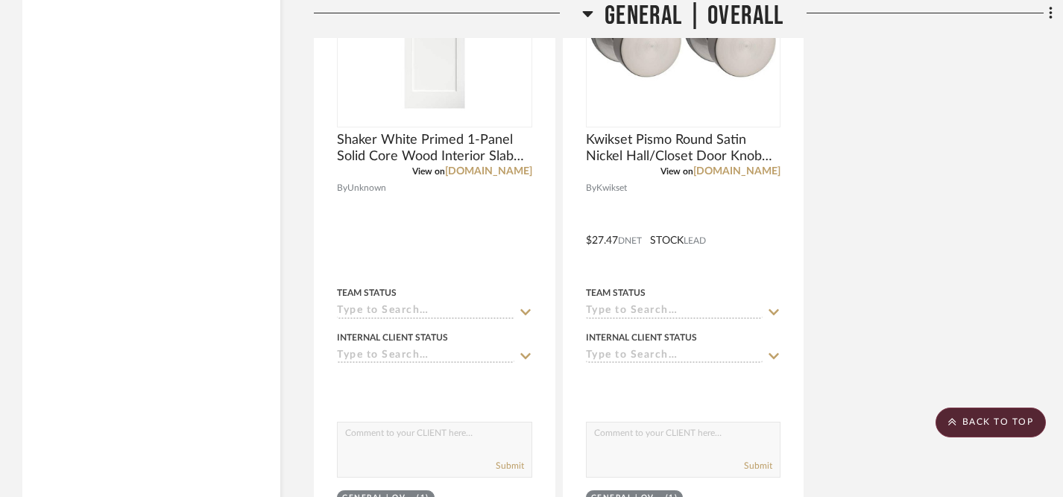
scroll to position [5439, 0]
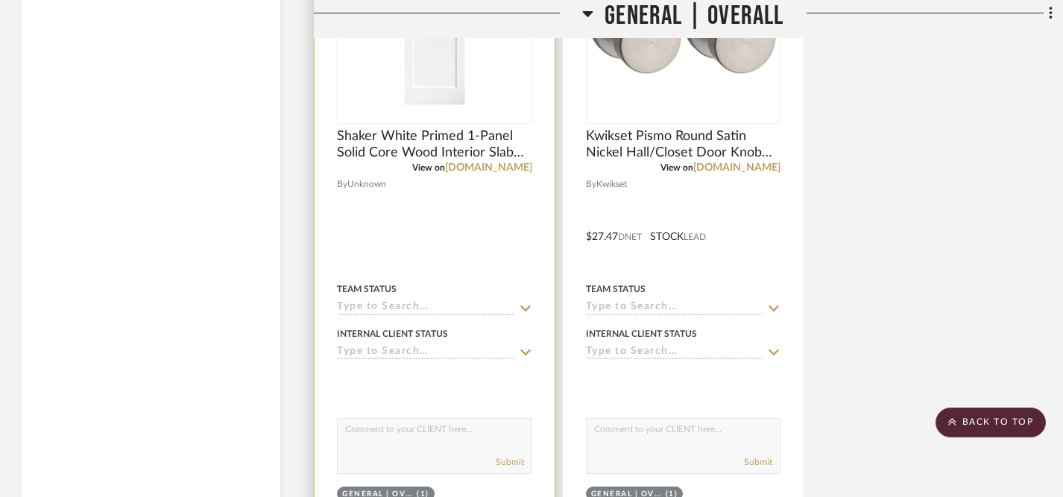
click at [527, 350] on icon at bounding box center [526, 353] width 10 height 6
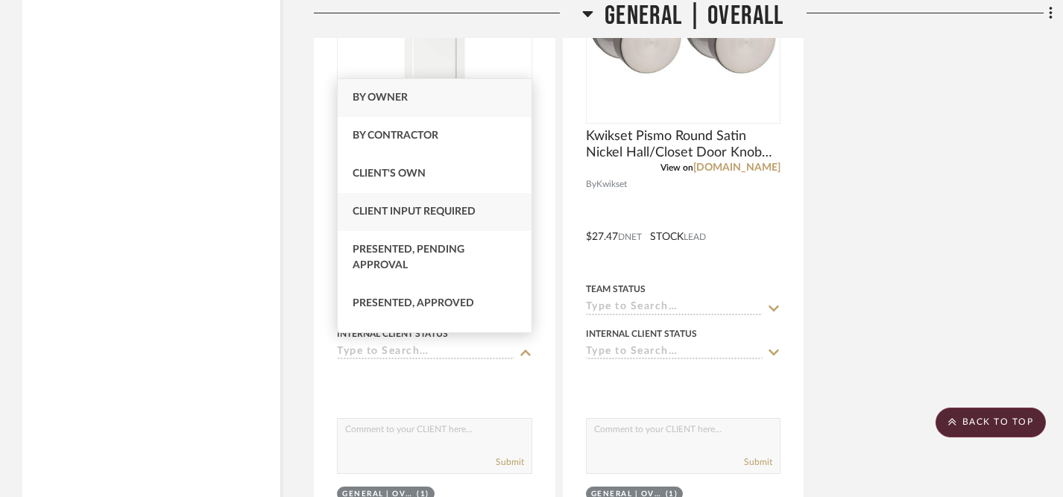
click at [471, 219] on div "Client Input Required" at bounding box center [435, 212] width 194 height 38
type input "[DATE]"
type input "Client Input Required"
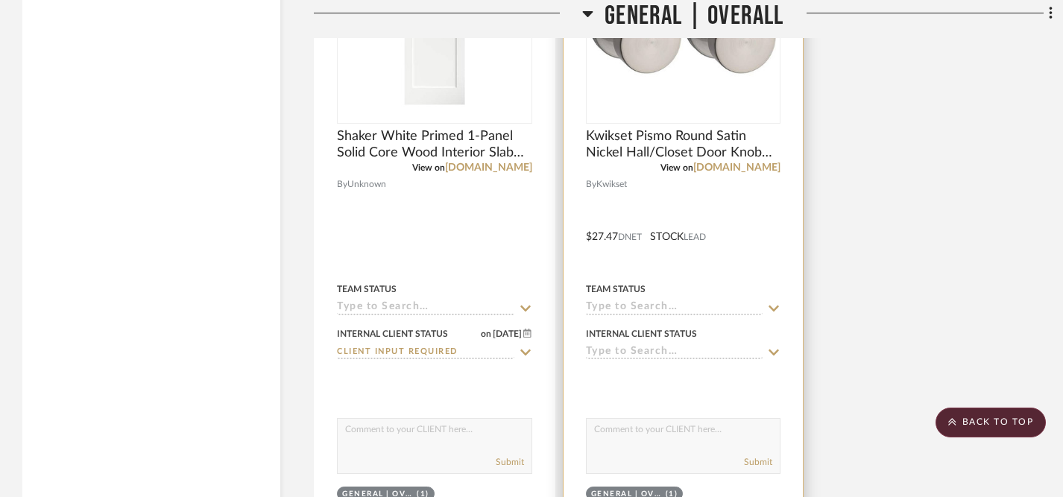
click at [773, 347] on icon at bounding box center [773, 353] width 13 height 12
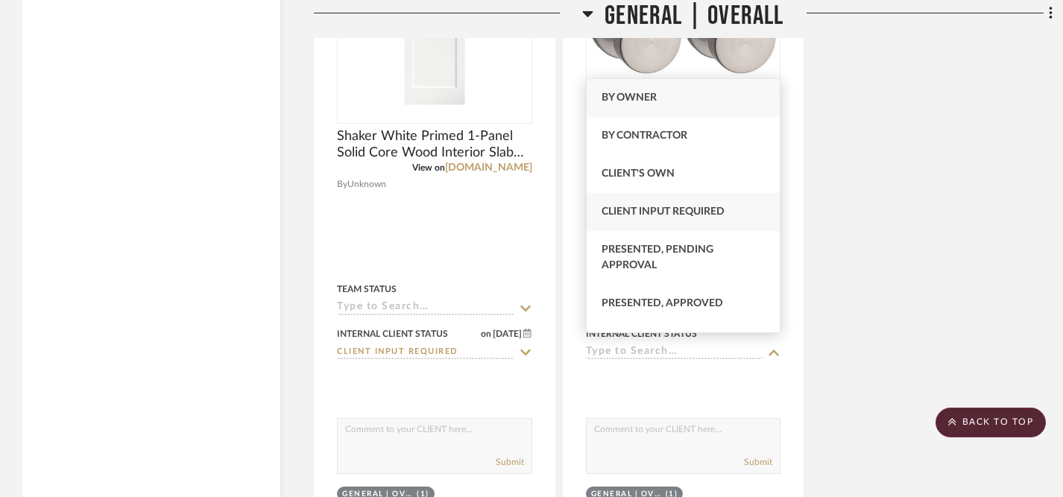
click at [711, 216] on span "Client Input Required" at bounding box center [663, 212] width 123 height 10
type input "[DATE]"
type input "Client Input Required"
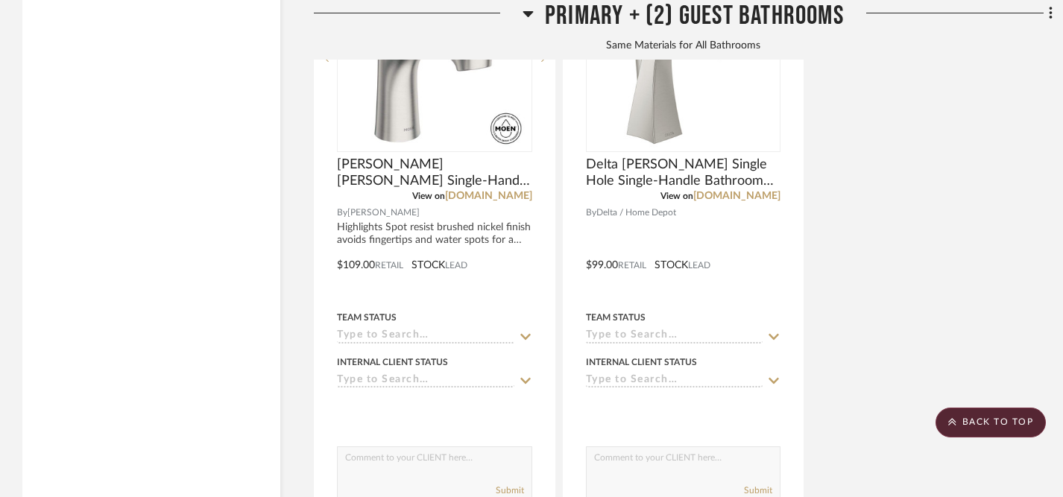
scroll to position [9231, 0]
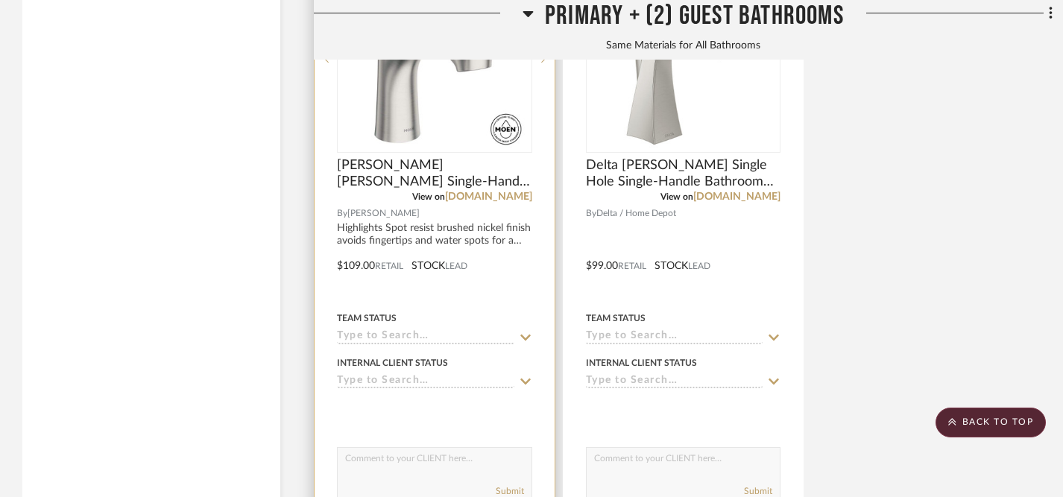
click at [528, 379] on icon at bounding box center [526, 382] width 10 height 6
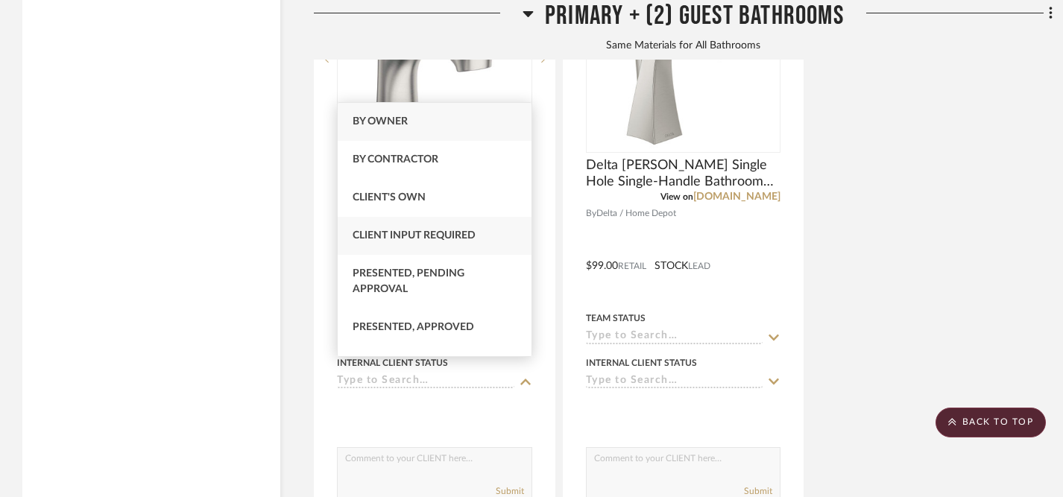
click at [459, 239] on span "Client Input Required" at bounding box center [414, 235] width 123 height 10
type input "[DATE]"
type input "Client Input Required"
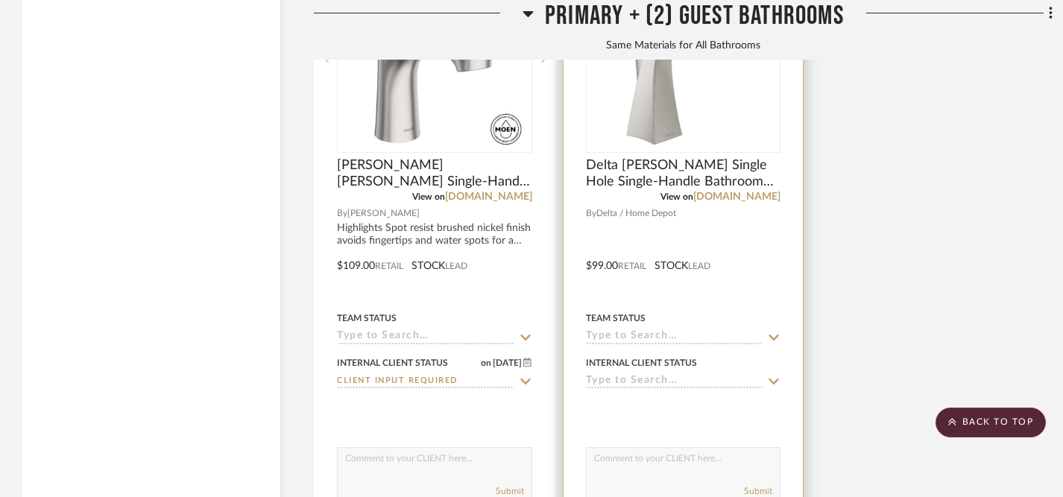
click at [771, 379] on icon at bounding box center [775, 382] width 10 height 6
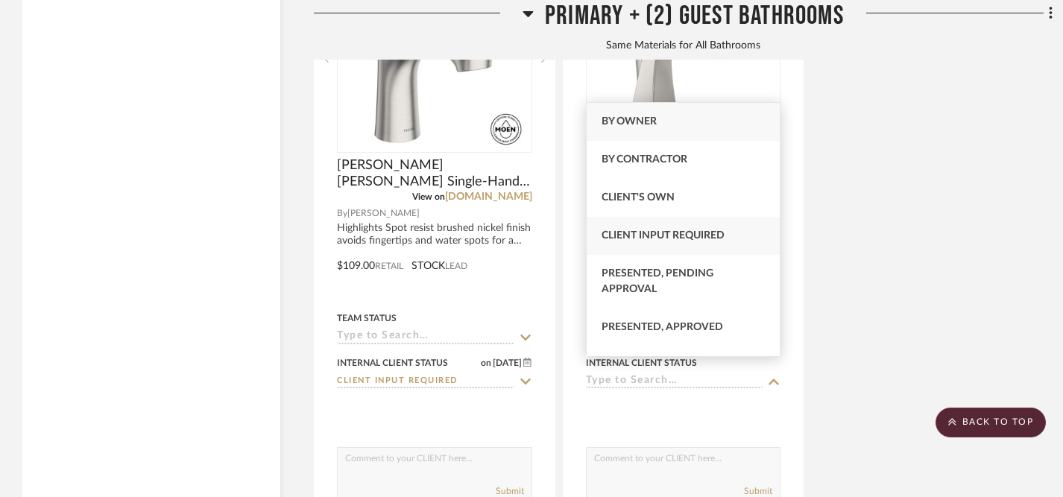
click at [708, 240] on span "Client Input Required" at bounding box center [663, 235] width 123 height 10
type input "[DATE]"
type input "Client Input Required"
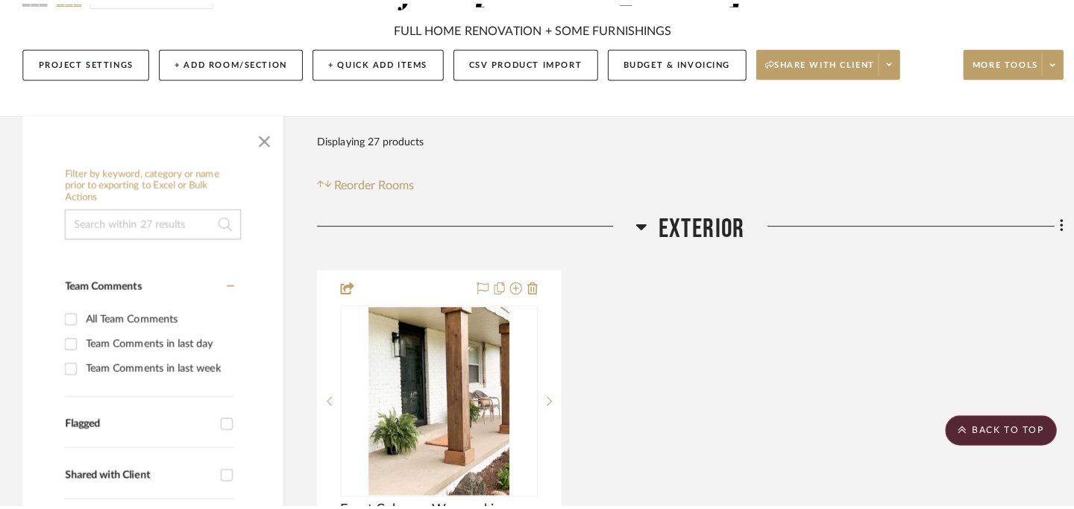
scroll to position [0, 0]
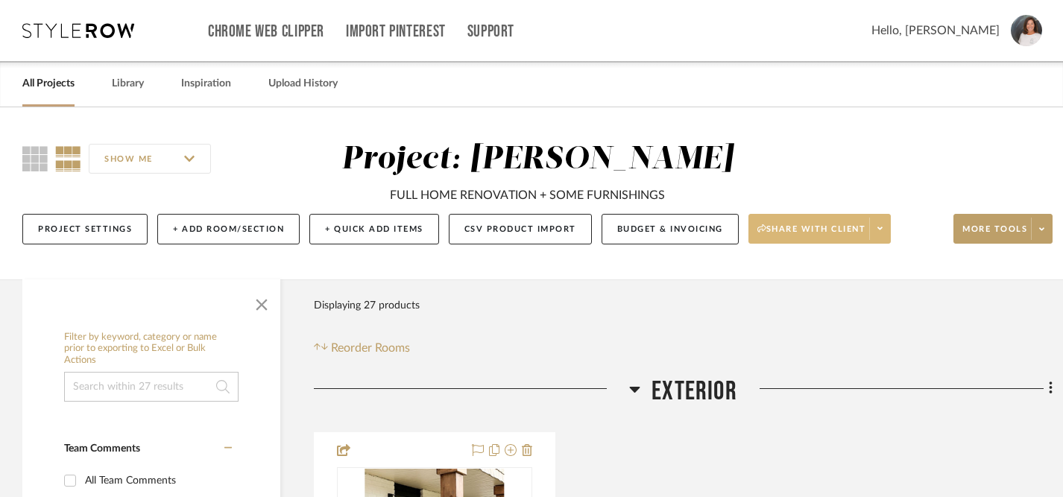
click at [840, 234] on span "Share with client" at bounding box center [812, 235] width 109 height 22
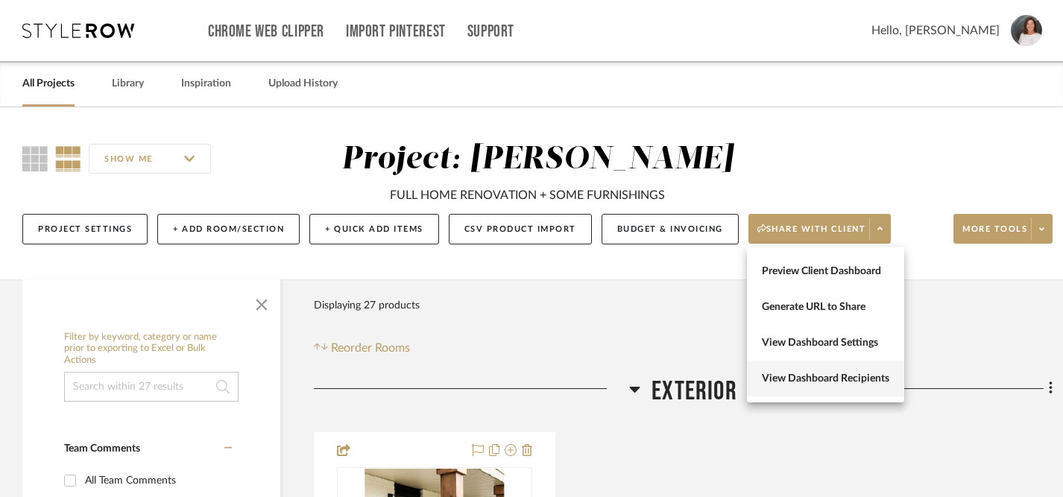
click at [832, 376] on span "View Dashboard Recipients" at bounding box center [826, 379] width 128 height 13
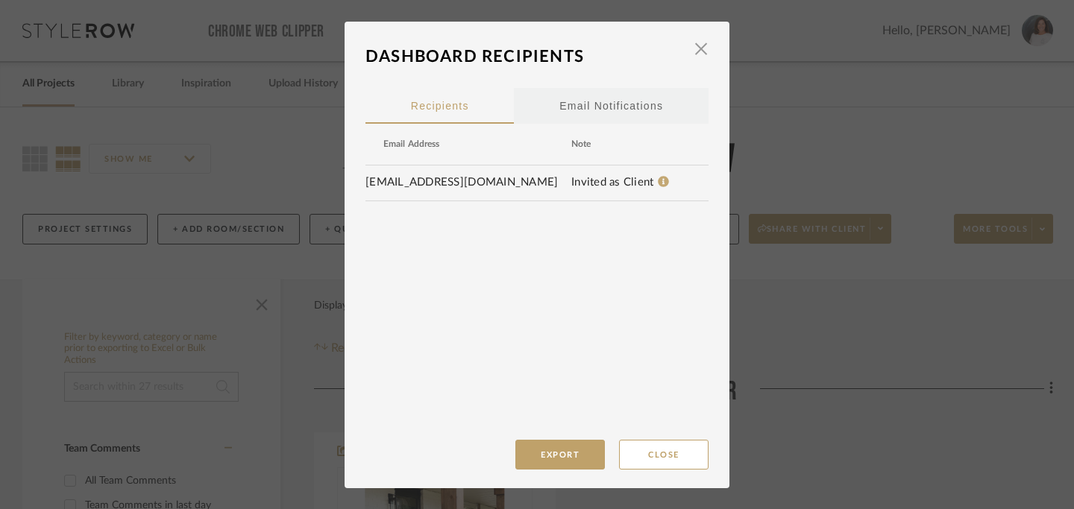
click at [610, 110] on div "Email Notifications" at bounding box center [611, 105] width 104 height 37
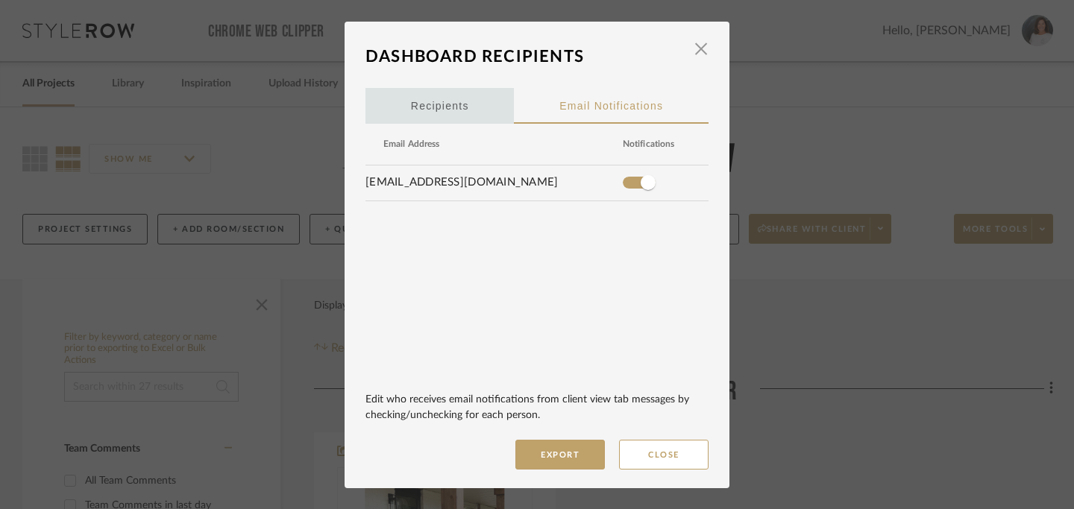
click at [442, 105] on span "Recipients" at bounding box center [440, 106] width 58 height 10
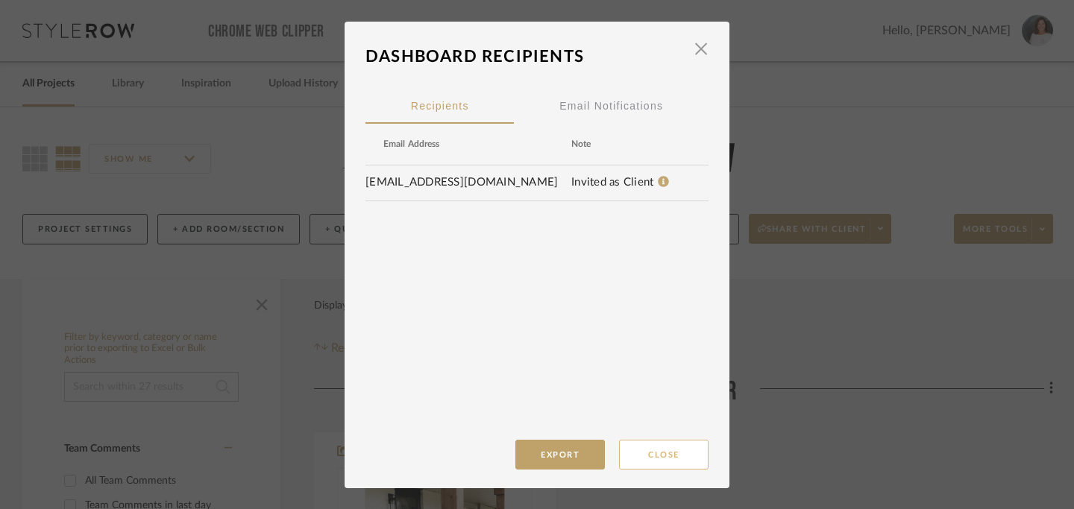
click at [670, 453] on button "Close" at bounding box center [663, 455] width 89 height 30
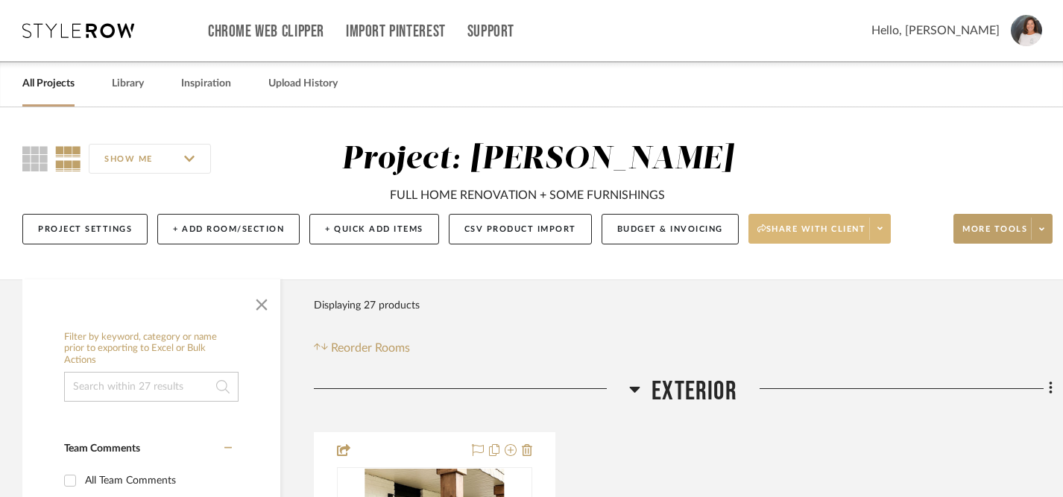
click at [879, 230] on span at bounding box center [880, 229] width 21 height 22
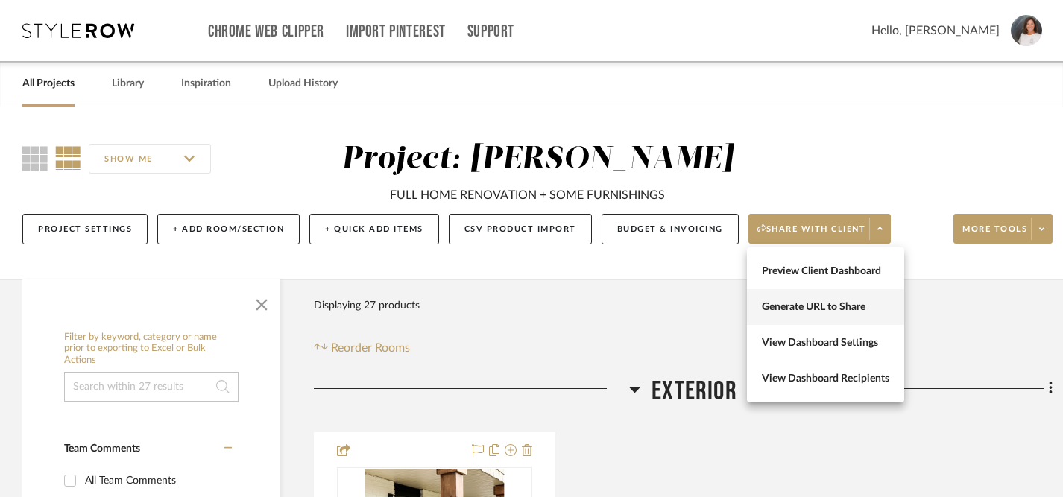
click at [834, 306] on span "Generate URL to Share" at bounding box center [826, 307] width 128 height 13
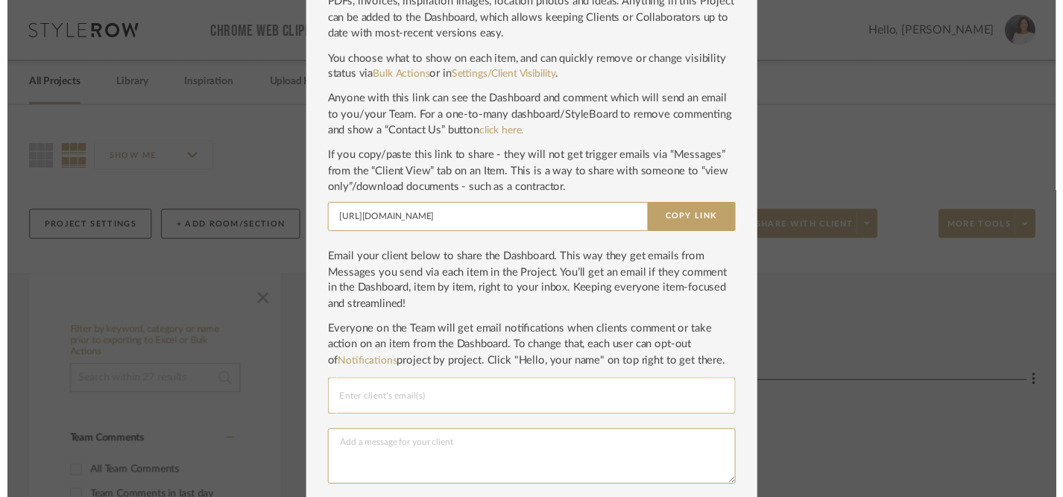
scroll to position [127, 0]
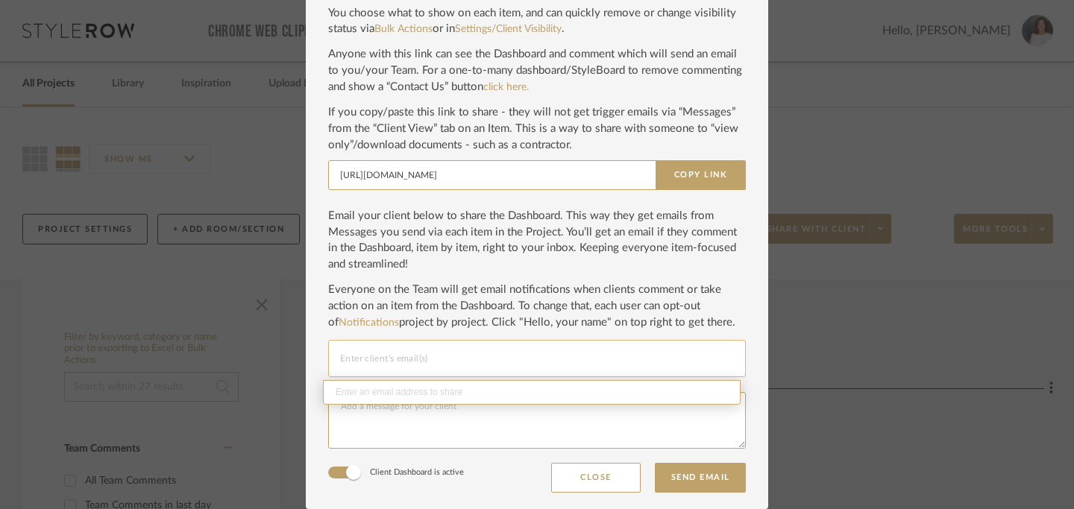
click at [575, 353] on input "Email selection" at bounding box center [537, 359] width 394 height 18
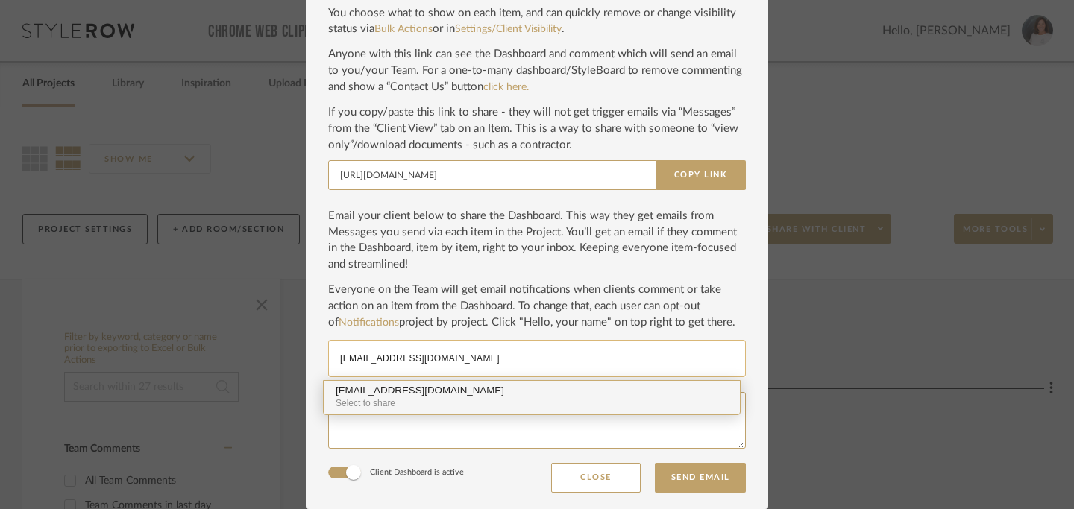
type input "[EMAIL_ADDRESS][DOMAIN_NAME]"
click at [559, 402] on div "Select to share" at bounding box center [532, 404] width 392 height 14
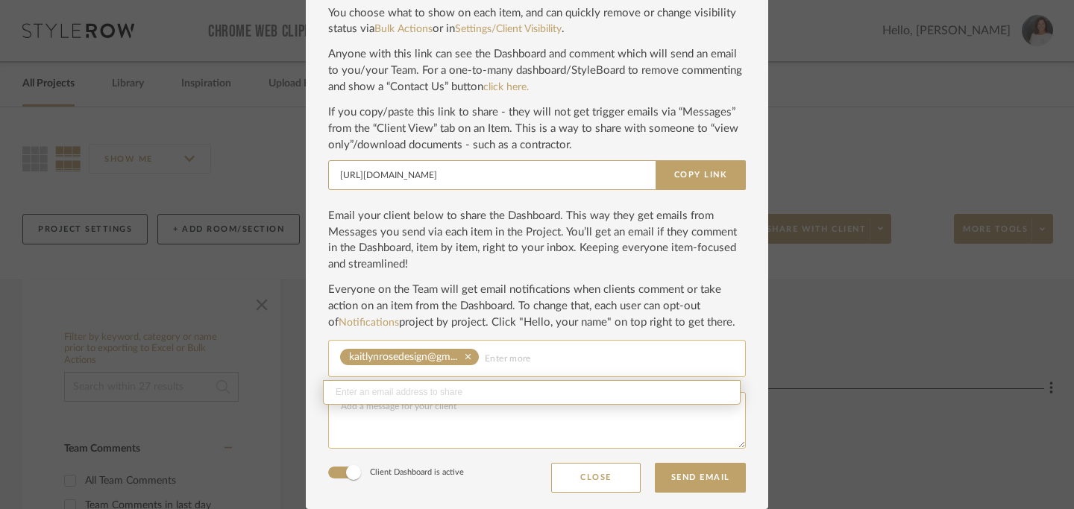
click at [612, 441] on textarea at bounding box center [537, 420] width 418 height 57
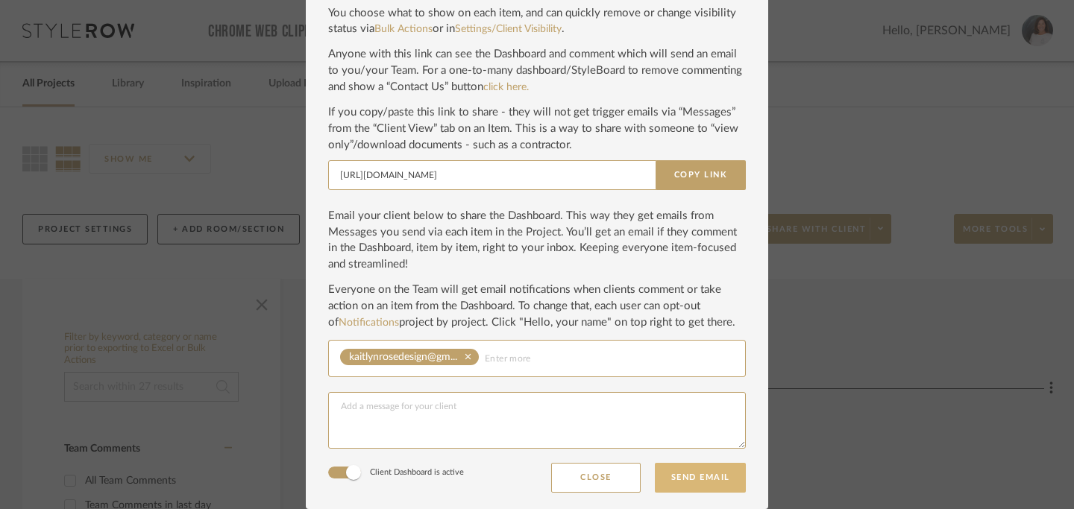
click at [694, 480] on button "Send Email" at bounding box center [700, 478] width 91 height 30
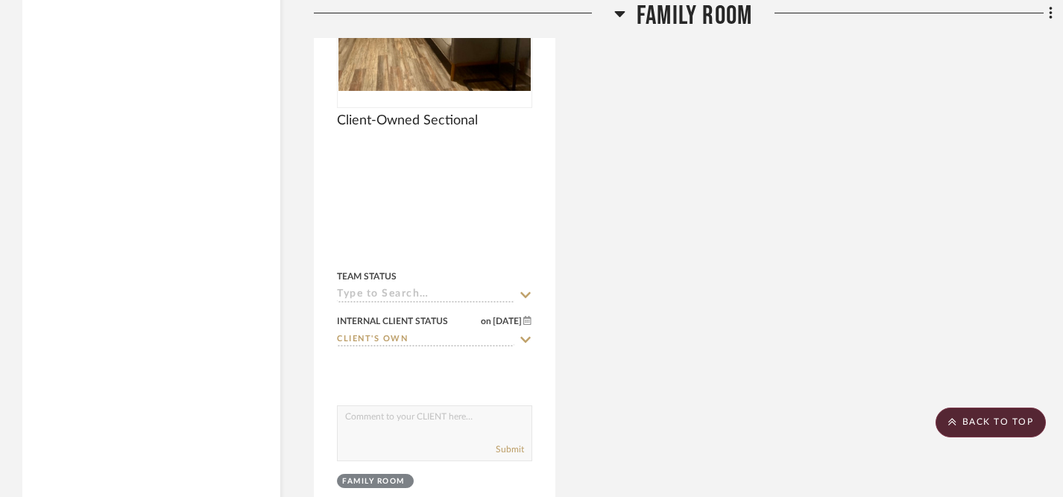
scroll to position [7789, 0]
